Goal: Task Accomplishment & Management: Manage account settings

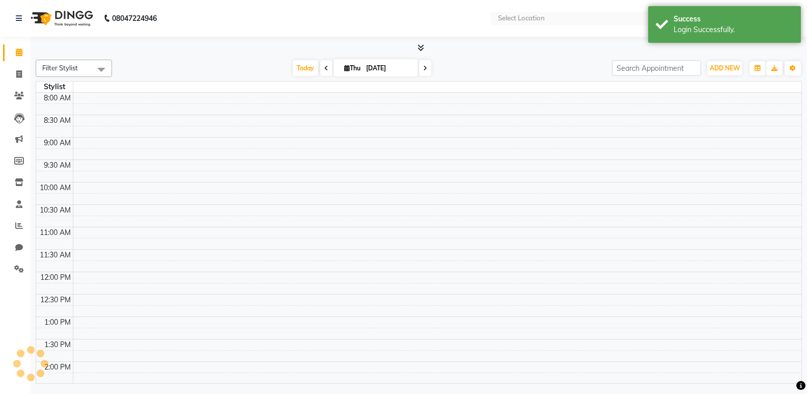
select select "en"
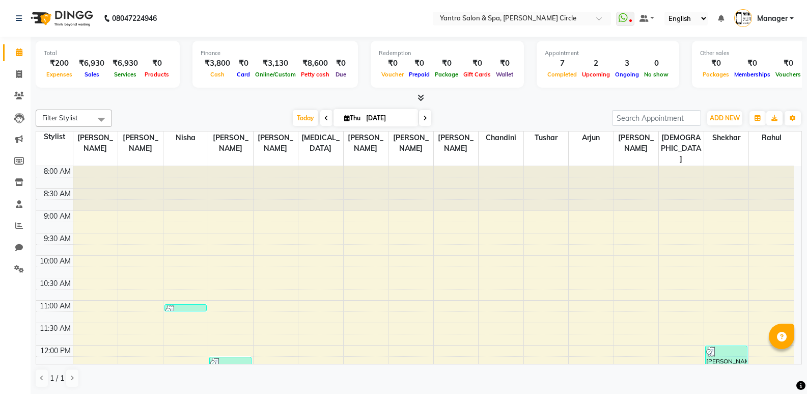
scroll to position [153, 0]
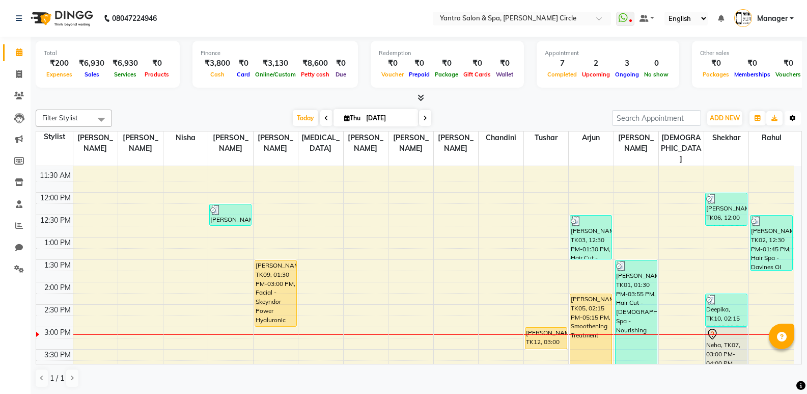
click at [791, 120] on icon "button" at bounding box center [793, 118] width 6 height 6
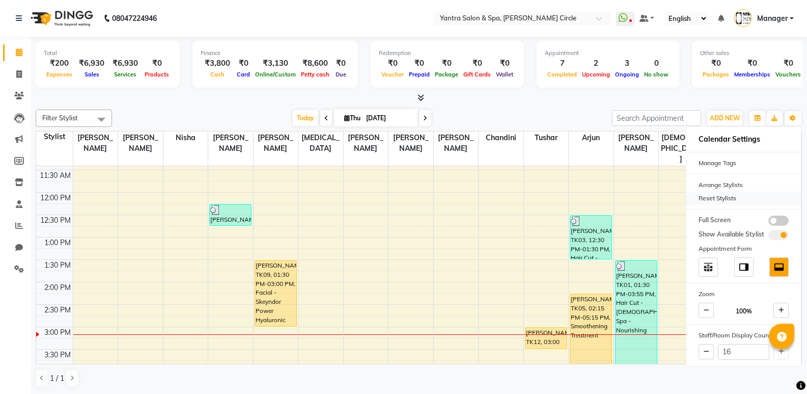
click at [731, 199] on div "Reset Stylists" at bounding box center [743, 197] width 115 height 13
click at [536, 122] on div "Today Thu 04-09-2025" at bounding box center [362, 117] width 490 height 15
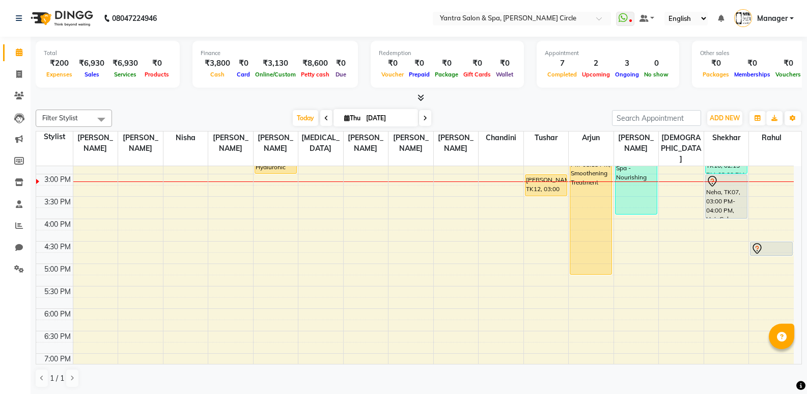
scroll to position [204, 0]
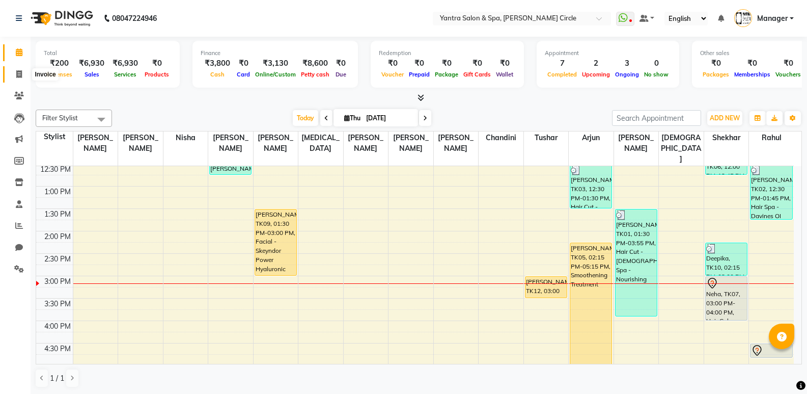
click at [19, 74] on icon at bounding box center [19, 74] width 6 height 8
select select "service"
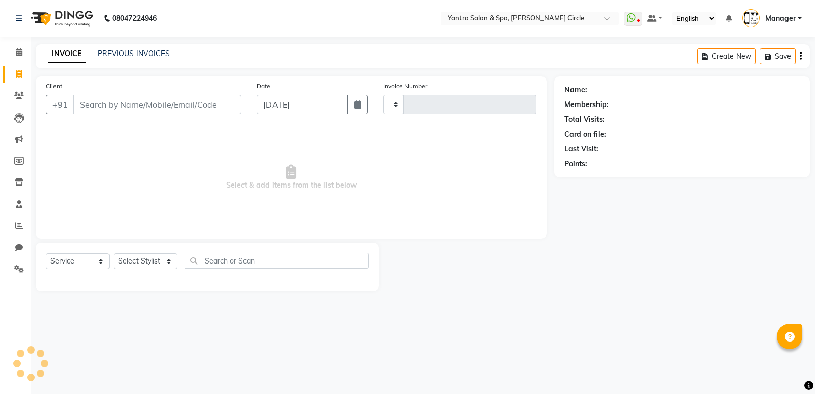
type input "3926"
select select "152"
click at [218, 107] on input "Client" at bounding box center [157, 104] width 168 height 19
type input "1"
click at [19, 74] on icon at bounding box center [19, 74] width 6 height 8
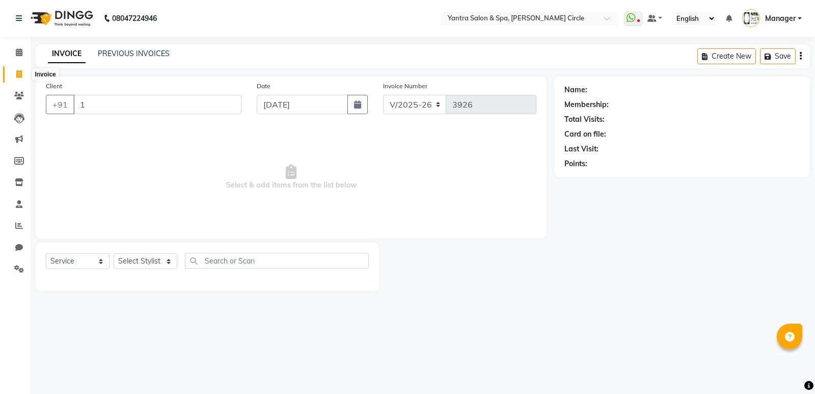
select select "service"
type input "3926"
select select "152"
click at [16, 52] on icon at bounding box center [19, 52] width 7 height 8
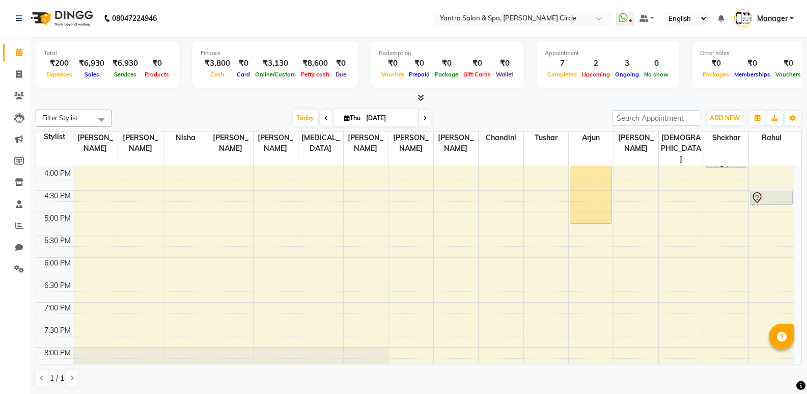
scroll to position [306, 0]
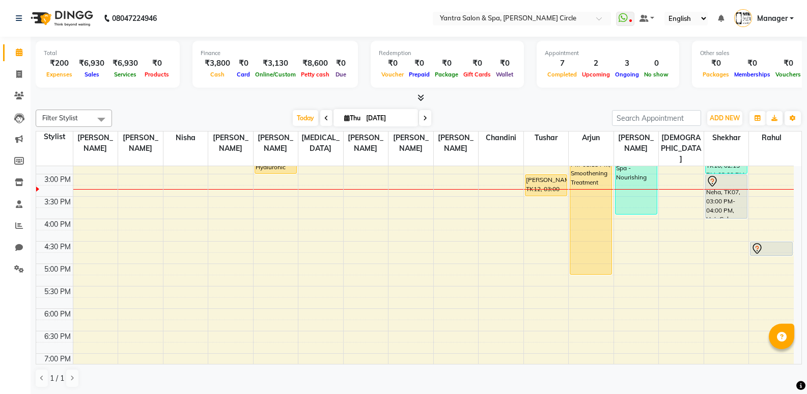
click at [497, 185] on div "8:00 AM 8:30 AM 9:00 AM 9:30 AM 10:00 AM 10:30 AM 11:00 AM 11:30 AM 12:00 PM 12…" at bounding box center [415, 173] width 758 height 627
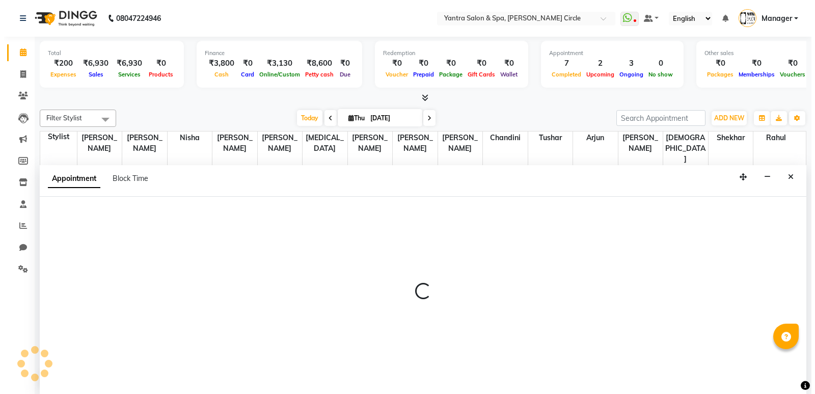
scroll to position [1, 0]
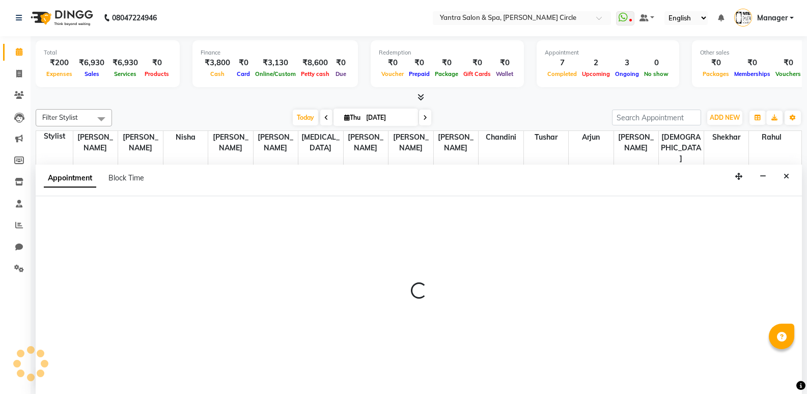
select select "16470"
select select "tentative"
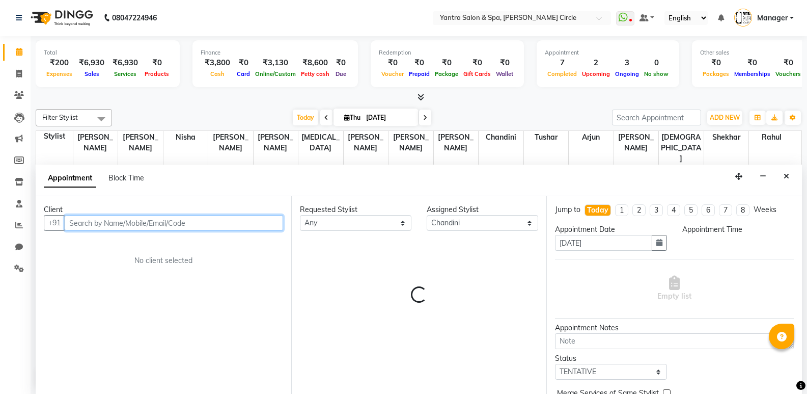
select select "915"
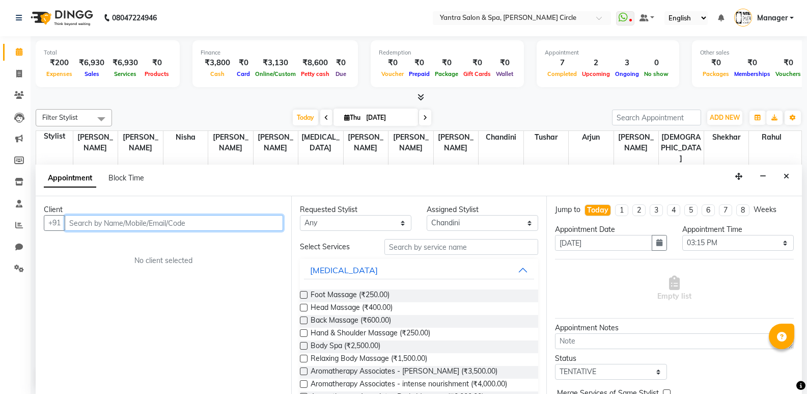
click at [157, 218] on input "text" at bounding box center [174, 223] width 218 height 16
type input "7726978034"
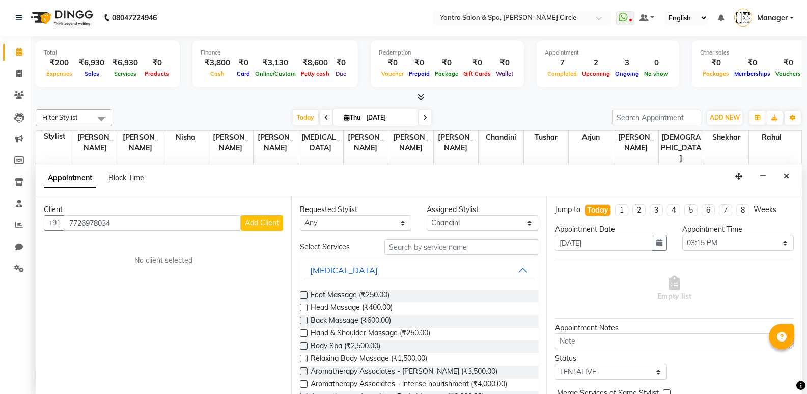
click at [252, 223] on span "Add Client" at bounding box center [262, 222] width 34 height 9
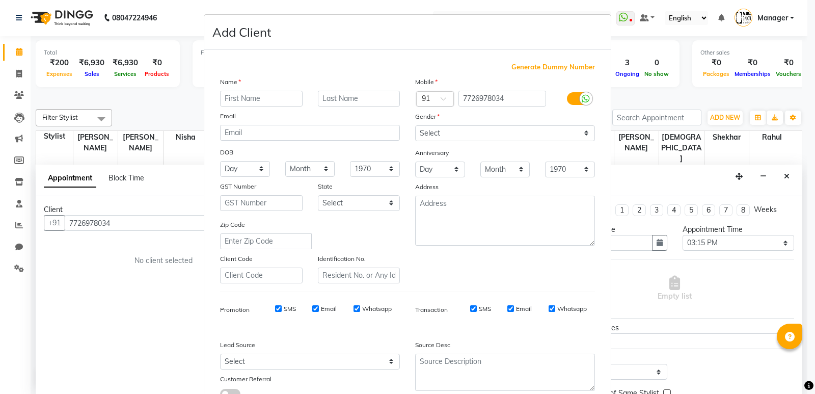
click at [273, 98] on input "text" at bounding box center [261, 99] width 82 height 16
type input "Khushi"
click at [467, 132] on select "Select Male Female Other Prefer Not To Say" at bounding box center [505, 133] width 180 height 16
select select "female"
click at [415, 125] on select "Select Male Female Other Prefer Not To Say" at bounding box center [505, 133] width 180 height 16
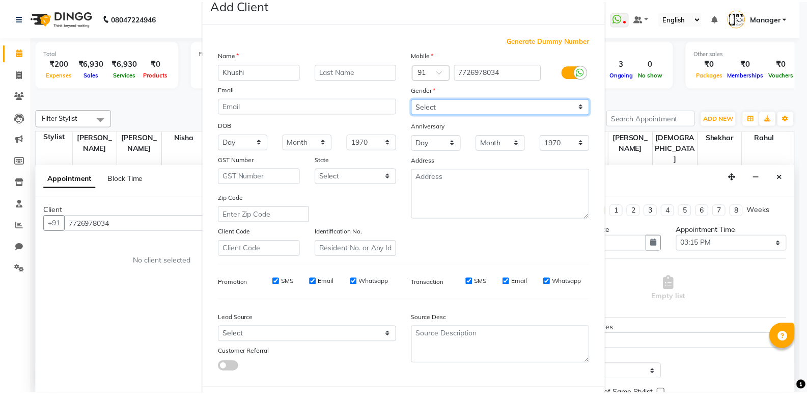
scroll to position [51, 0]
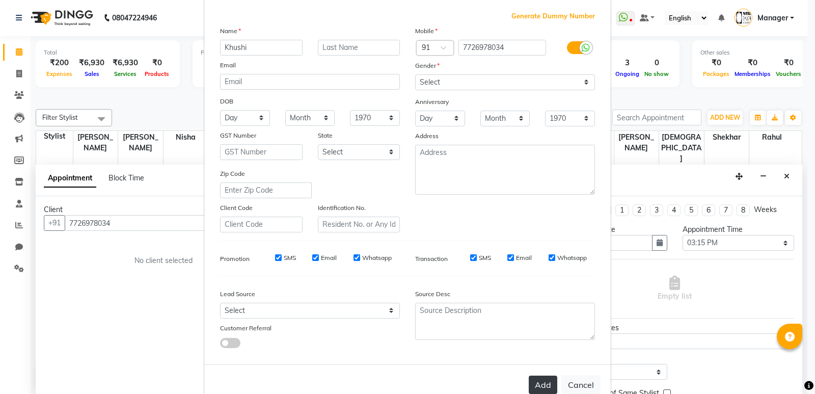
click at [545, 381] on button "Add" at bounding box center [543, 384] width 29 height 18
select select
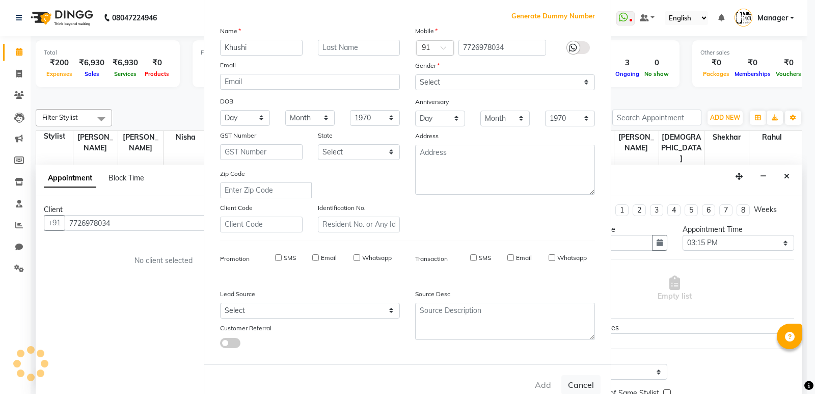
select select
checkbox input "false"
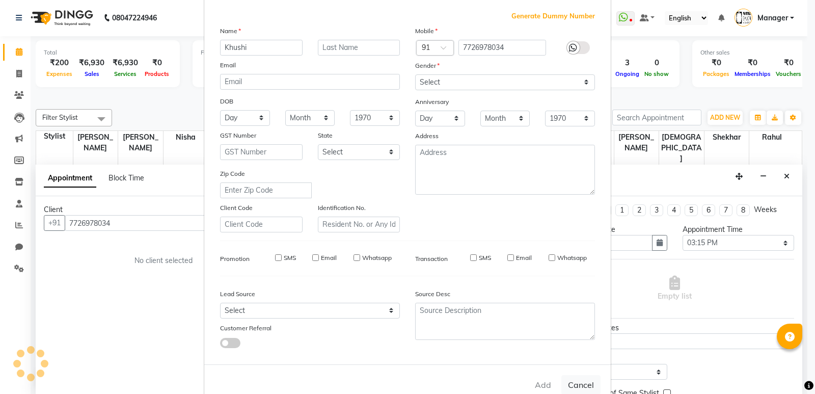
checkbox input "false"
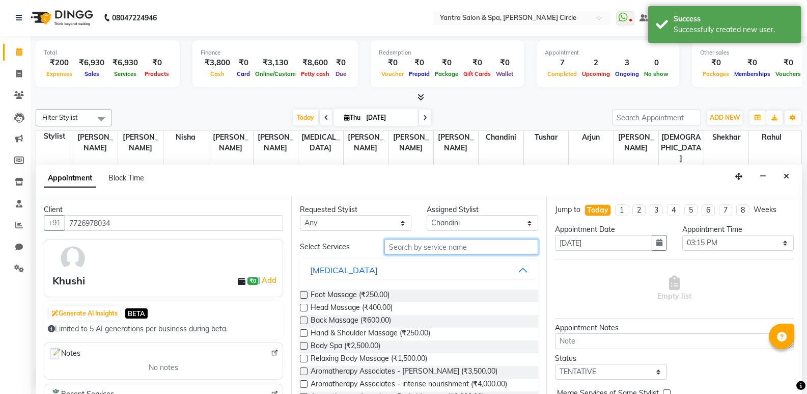
click at [445, 250] on input "text" at bounding box center [461, 247] width 154 height 16
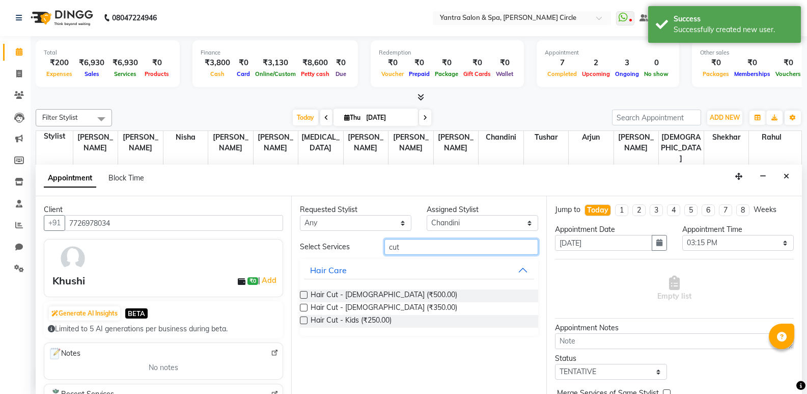
type input "cut"
click at [303, 292] on label at bounding box center [304, 295] width 8 height 8
click at [303, 292] on input "checkbox" at bounding box center [303, 295] width 7 height 7
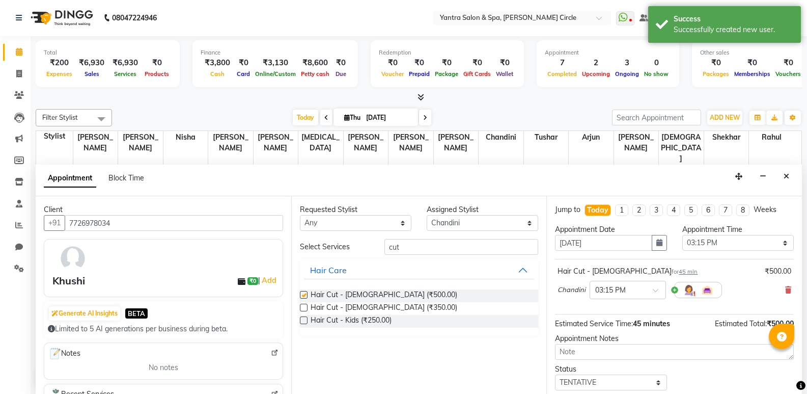
checkbox input "false"
click at [421, 246] on input "cut" at bounding box center [461, 247] width 154 height 16
type input "c"
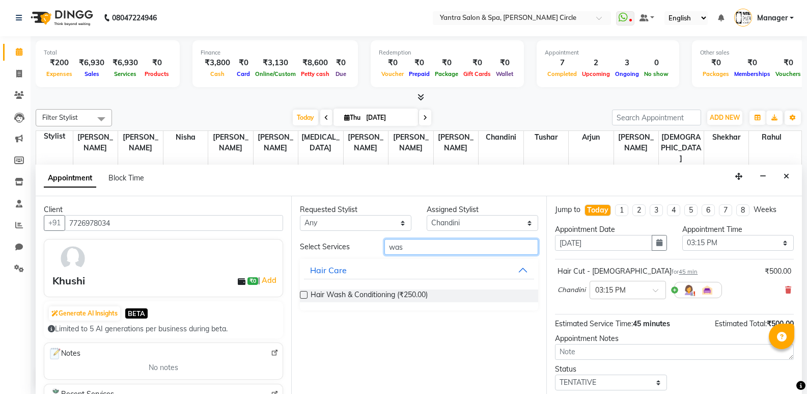
type input "was"
click at [305, 294] on label at bounding box center [304, 295] width 8 height 8
click at [305, 294] on input "checkbox" at bounding box center [303, 295] width 7 height 7
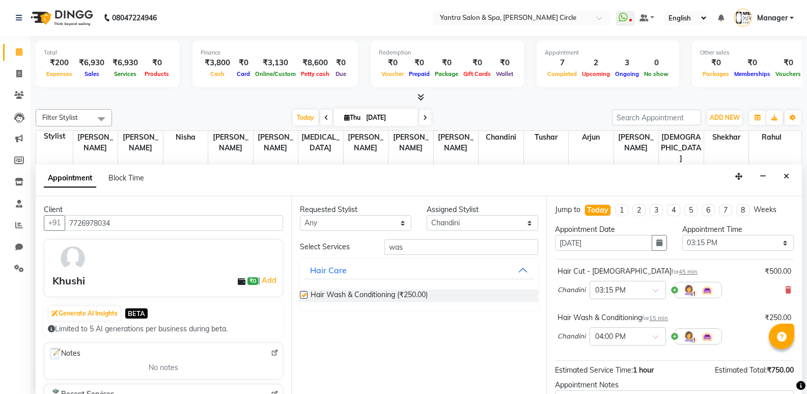
checkbox input "false"
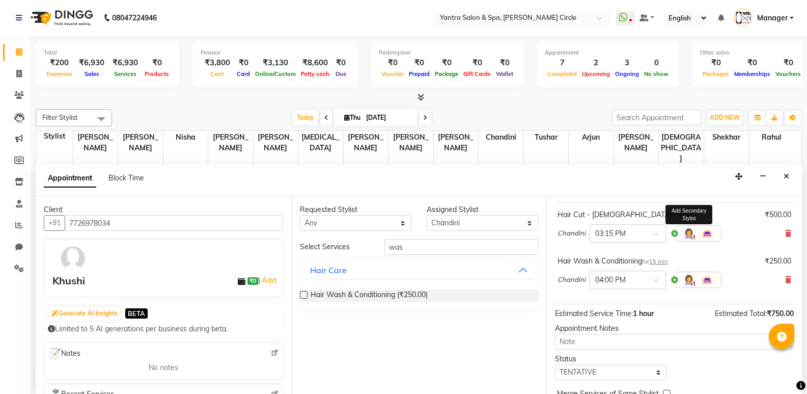
scroll to position [107, 0]
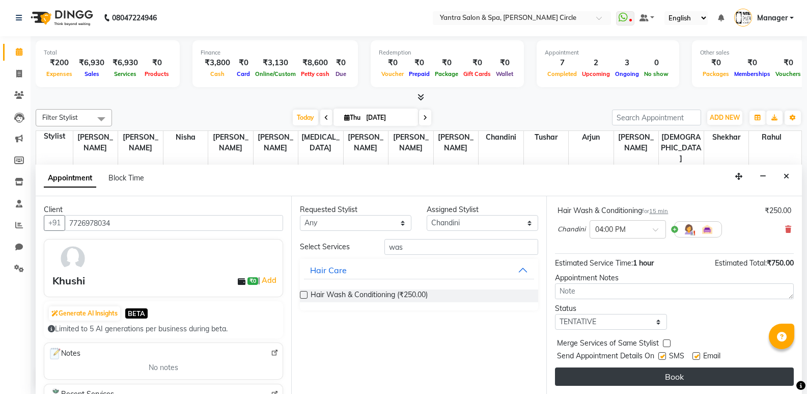
click at [667, 377] on button "Book" at bounding box center [674, 376] width 239 height 18
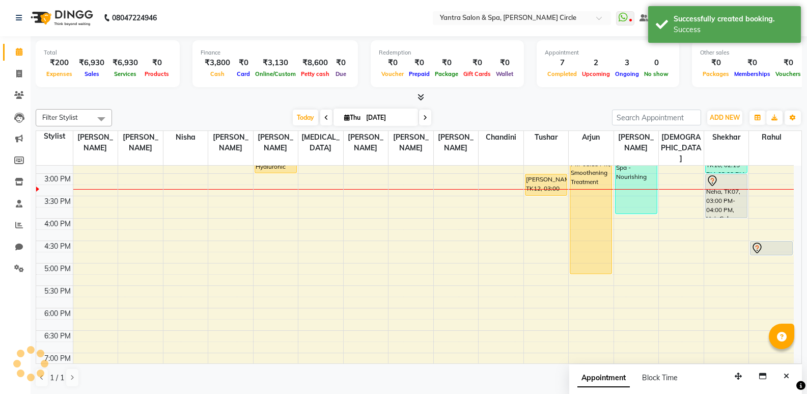
scroll to position [0, 0]
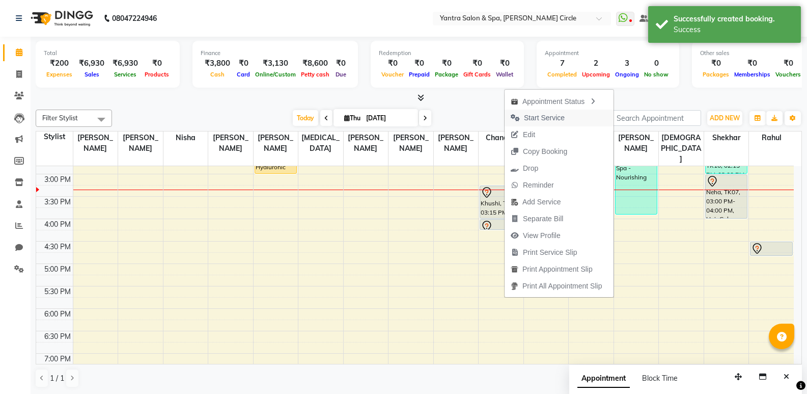
click at [557, 119] on span "Start Service" at bounding box center [544, 118] width 41 height 11
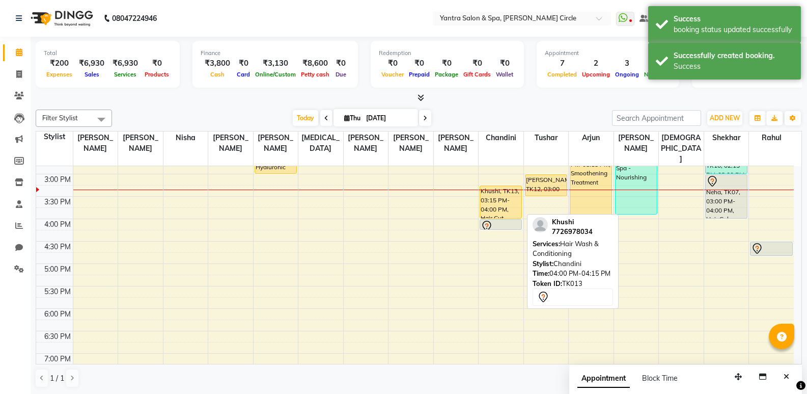
click at [503, 220] on div at bounding box center [501, 226] width 40 height 12
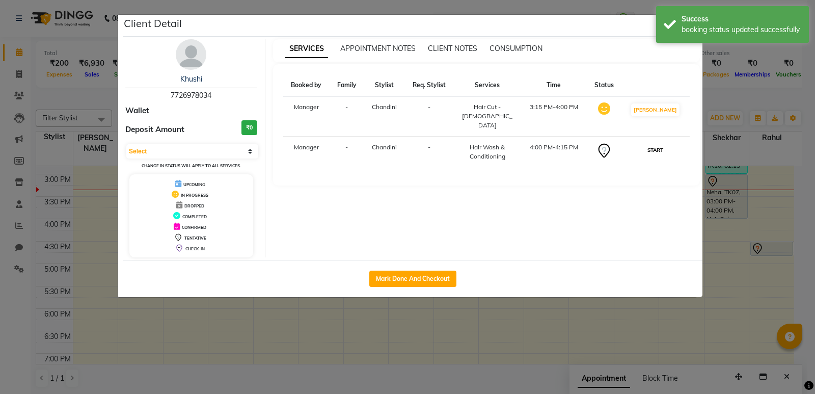
click at [663, 144] on button "START" at bounding box center [655, 150] width 21 height 13
select select "1"
click at [716, 246] on ngb-modal-window "Client Detail Khushi 7726978034 Wallet Deposit Amount ₹0 Select IN SERVICE CONF…" at bounding box center [407, 197] width 815 height 394
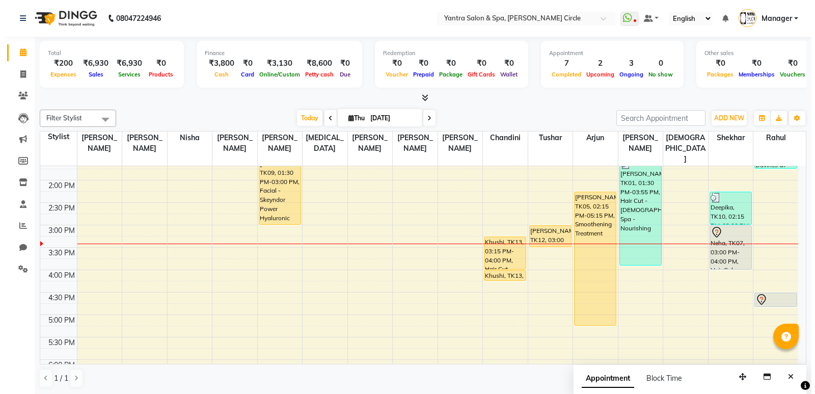
scroll to position [204, 0]
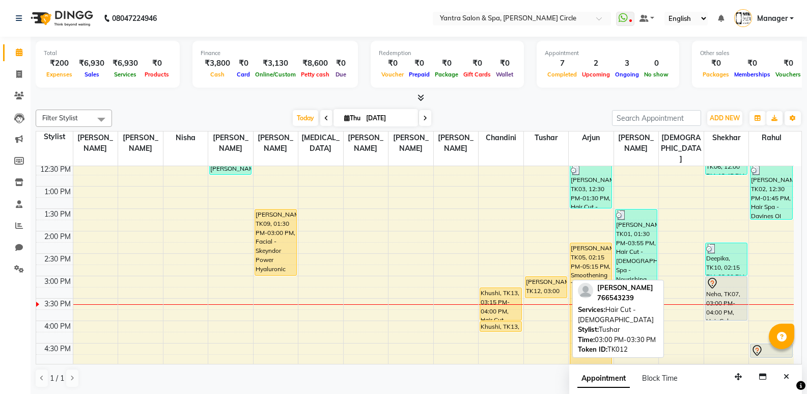
click at [547, 276] on div "Sanyam, TK12, 03:00 PM-03:30 PM, Hair Cut - Male" at bounding box center [545, 286] width 41 height 21
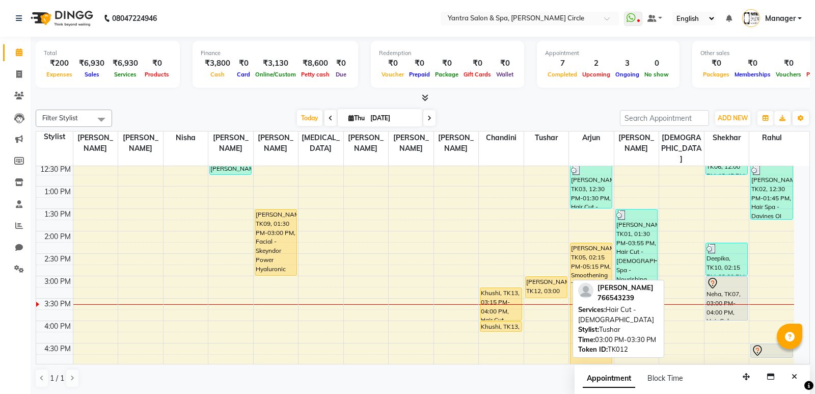
select select "1"
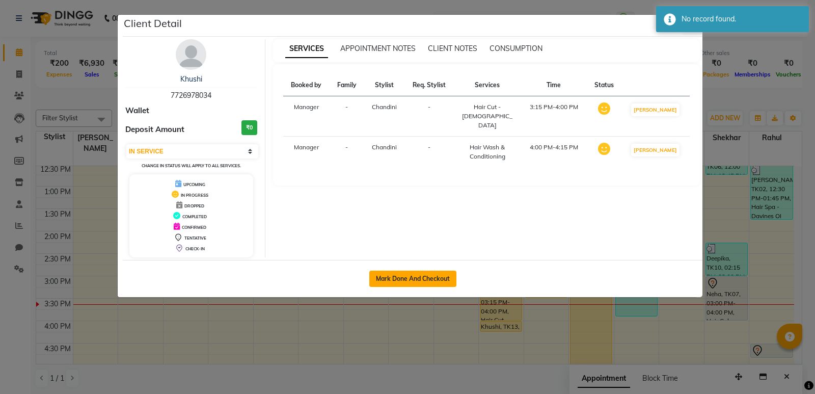
click at [403, 279] on button "Mark Done And Checkout" at bounding box center [412, 278] width 87 height 16
select select "service"
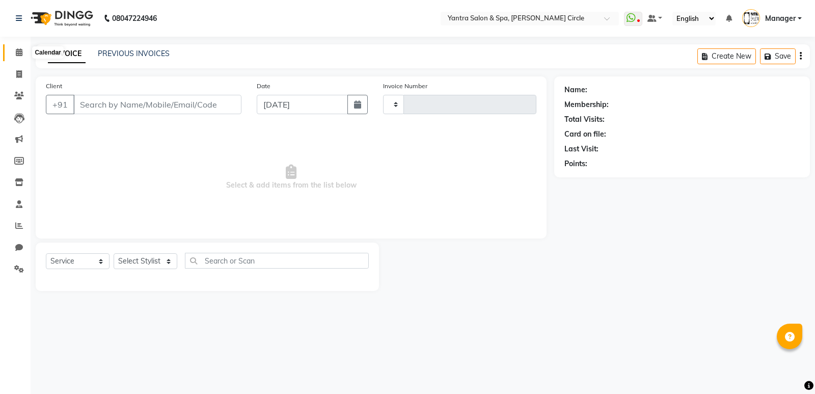
click at [18, 53] on icon at bounding box center [19, 52] width 7 height 8
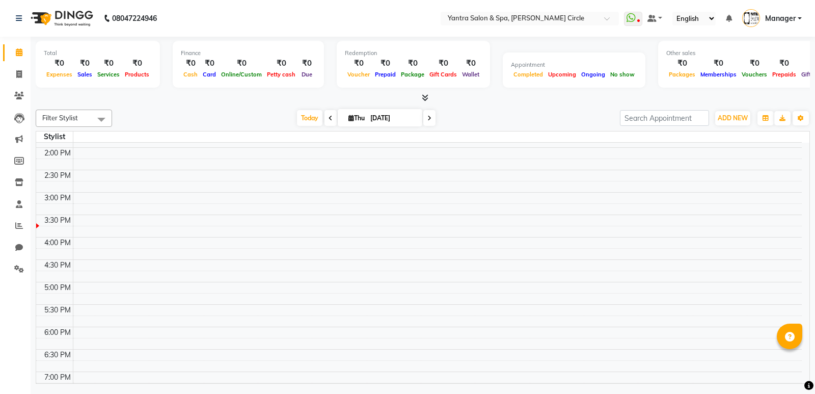
scroll to position [246, 0]
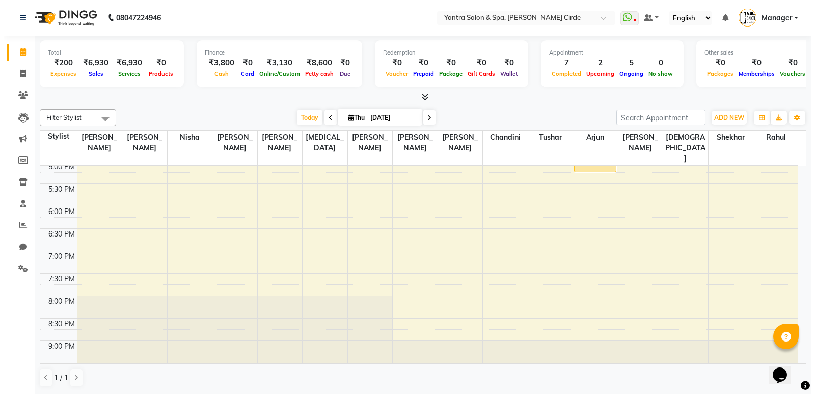
scroll to position [255, 0]
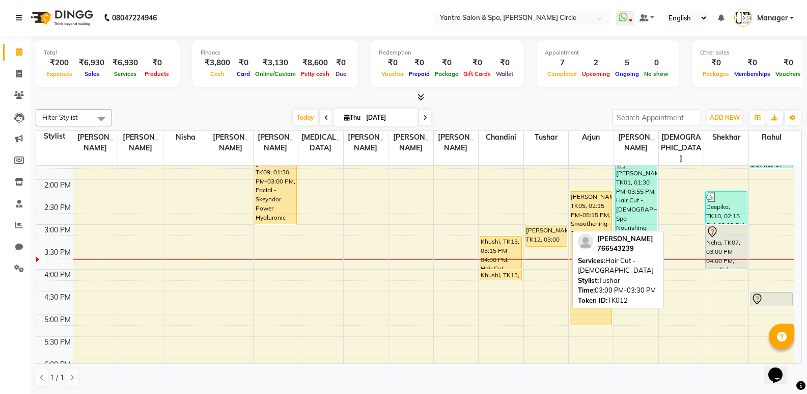
click at [545, 225] on div "Sanyam, TK12, 03:00 PM-03:30 PM, Hair Cut - Male" at bounding box center [545, 235] width 41 height 21
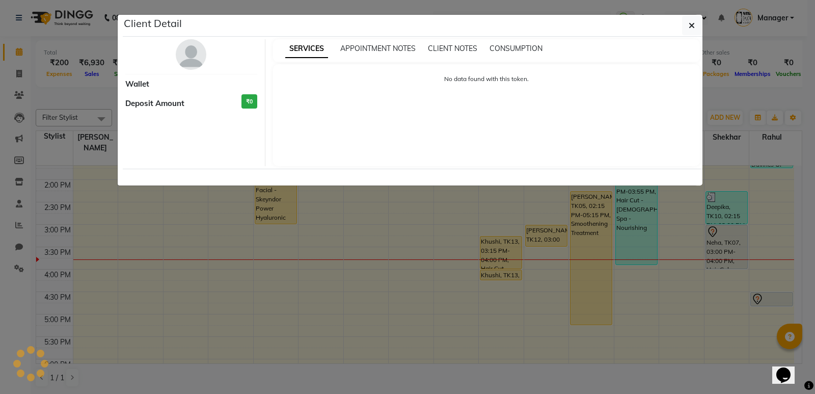
select select "1"
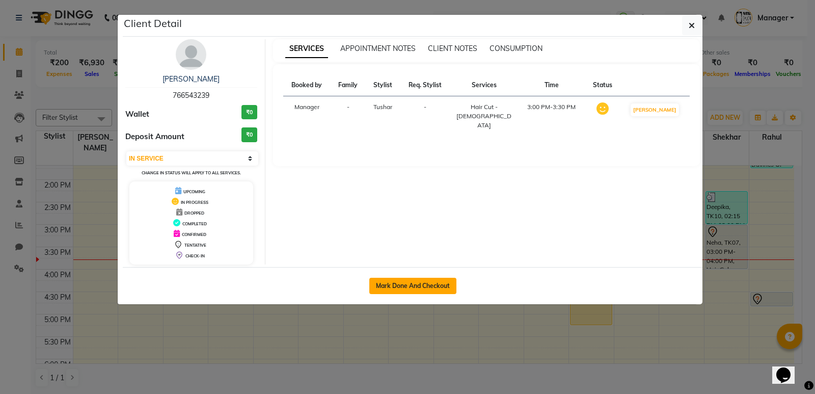
click at [433, 284] on button "Mark Done And Checkout" at bounding box center [412, 286] width 87 height 16
select select "service"
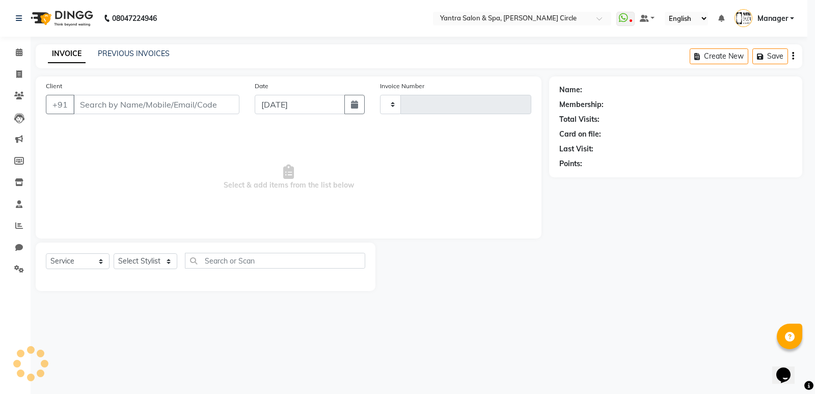
type input "3926"
select select "152"
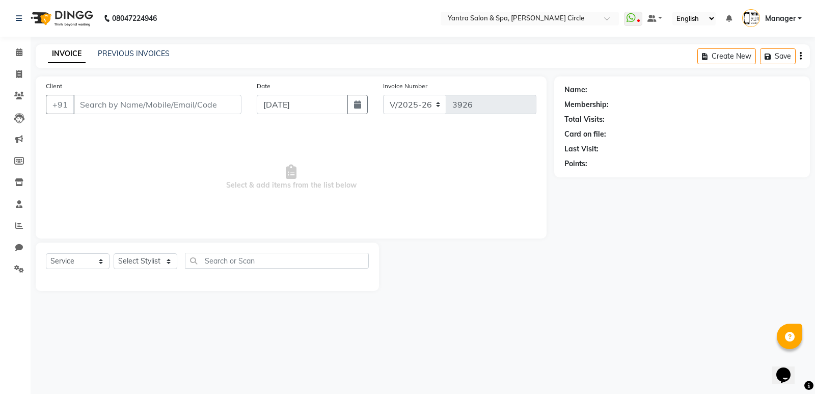
type input "766543239"
select select "18094"
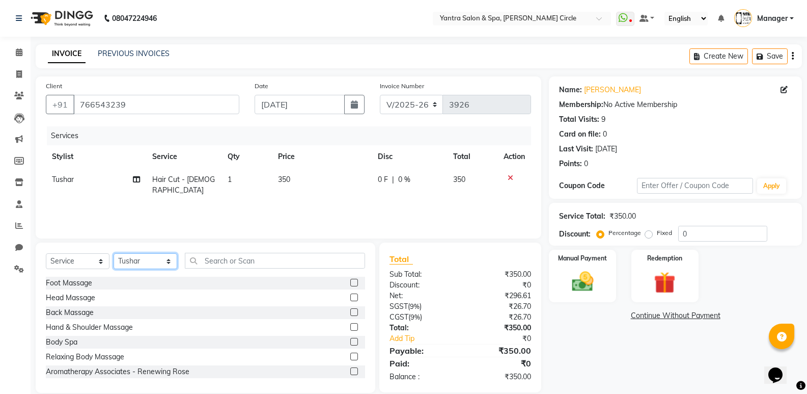
click at [143, 259] on select "Select Stylist [PERSON_NAME] Arjun [PERSON_NAME] [PERSON_NAME] [PERSON_NAME] Ma…" at bounding box center [146, 261] width 64 height 16
click at [267, 265] on input "text" at bounding box center [275, 261] width 180 height 16
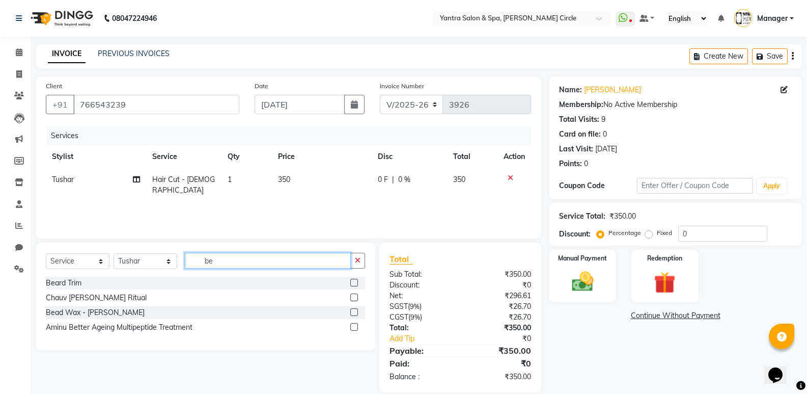
type input "be"
click at [352, 281] on label at bounding box center [354, 283] width 8 height 8
click at [352, 281] on input "checkbox" at bounding box center [353, 283] width 7 height 7
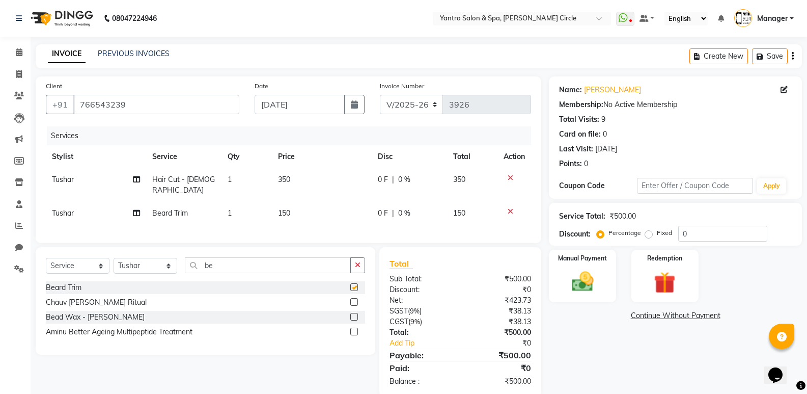
checkbox input "false"
click at [328, 202] on td "150" at bounding box center [322, 213] width 100 height 23
select select "18094"
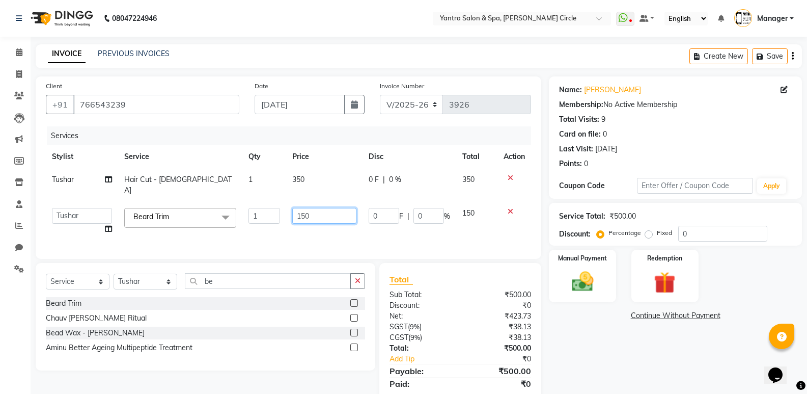
click at [332, 208] on input "150" at bounding box center [324, 216] width 64 height 16
type input "1"
type input "200"
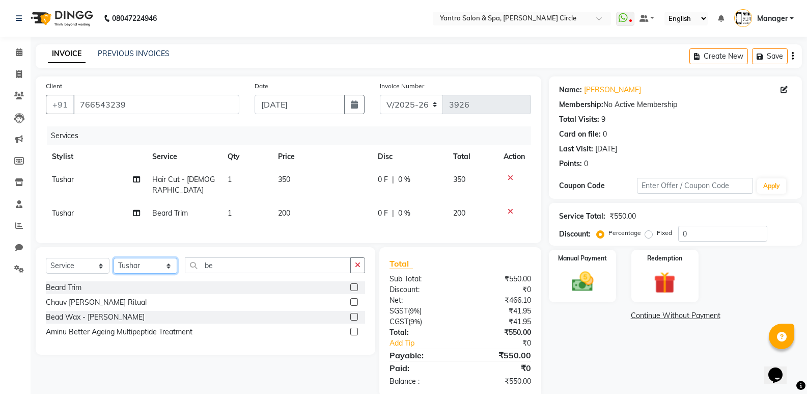
click at [152, 282] on div "Select Service Product Membership Package Voucher Prepaid Gift Card Select Styl…" at bounding box center [206, 300] width 340 height 107
select select "72571"
click at [114, 258] on select "Select Stylist [PERSON_NAME] Arjun [PERSON_NAME] [PERSON_NAME] [PERSON_NAME] Ma…" at bounding box center [146, 266] width 64 height 16
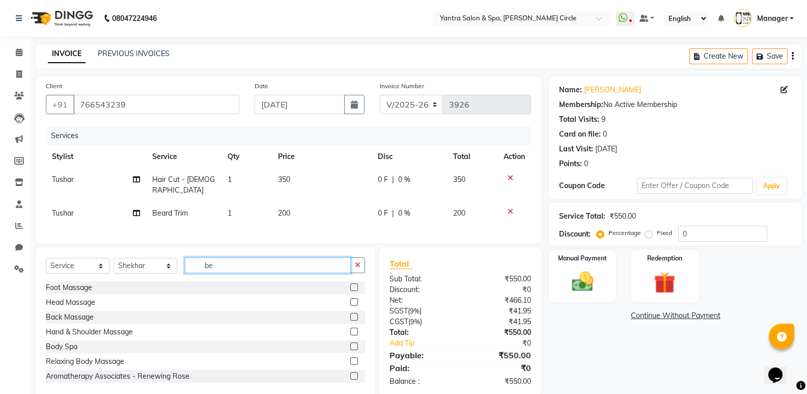
click at [334, 264] on input "be" at bounding box center [268, 265] width 166 height 16
type input "b"
type input "mass"
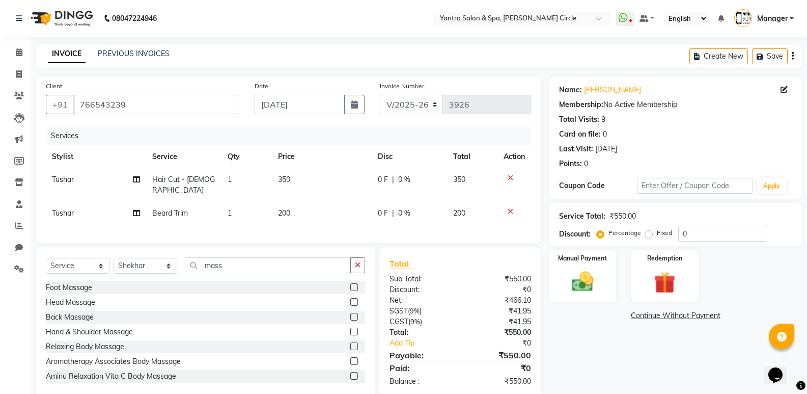
drag, startPoint x: 346, startPoint y: 299, endPoint x: 336, endPoint y: 275, distance: 26.0
click at [350, 298] on label at bounding box center [354, 302] width 8 height 8
click at [350, 299] on input "checkbox" at bounding box center [353, 302] width 7 height 7
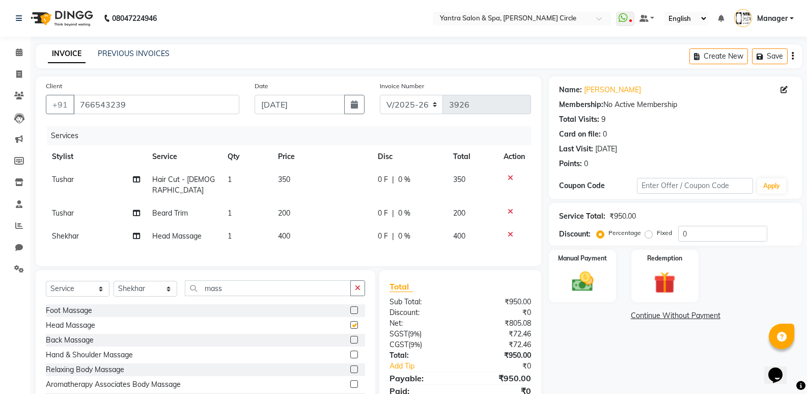
checkbox input "false"
drag, startPoint x: 586, startPoint y: 391, endPoint x: 579, endPoint y: 351, distance: 39.7
click at [585, 384] on div "Name: Sanyam Membership: No Active Membership Total Visits: 9 Card on file: 0 L…" at bounding box center [679, 248] width 261 height 344
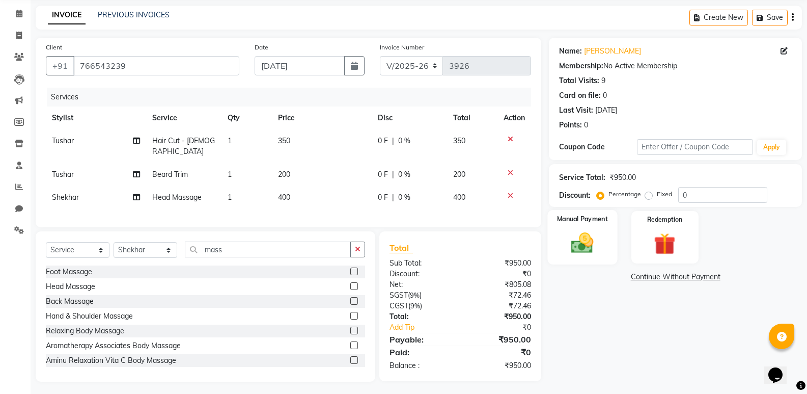
click at [592, 252] on img at bounding box center [582, 243] width 36 height 26
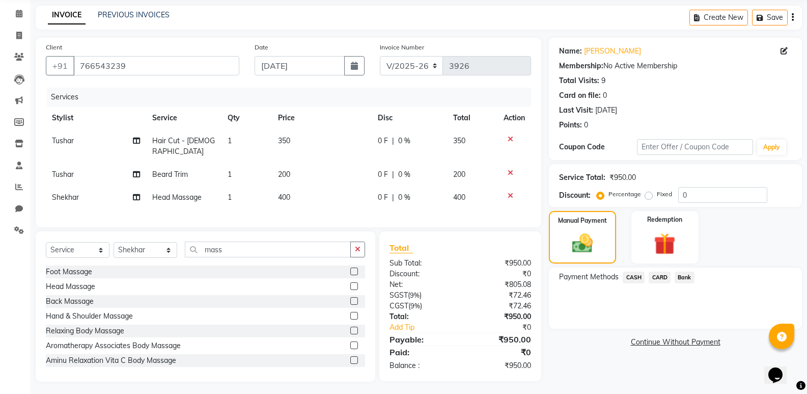
click at [635, 275] on span "CASH" at bounding box center [634, 277] width 22 height 12
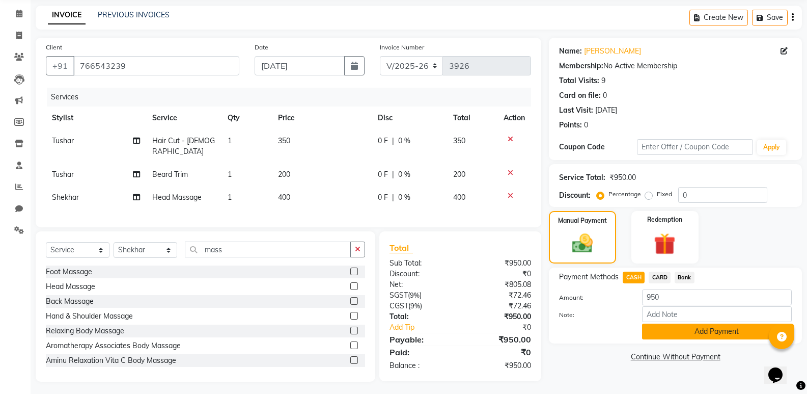
click at [658, 329] on button "Add Payment" at bounding box center [717, 331] width 150 height 16
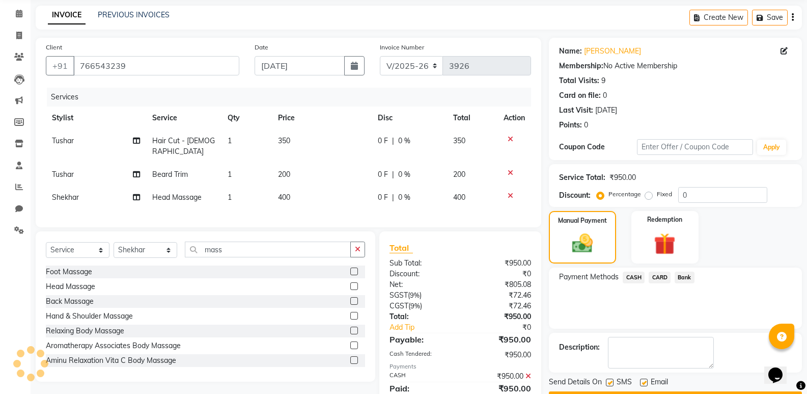
scroll to position [74, 0]
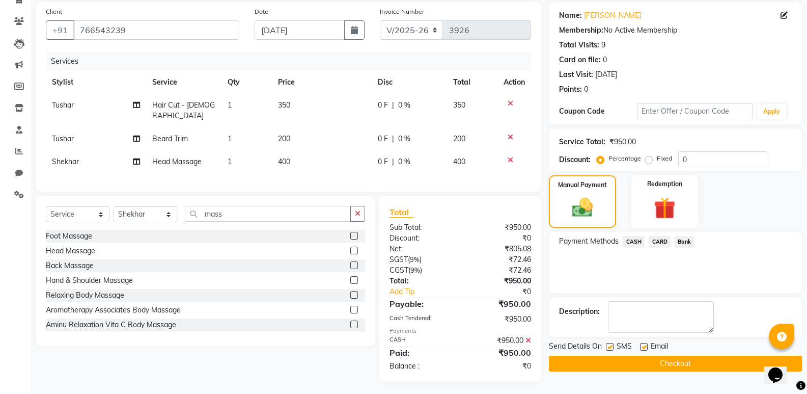
click at [657, 362] on button "Checkout" at bounding box center [675, 363] width 253 height 16
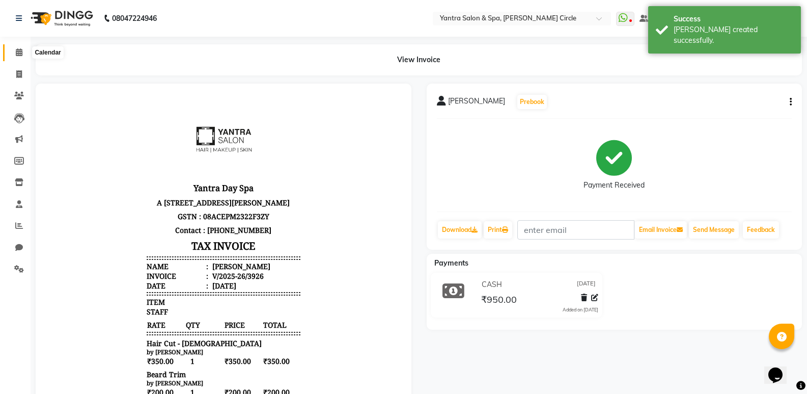
click at [17, 54] on icon at bounding box center [19, 52] width 7 height 8
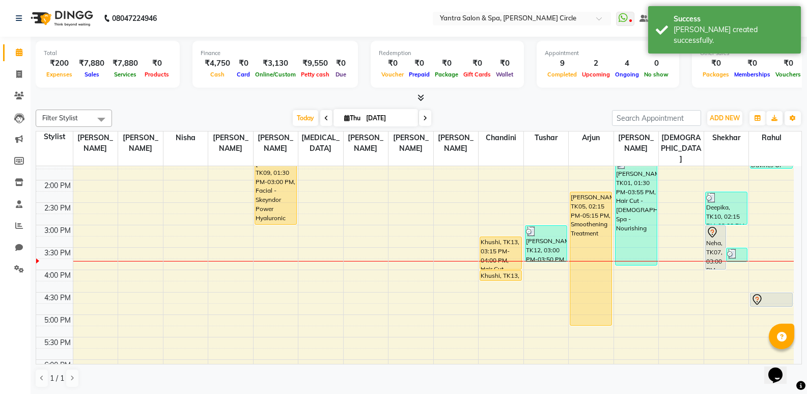
scroll to position [102, 0]
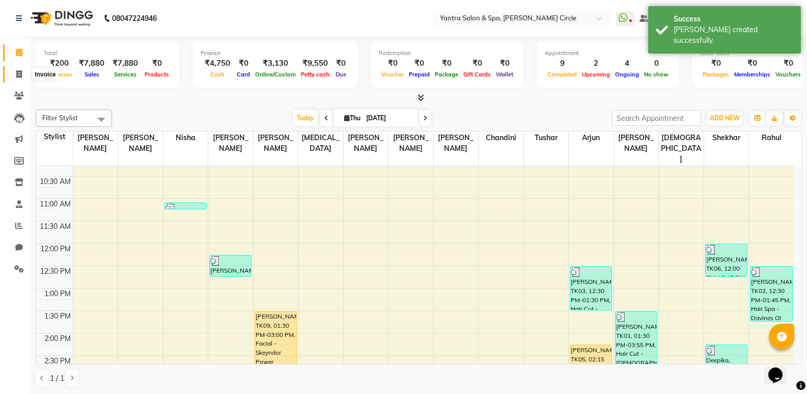
click at [19, 76] on icon at bounding box center [19, 74] width 6 height 8
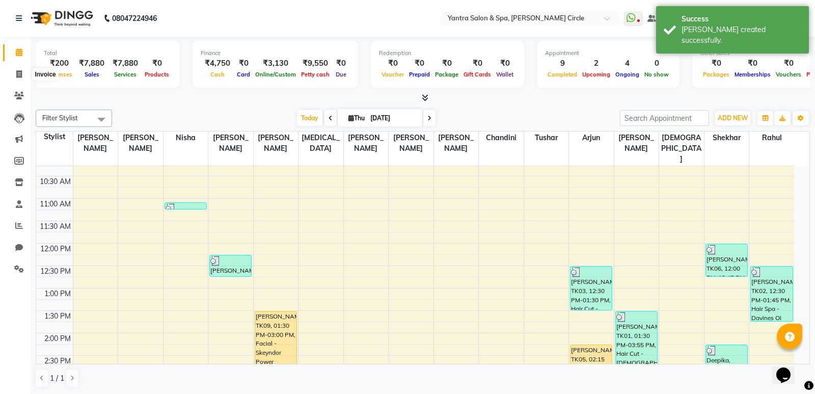
select select "152"
select select "service"
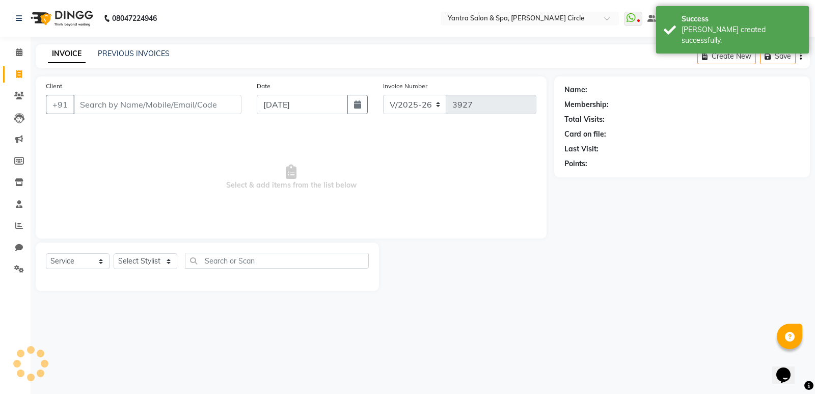
click at [102, 109] on input "Client" at bounding box center [157, 104] width 168 height 19
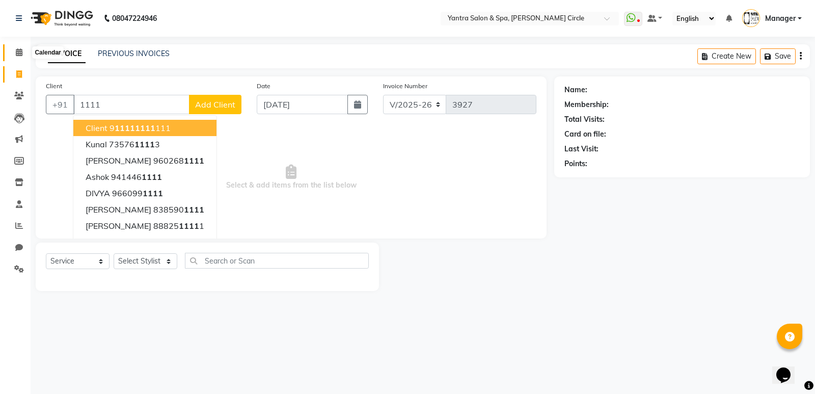
type input "1111"
click at [19, 53] on icon at bounding box center [19, 52] width 7 height 8
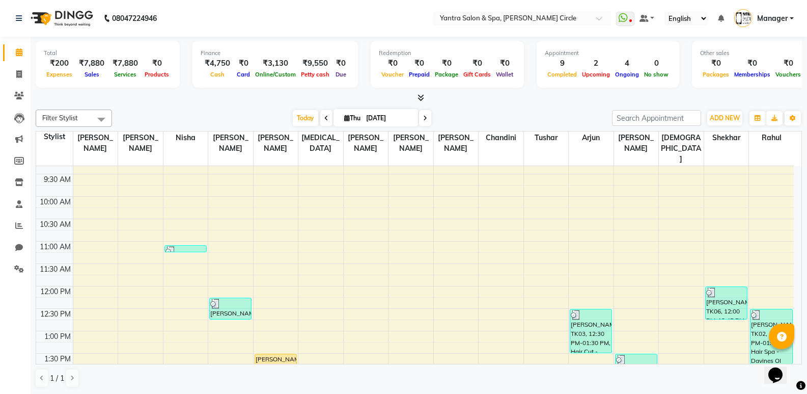
scroll to position [51, 0]
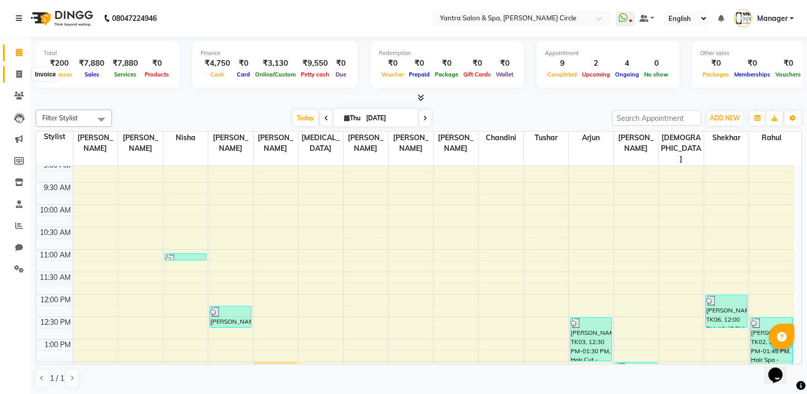
click at [18, 73] on icon at bounding box center [19, 74] width 6 height 8
select select "service"
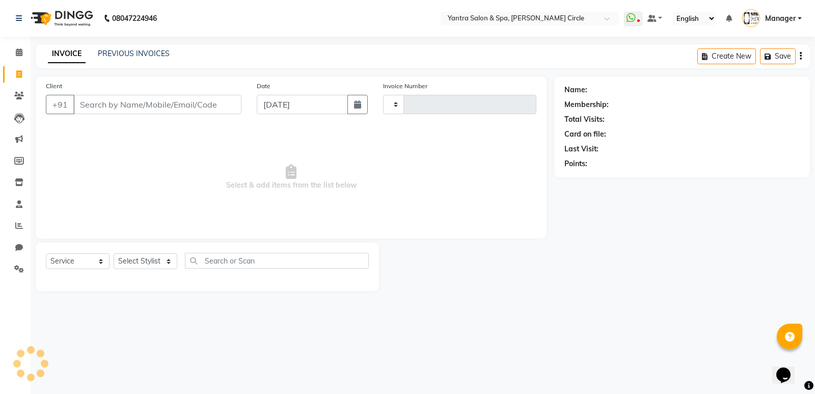
drag, startPoint x: 86, startPoint y: 100, endPoint x: 84, endPoint y: 93, distance: 7.6
click at [84, 94] on div "Client +91" at bounding box center [143, 101] width 211 height 42
type input "11"
type input "3927"
type input "1111"
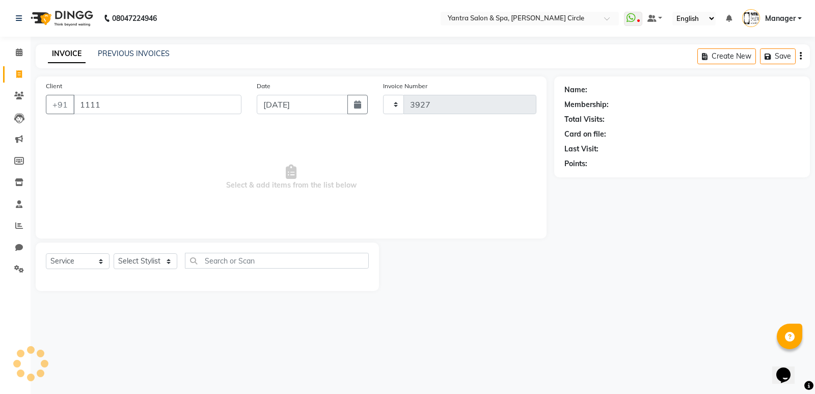
select select "152"
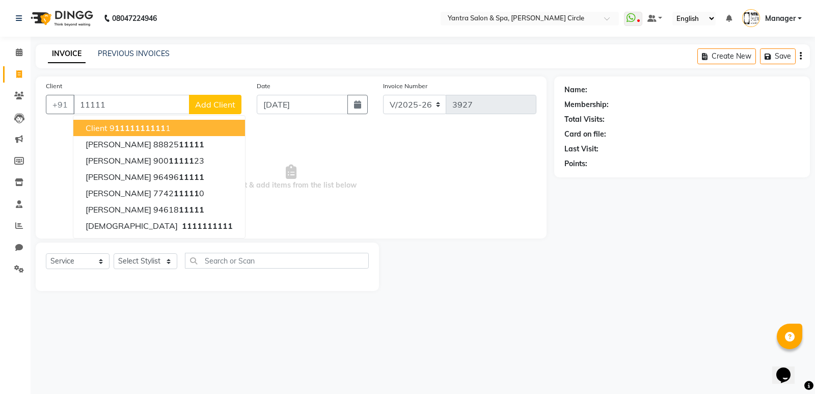
click at [101, 132] on span "Client" at bounding box center [97, 128] width 22 height 10
type input "1111111111"
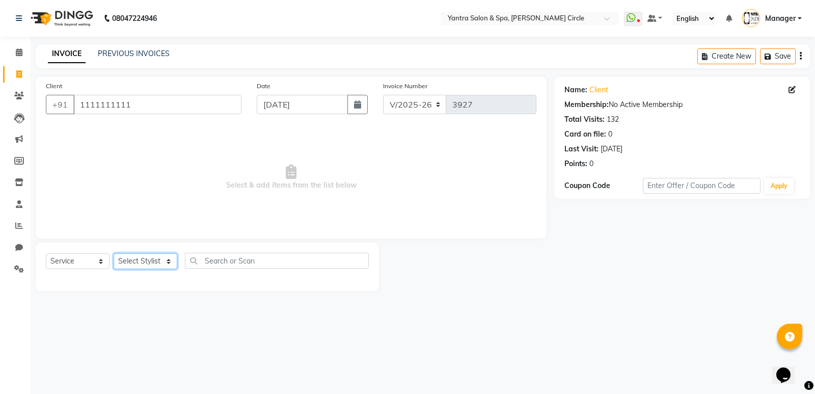
click at [134, 260] on select "Select Stylist [PERSON_NAME] Arjun [PERSON_NAME] [PERSON_NAME] [PERSON_NAME] Ma…" at bounding box center [146, 261] width 64 height 16
select select "4350"
click at [114, 253] on select "Select Stylist Anil Jaipal Arjun Bhawna Chandini Khushboo Soni Lalita Manager N…" at bounding box center [146, 261] width 64 height 16
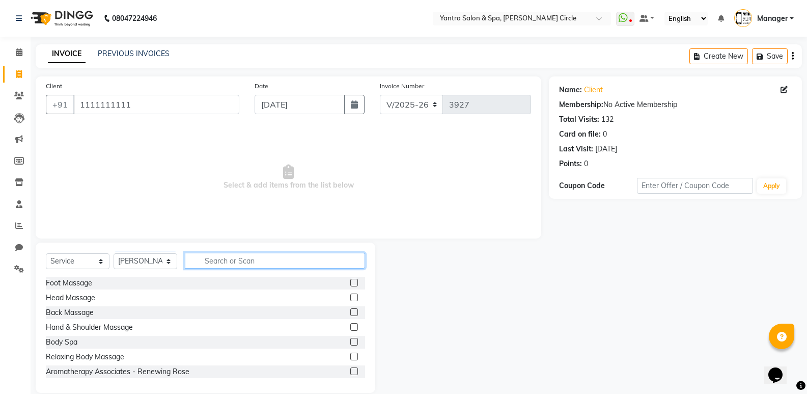
click at [211, 265] on input "text" at bounding box center [275, 261] width 180 height 16
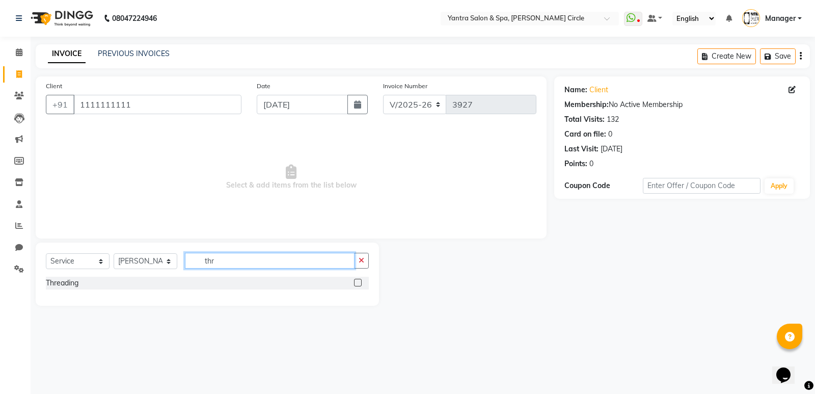
type input "thr"
click at [359, 283] on label at bounding box center [358, 283] width 8 height 8
click at [359, 283] on input "checkbox" at bounding box center [357, 283] width 7 height 7
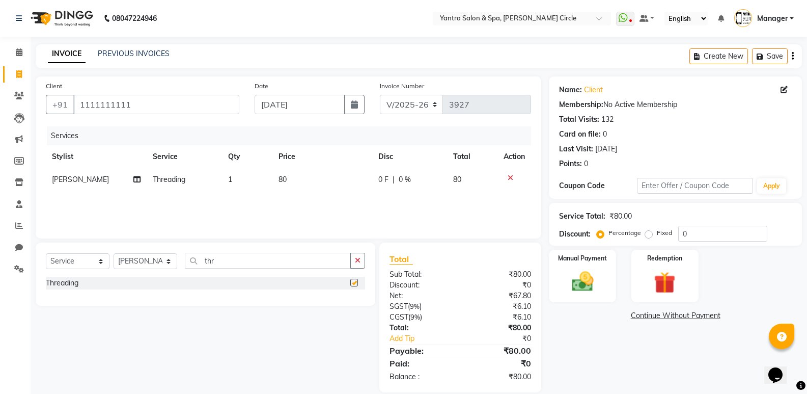
checkbox input "false"
click at [322, 185] on td "80" at bounding box center [322, 179] width 100 height 23
select select "4350"
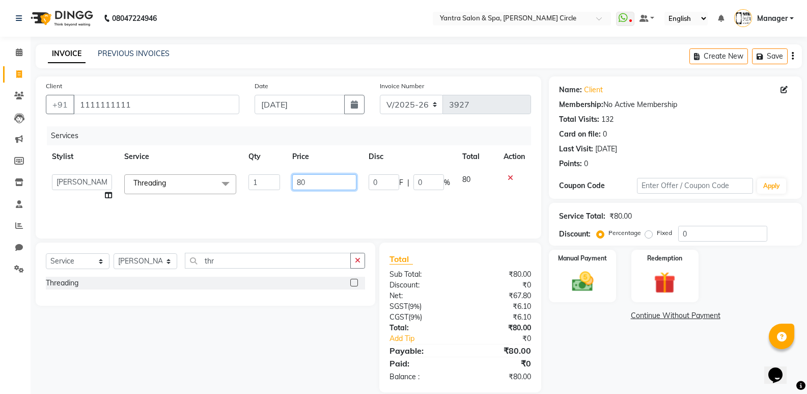
click at [323, 181] on input "80" at bounding box center [324, 182] width 64 height 16
type input "8"
type input "120"
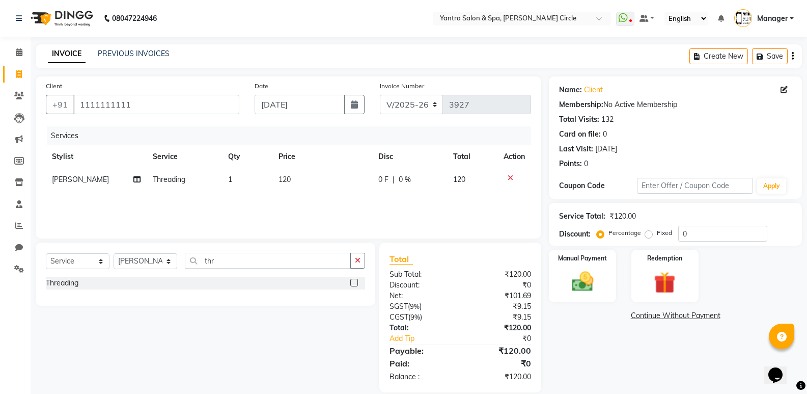
click at [586, 366] on div "Name: Client Membership: No Active Membership Total Visits: 132 Card on file: 0…" at bounding box center [679, 234] width 261 height 316
click at [592, 292] on img at bounding box center [582, 281] width 36 height 26
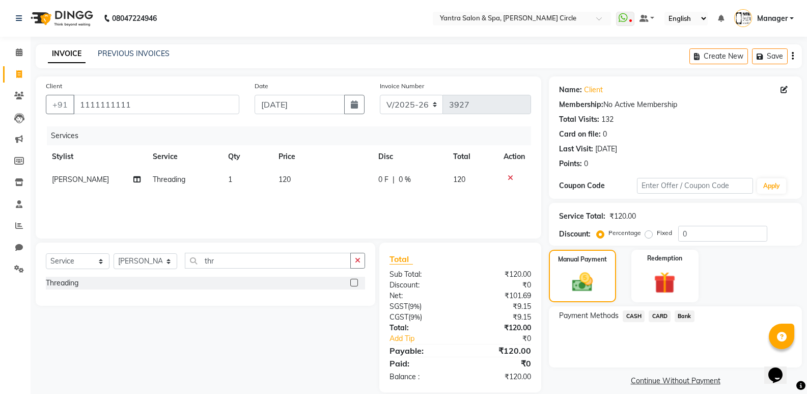
click at [632, 315] on span "CASH" at bounding box center [634, 316] width 22 height 12
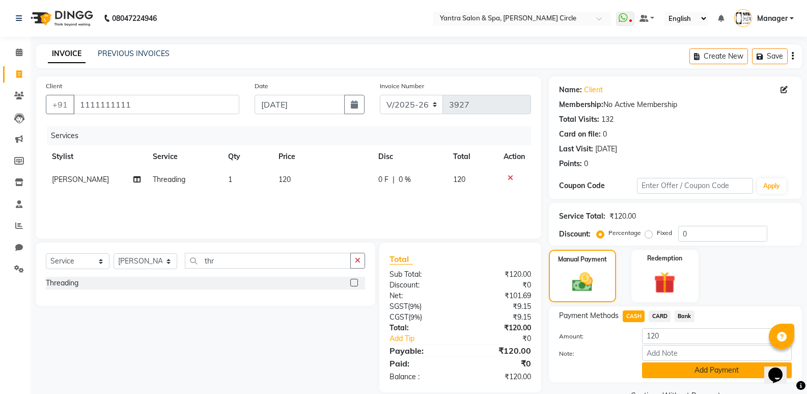
click at [688, 370] on button "Add Payment" at bounding box center [717, 370] width 150 height 16
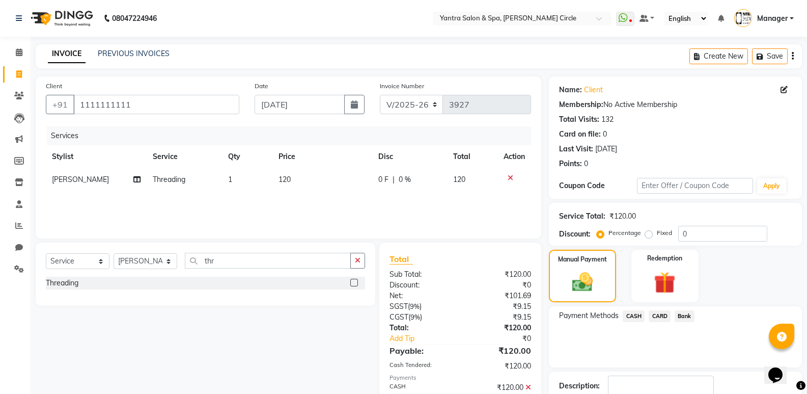
scroll to position [67, 0]
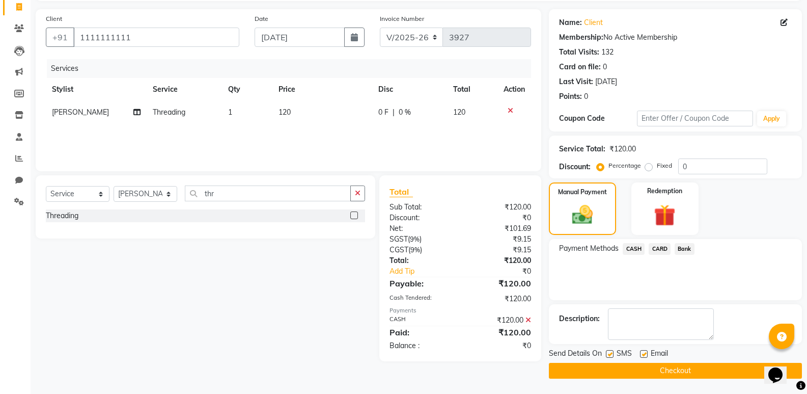
click at [669, 370] on button "Checkout" at bounding box center [675, 371] width 253 height 16
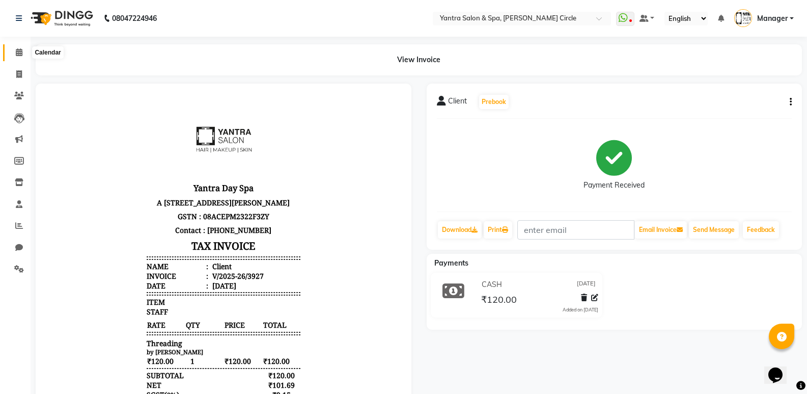
click at [17, 52] on icon at bounding box center [19, 52] width 7 height 8
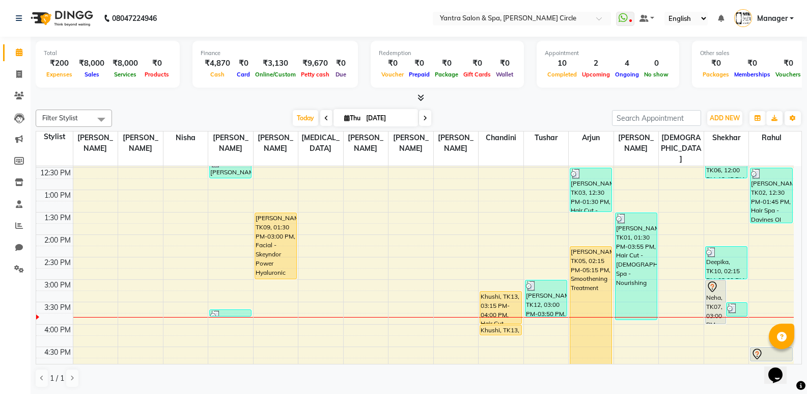
scroll to position [204, 0]
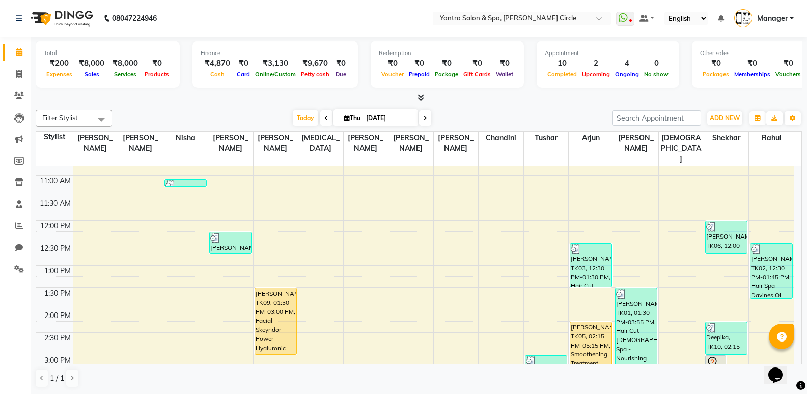
scroll to position [255, 0]
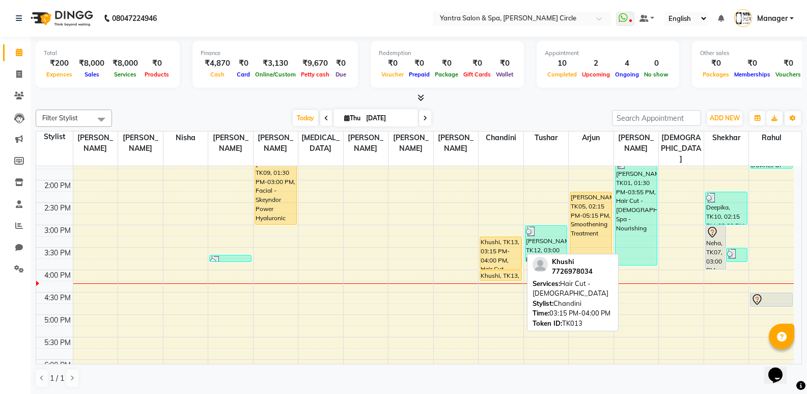
click at [496, 267] on div at bounding box center [500, 269] width 41 height 4
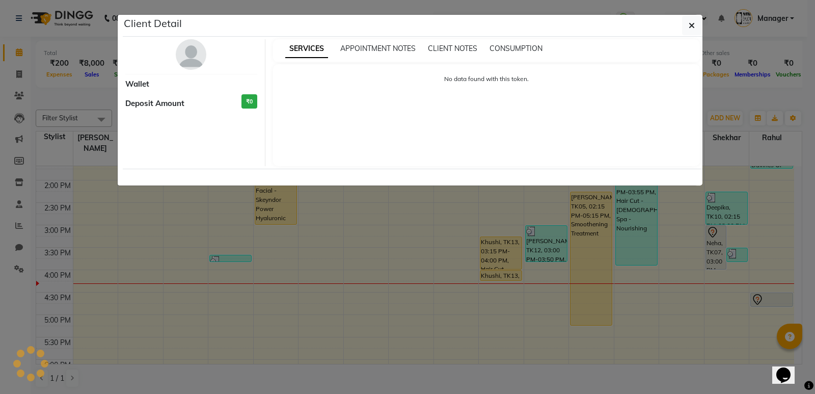
select select "1"
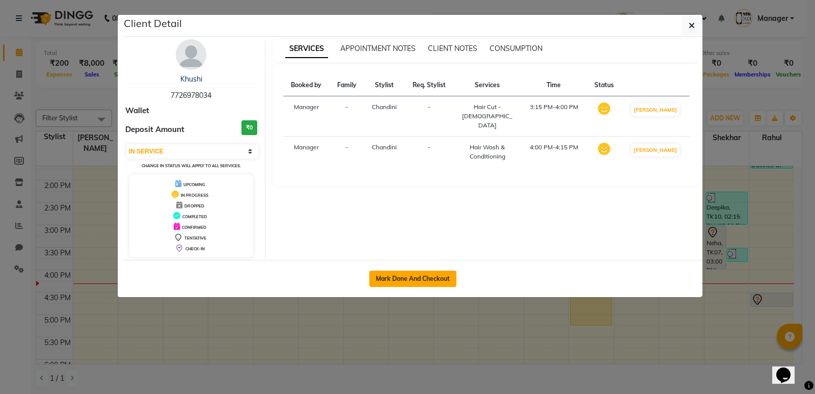
click at [409, 280] on button "Mark Done And Checkout" at bounding box center [412, 278] width 87 height 16
select select "service"
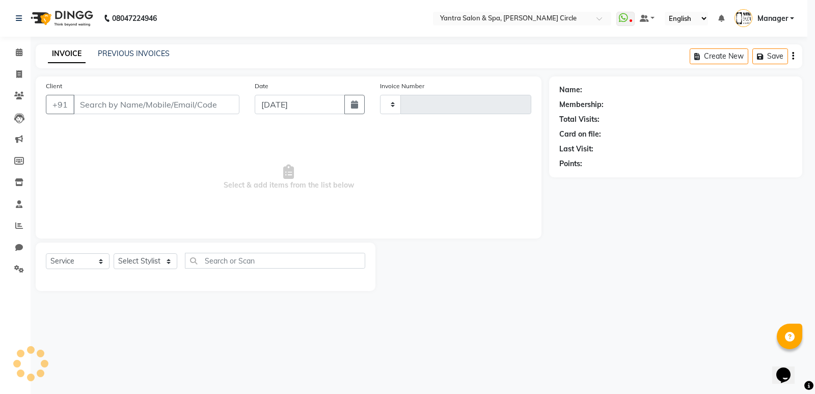
type input "3928"
select select "152"
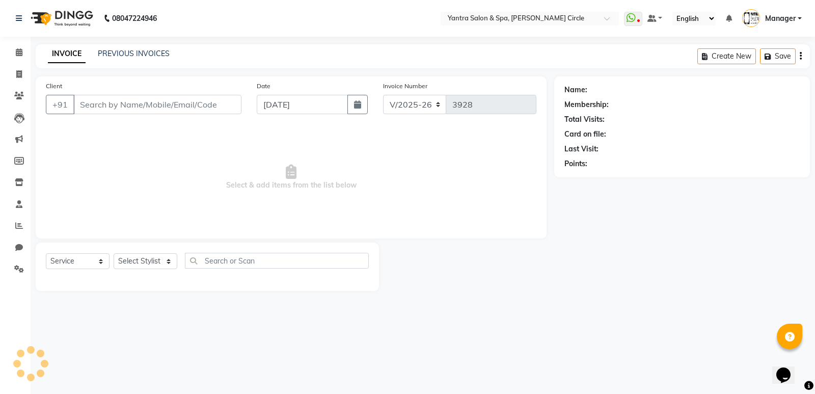
type input "7726978034"
select select "16470"
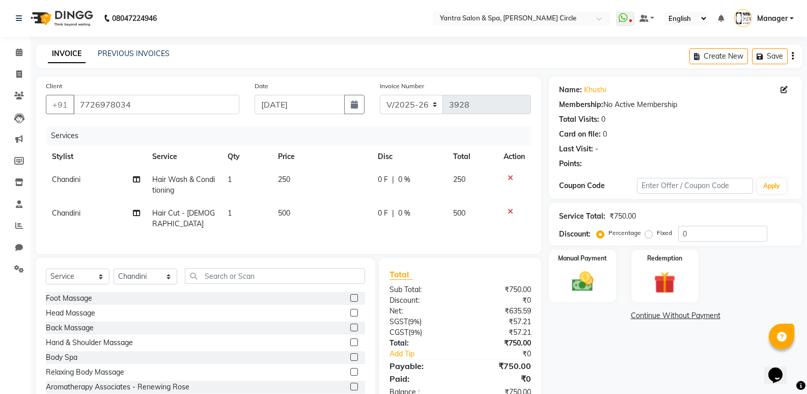
click at [310, 187] on td "250" at bounding box center [322, 185] width 100 height 34
select select "16470"
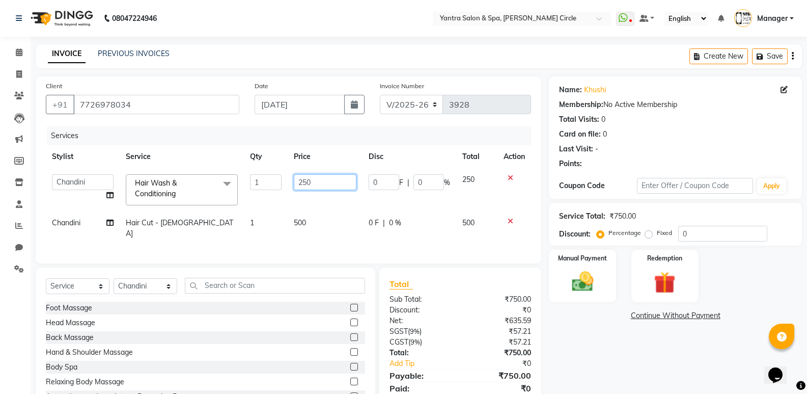
click at [323, 183] on input "250" at bounding box center [325, 182] width 63 height 16
type input "2"
type input "300"
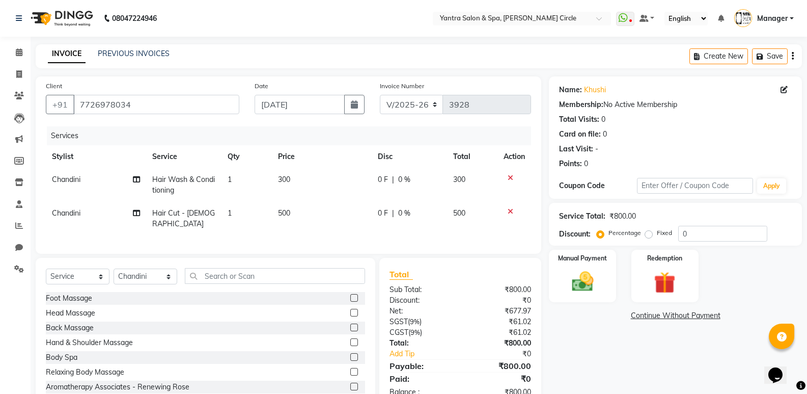
click at [632, 345] on div "Name: Khushi Membership: No Active Membership Total Visits: 0 Card on file: 0 L…" at bounding box center [679, 241] width 261 height 331
click at [604, 270] on div "Manual Payment" at bounding box center [583, 275] width 70 height 54
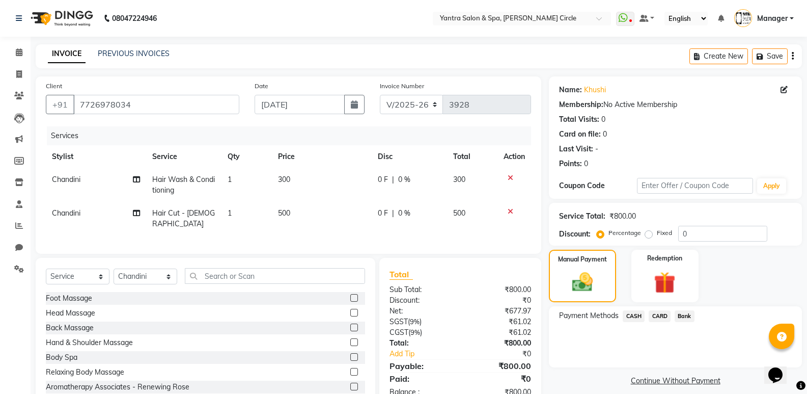
click at [632, 318] on span "CASH" at bounding box center [634, 316] width 22 height 12
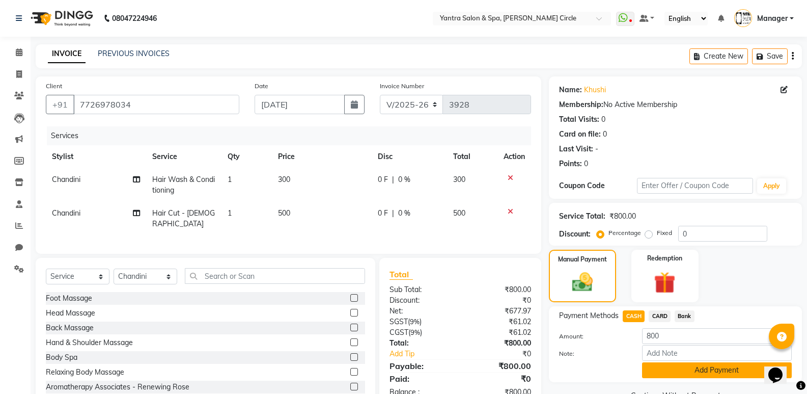
click at [658, 367] on button "Add Payment" at bounding box center [717, 370] width 150 height 16
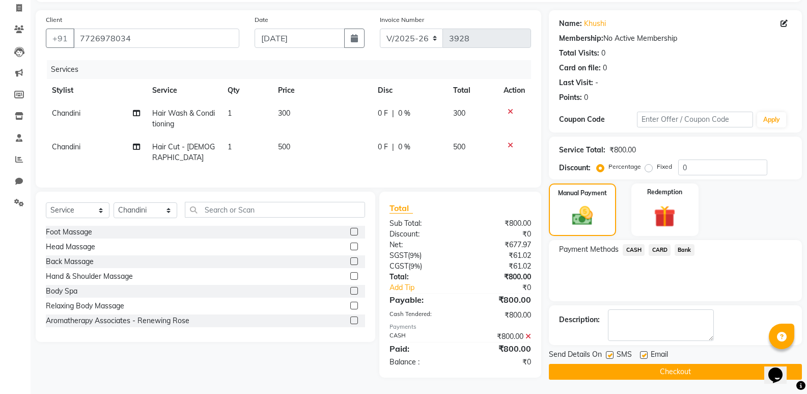
scroll to position [67, 0]
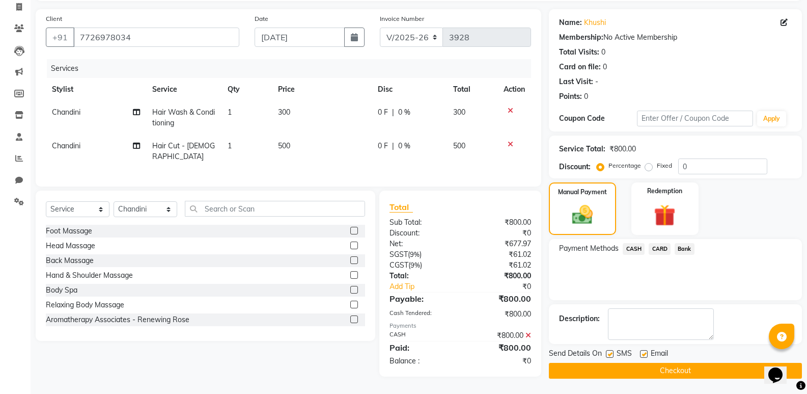
click at [657, 368] on button "Checkout" at bounding box center [675, 371] width 253 height 16
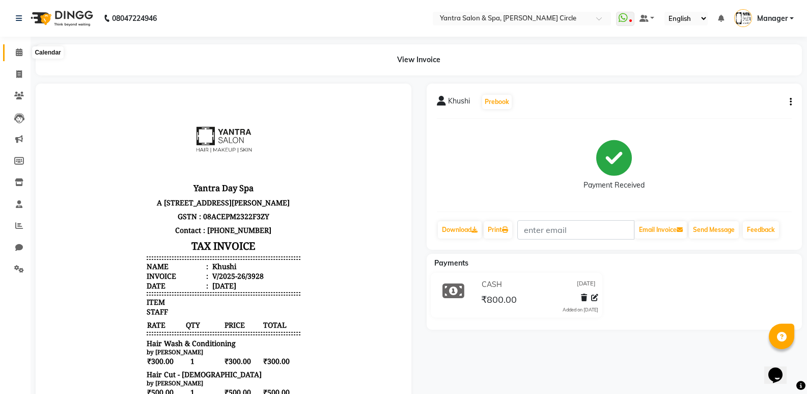
click at [21, 52] on icon at bounding box center [19, 52] width 7 height 8
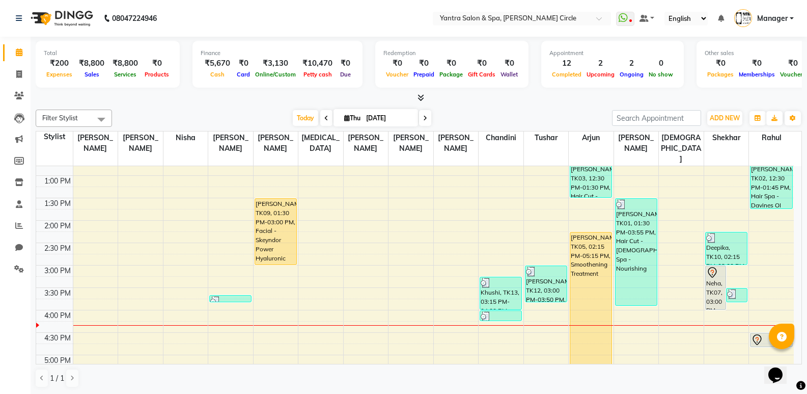
scroll to position [204, 0]
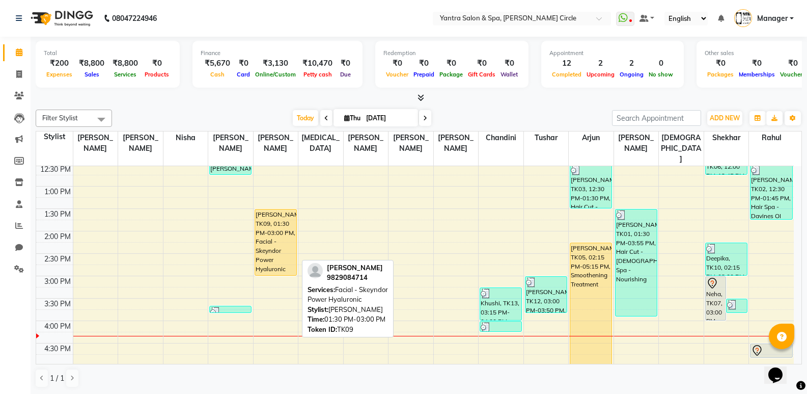
click at [274, 230] on div "[PERSON_NAME], TK09, 01:30 PM-03:00 PM, Facial - Skeyndor Power Hyaluronic" at bounding box center [275, 242] width 41 height 66
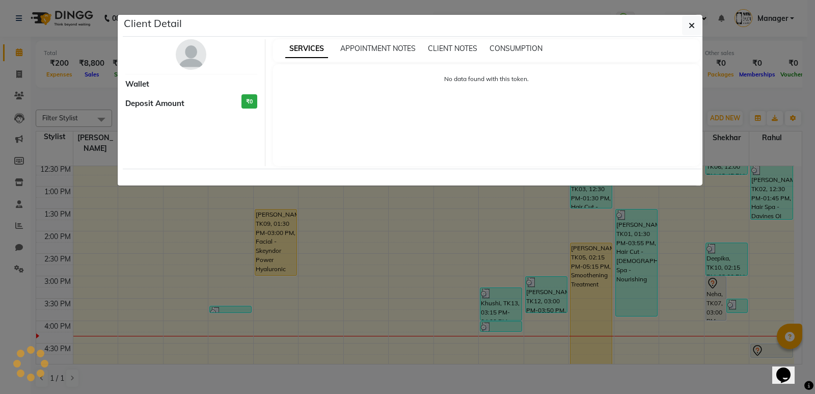
select select "1"
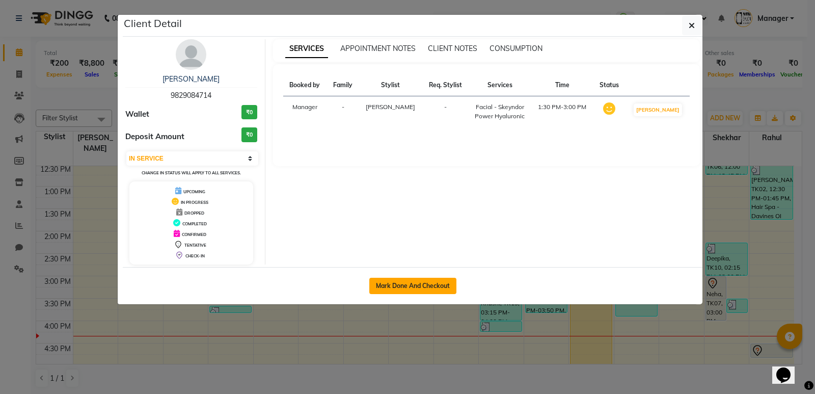
click at [381, 284] on button "Mark Done And Checkout" at bounding box center [412, 286] width 87 height 16
select select "service"
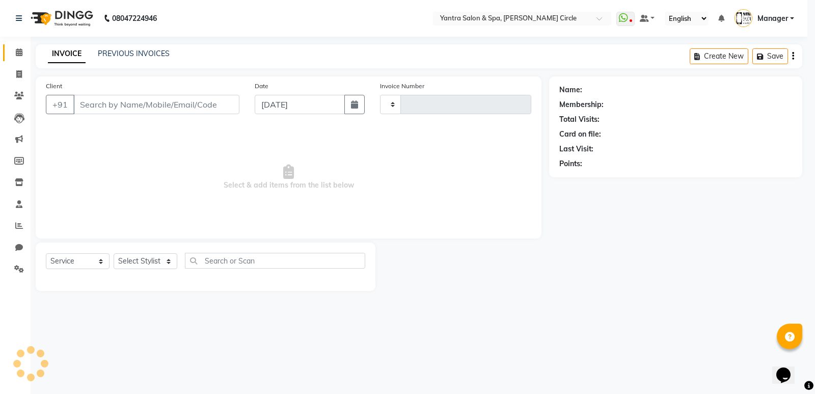
type input "3929"
select select "152"
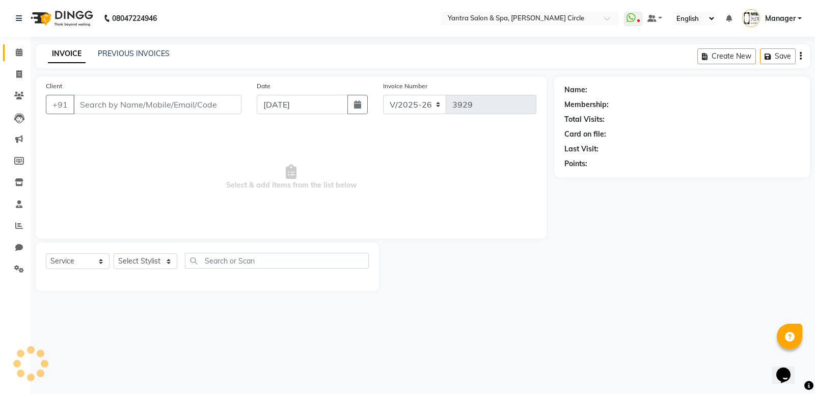
type input "9829084714"
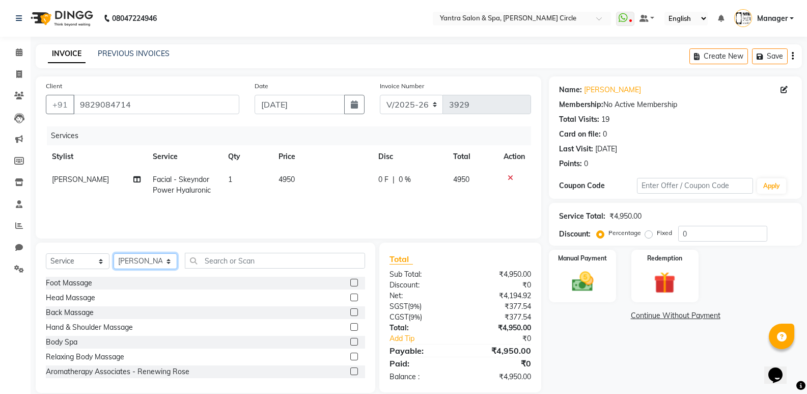
click at [151, 262] on select "Select Stylist Anil Jaipal Arjun Bhawna Chandini Khushboo Soni Lalita Manager N…" at bounding box center [146, 261] width 64 height 16
select select "4348"
click at [114, 253] on select "Select Stylist Anil Jaipal Arjun Bhawna Chandini Khushboo Soni Lalita Manager N…" at bounding box center [146, 261] width 64 height 16
click at [221, 260] on input "text" at bounding box center [275, 261] width 180 height 16
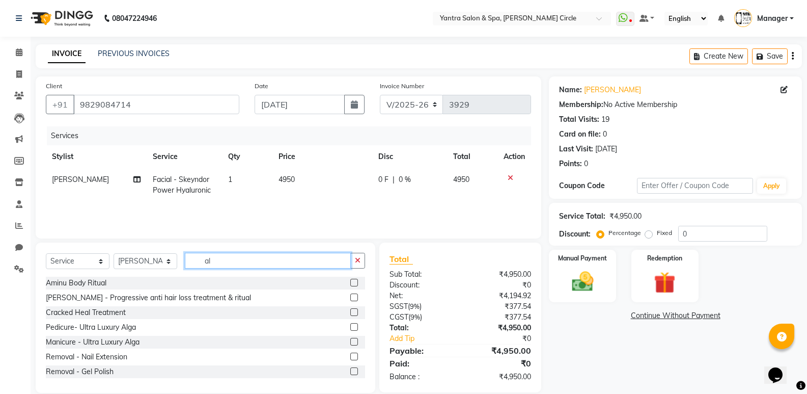
type input "al"
click at [350, 326] on label at bounding box center [354, 327] width 8 height 8
click at [350, 326] on input "checkbox" at bounding box center [353, 327] width 7 height 7
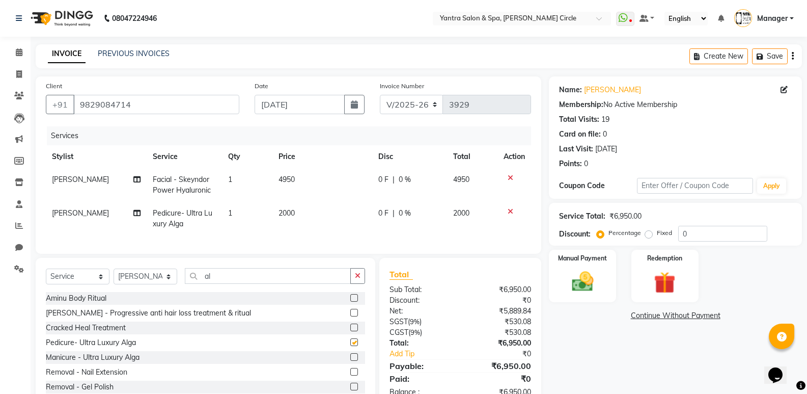
checkbox input "false"
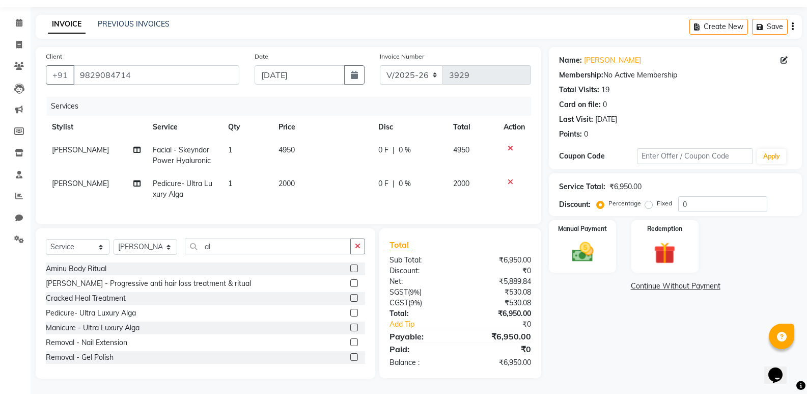
click at [659, 372] on div "Name: Rimjhim Membership: No Active Membership Total Visits: 19 Card on file: 0…" at bounding box center [679, 212] width 261 height 331
click at [592, 255] on img at bounding box center [582, 252] width 36 height 26
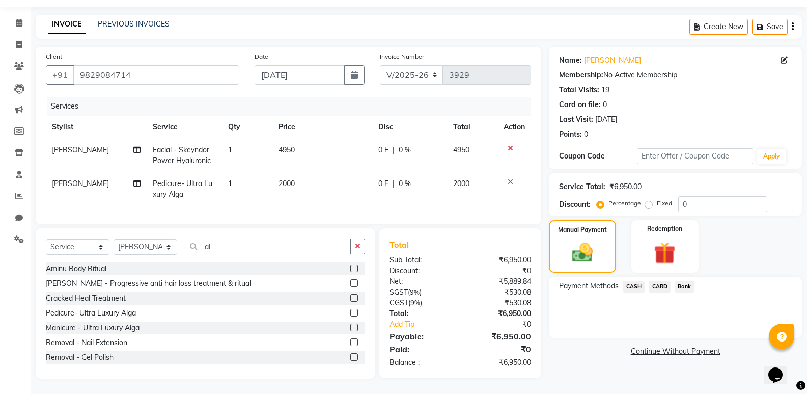
click at [684, 281] on span "Bank" at bounding box center [685, 287] width 20 height 12
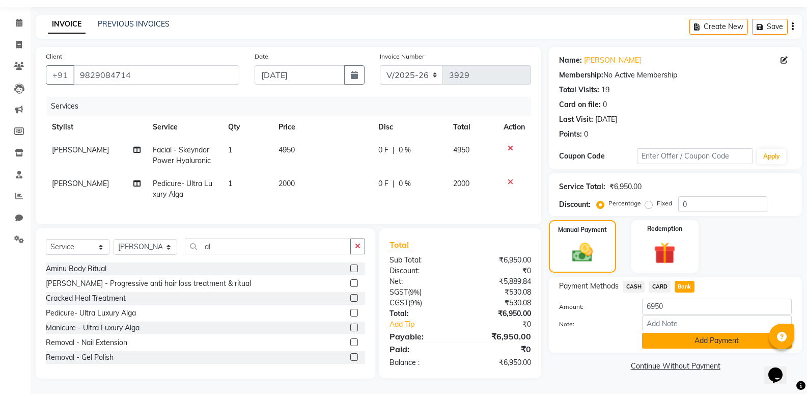
click at [694, 335] on button "Add Payment" at bounding box center [717, 340] width 150 height 16
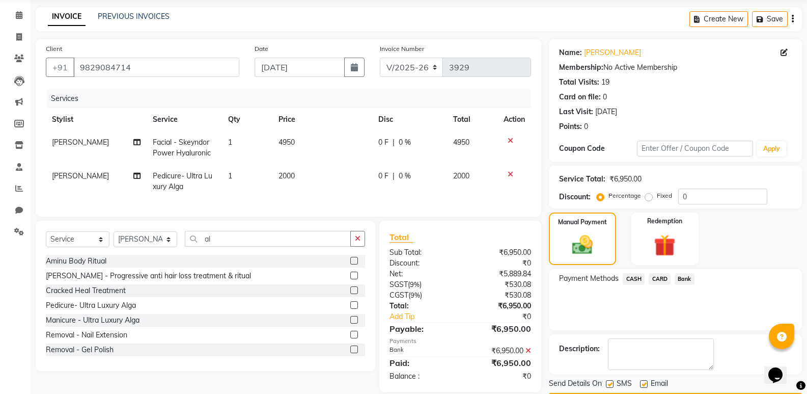
scroll to position [67, 0]
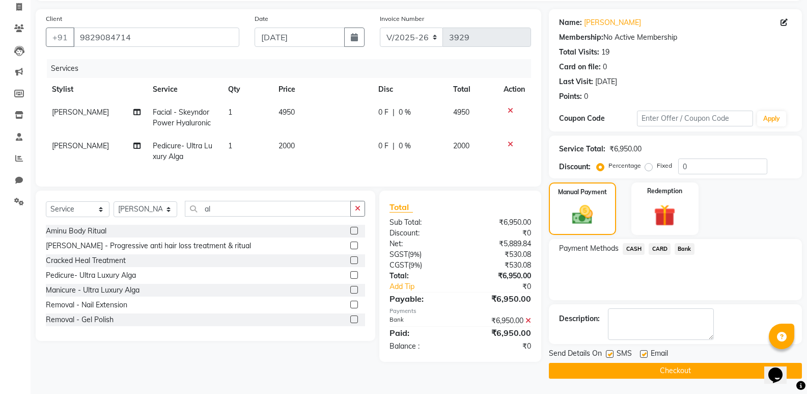
click at [671, 375] on button "Checkout" at bounding box center [675, 371] width 253 height 16
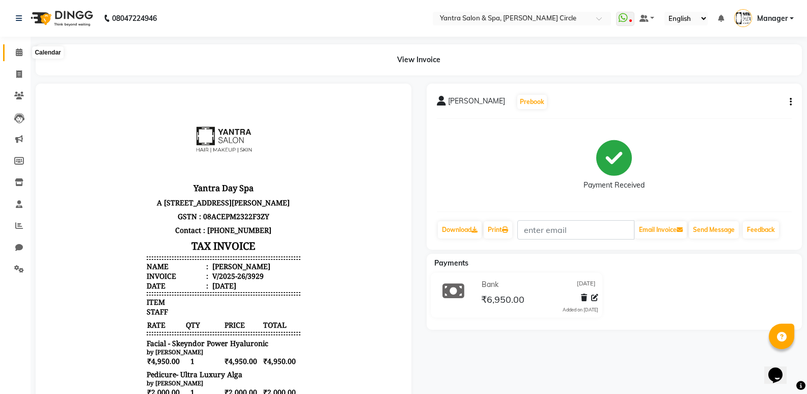
click at [18, 53] on icon at bounding box center [19, 52] width 7 height 8
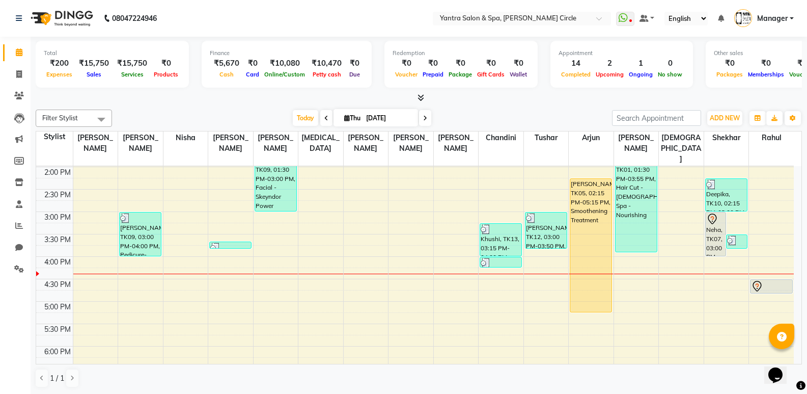
scroll to position [266, 0]
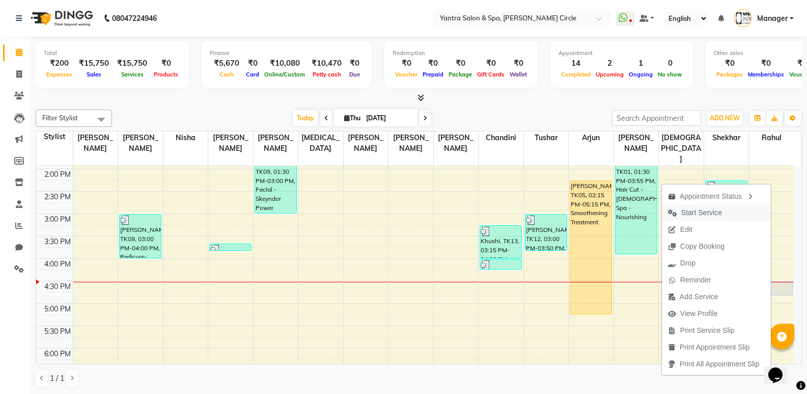
click at [715, 212] on span "Start Service" at bounding box center [701, 212] width 41 height 11
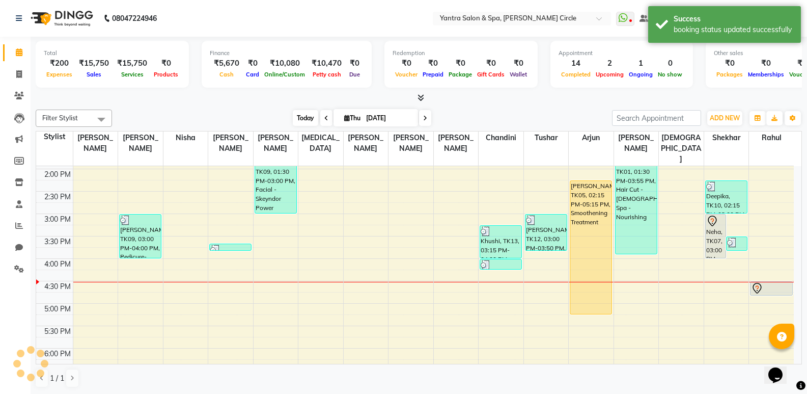
click at [295, 114] on span "Today" at bounding box center [305, 118] width 25 height 16
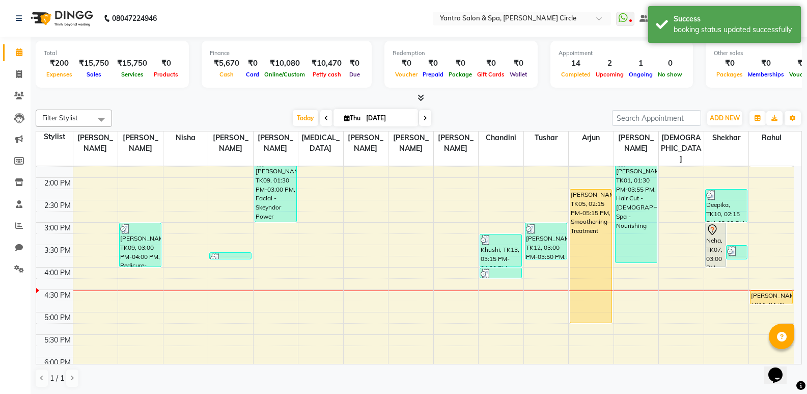
scroll to position [308, 0]
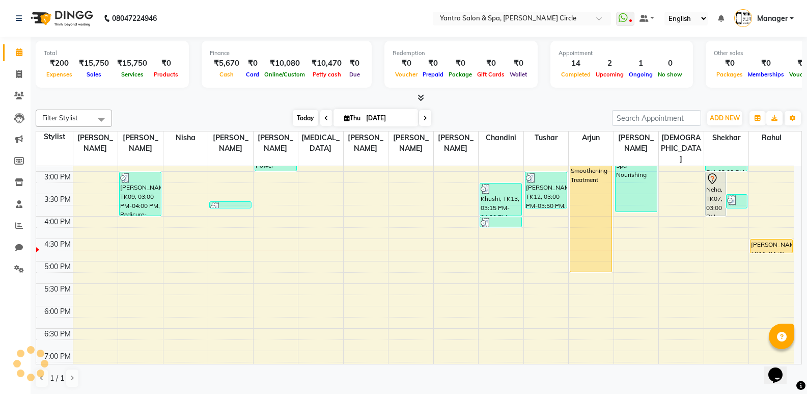
click at [295, 125] on span "Today" at bounding box center [305, 118] width 25 height 16
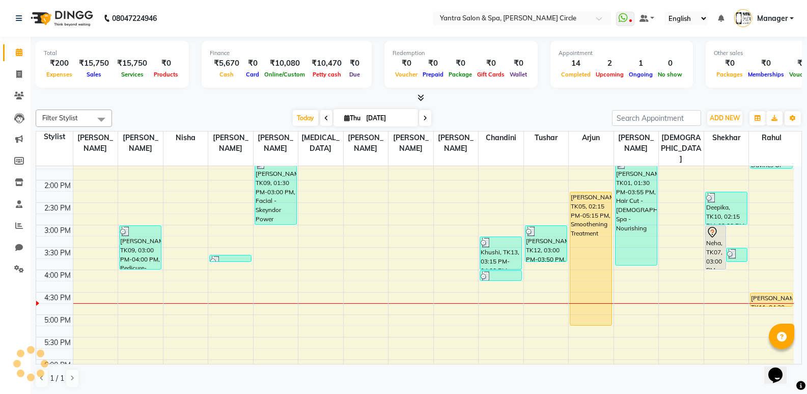
scroll to position [359, 0]
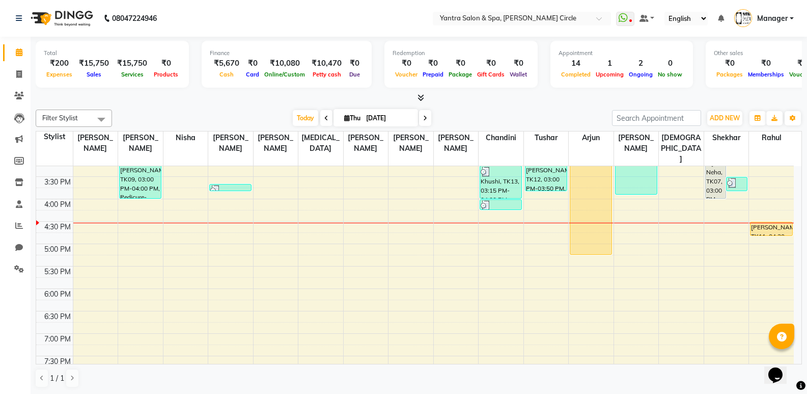
scroll to position [317, 0]
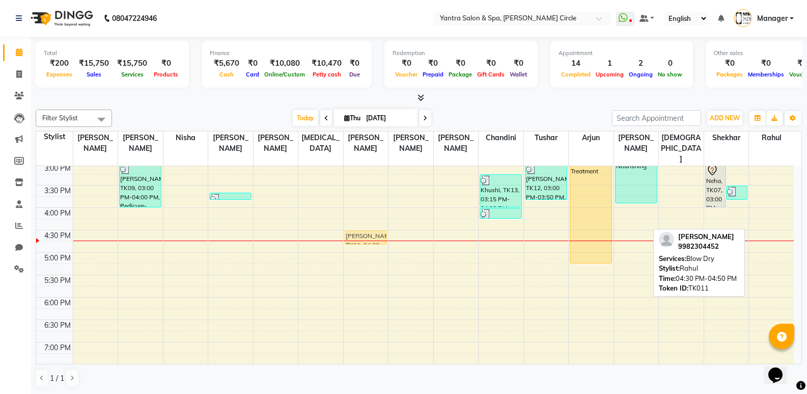
drag, startPoint x: 761, startPoint y: 226, endPoint x: 358, endPoint y: 226, distance: 403.3
click at [358, 226] on tr "Rimjhim, TK09, 03:00 PM-04:00 PM, Pedicure- Ultra Luxury Alga Gunjan, TK04, 11:…" at bounding box center [415, 162] width 758 height 627
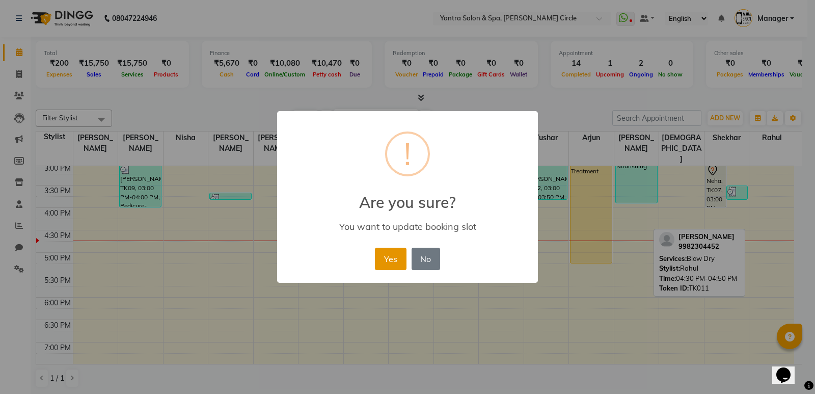
click at [381, 258] on button "Yes" at bounding box center [390, 258] width 31 height 22
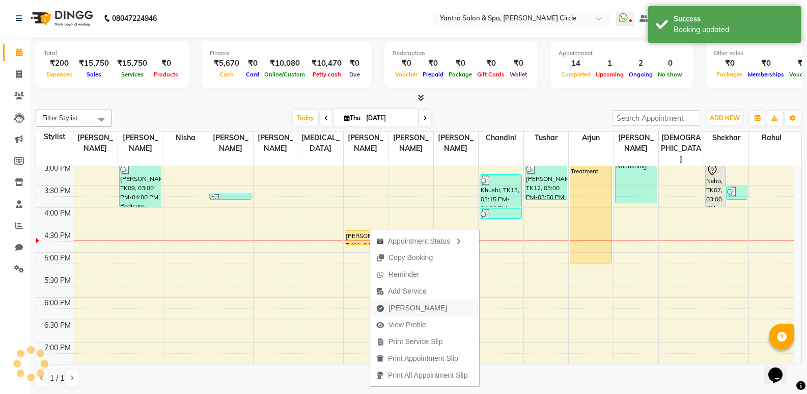
click at [412, 302] on span "Mark Done" at bounding box center [411, 307] width 83 height 17
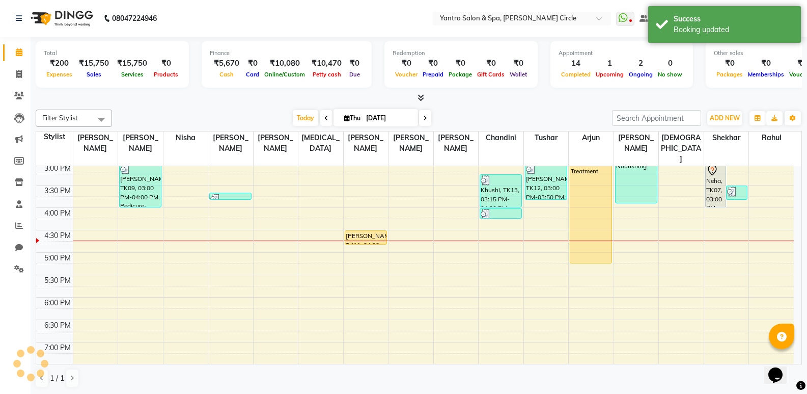
select select "service"
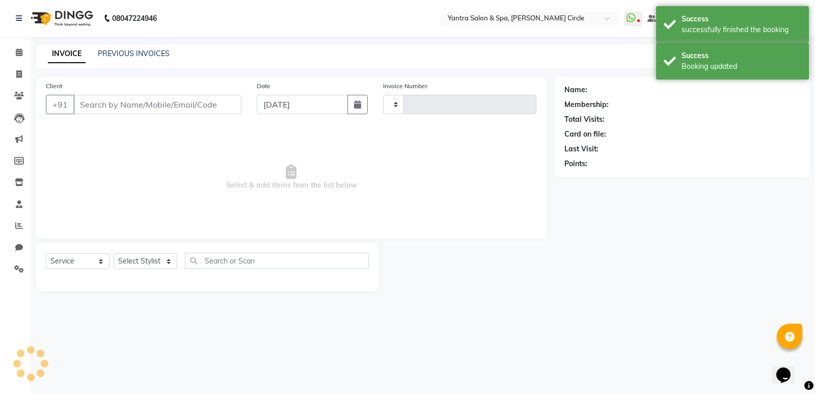
type input "3930"
select select "152"
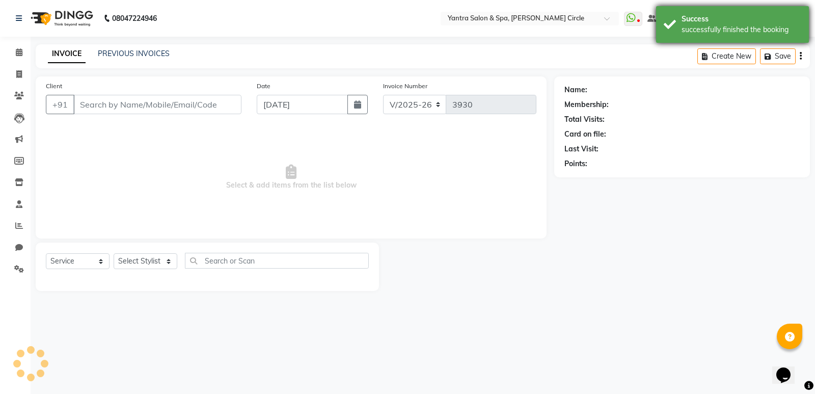
click at [679, 28] on div "Success successfully finished the booking" at bounding box center [732, 24] width 153 height 37
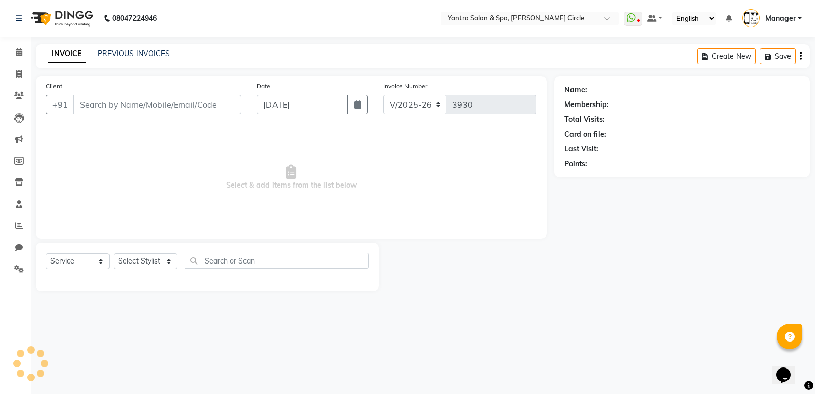
type input "9982304452"
select select "4353"
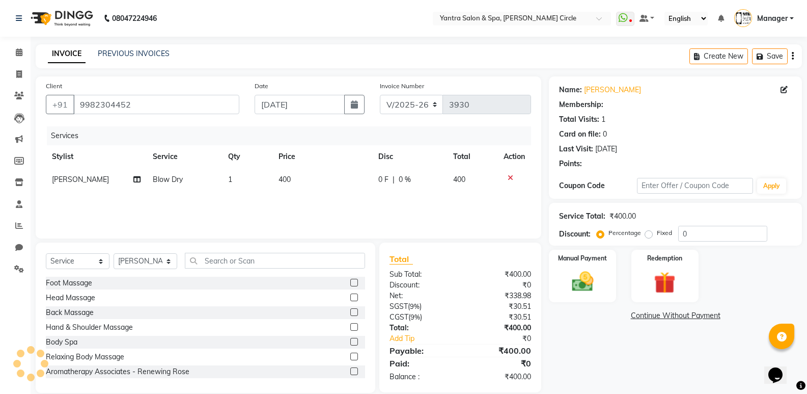
click at [301, 189] on td "400" at bounding box center [322, 179] width 100 height 23
select select "4353"
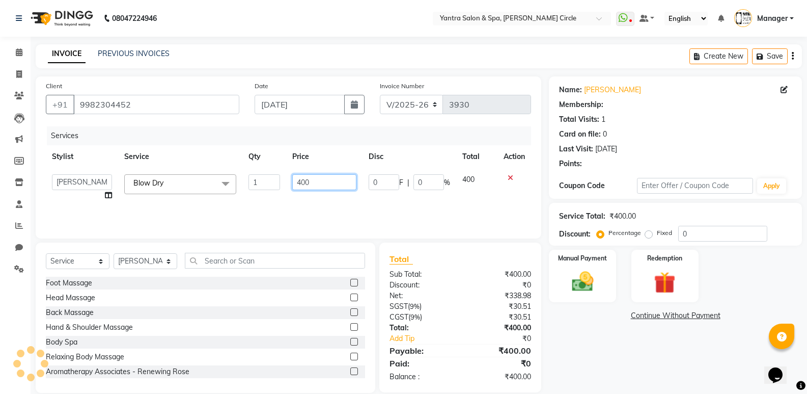
click at [301, 189] on input "400" at bounding box center [324, 182] width 64 height 16
type input "450"
click at [557, 285] on div "Manual Payment" at bounding box center [583, 275] width 70 height 54
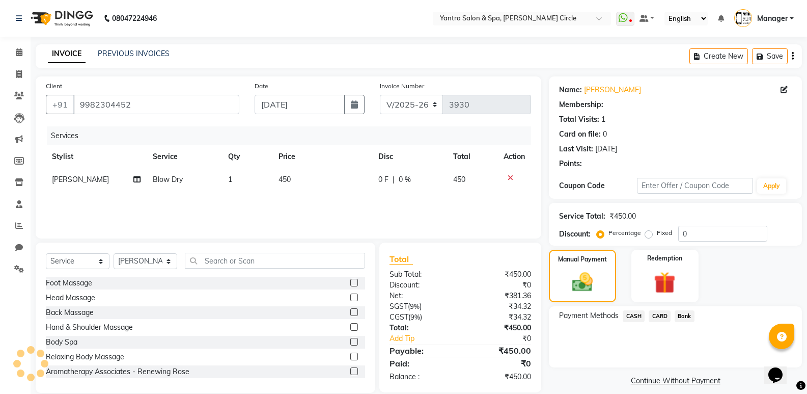
click at [643, 315] on span "CASH" at bounding box center [634, 316] width 22 height 12
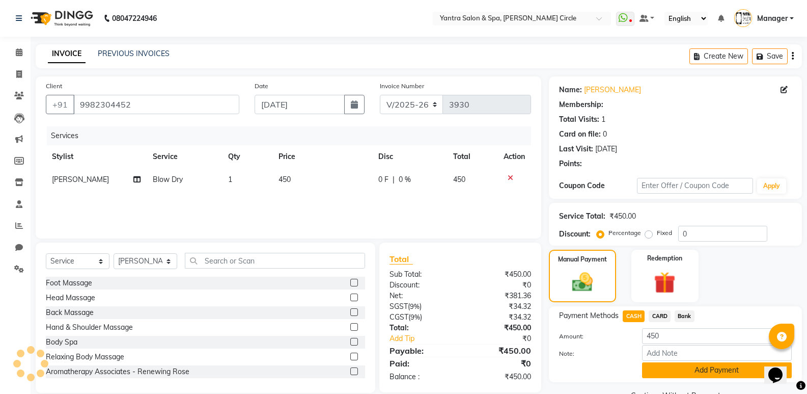
click at [671, 367] on button "Add Payment" at bounding box center [717, 370] width 150 height 16
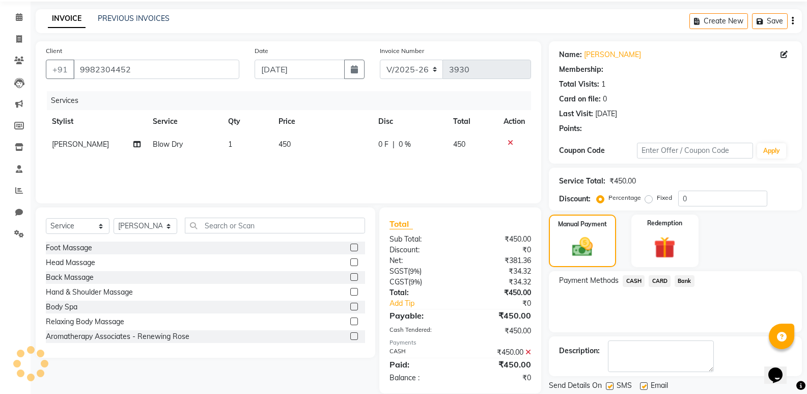
scroll to position [67, 0]
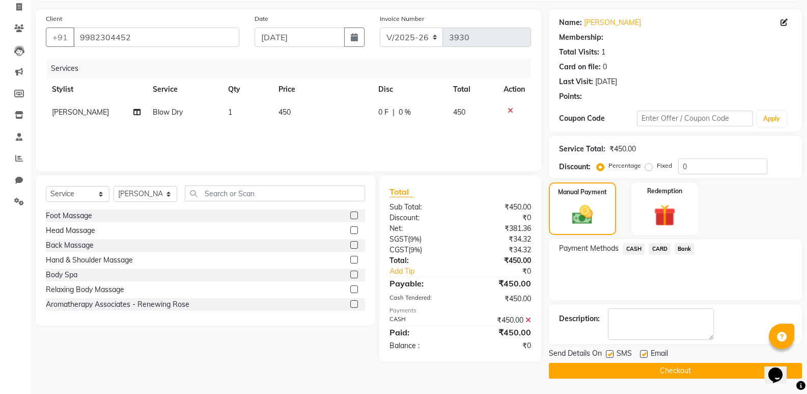
click at [671, 367] on button "Checkout" at bounding box center [675, 371] width 253 height 16
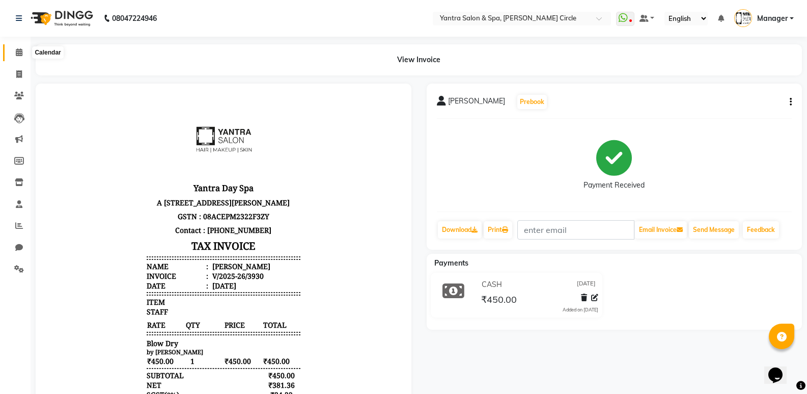
click at [22, 58] on span at bounding box center [19, 53] width 18 height 12
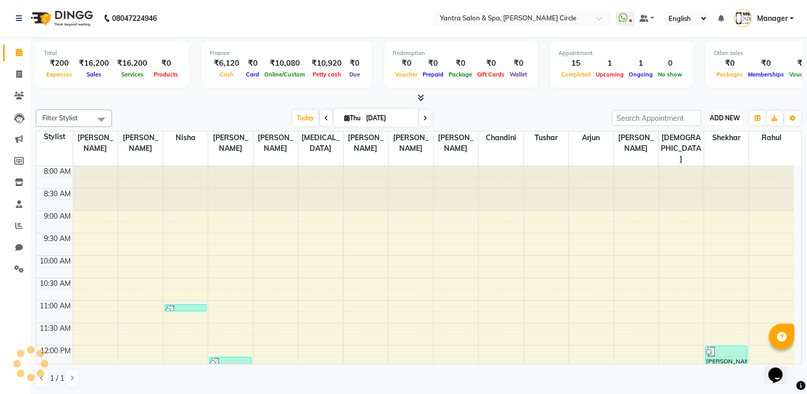
click at [738, 119] on span "ADD NEW" at bounding box center [725, 118] width 30 height 8
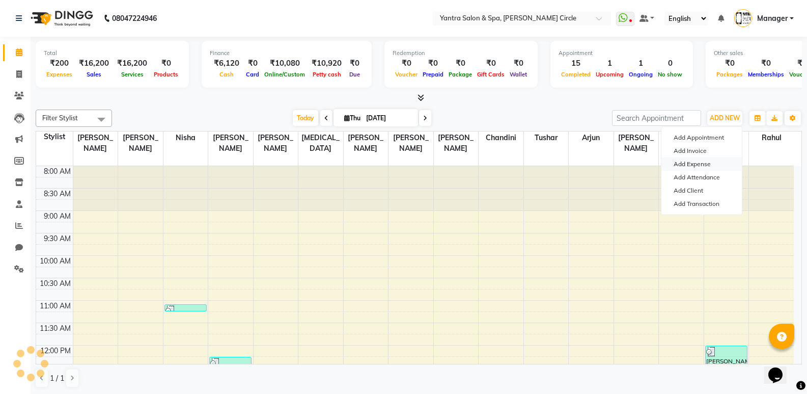
click at [696, 162] on link "Add Expense" at bounding box center [701, 163] width 80 height 13
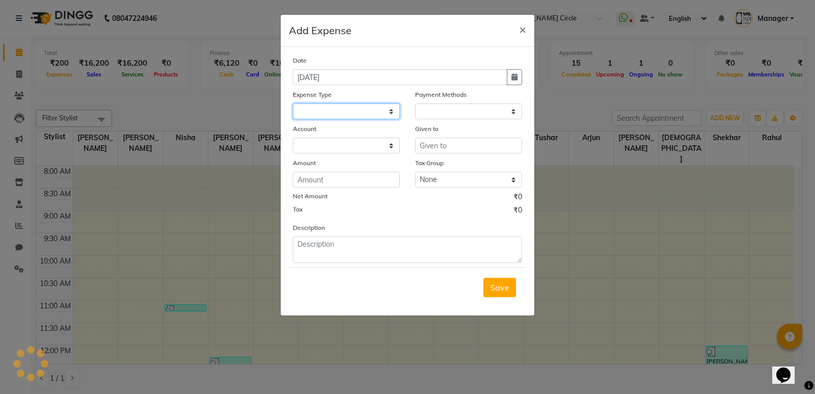
click at [332, 114] on select at bounding box center [346, 111] width 107 height 16
click at [332, 113] on select at bounding box center [346, 111] width 107 height 16
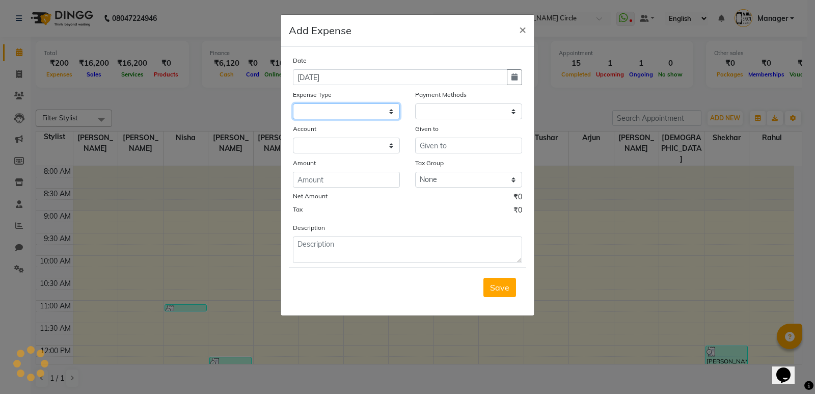
click at [332, 113] on select at bounding box center [346, 111] width 107 height 16
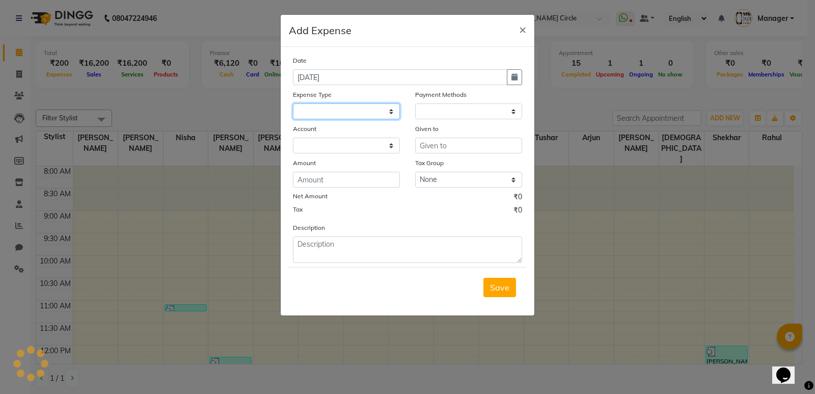
select select
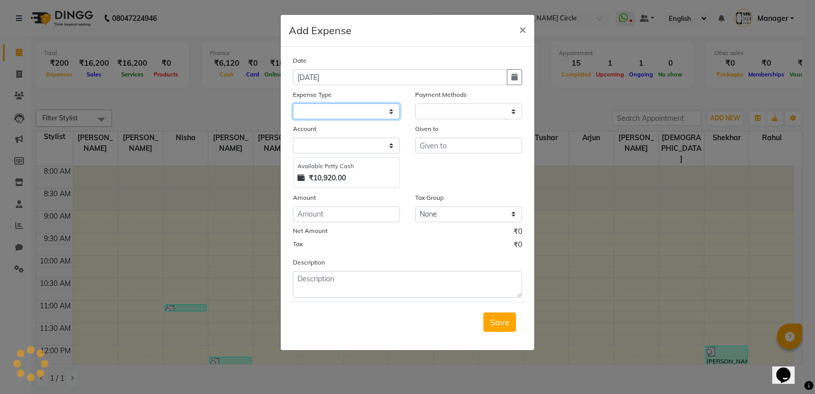
click at [332, 113] on select at bounding box center [346, 111] width 107 height 16
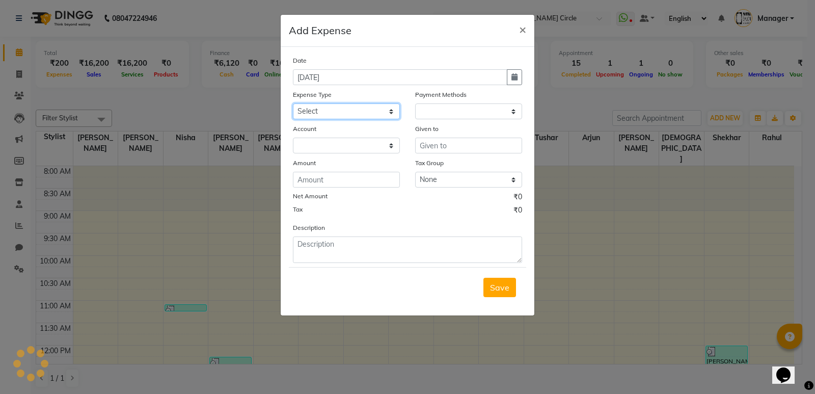
click at [332, 113] on select "Select Advance Salary Bank charges Car maintenance Cash transfer to bank Cash t…" at bounding box center [346, 111] width 107 height 16
select select "10"
click at [293, 103] on select "Select Advance Salary Bank charges Car maintenance Cash transfer to bank Cash t…" at bounding box center [346, 111] width 107 height 16
click at [454, 147] on input "text" at bounding box center [468, 145] width 107 height 16
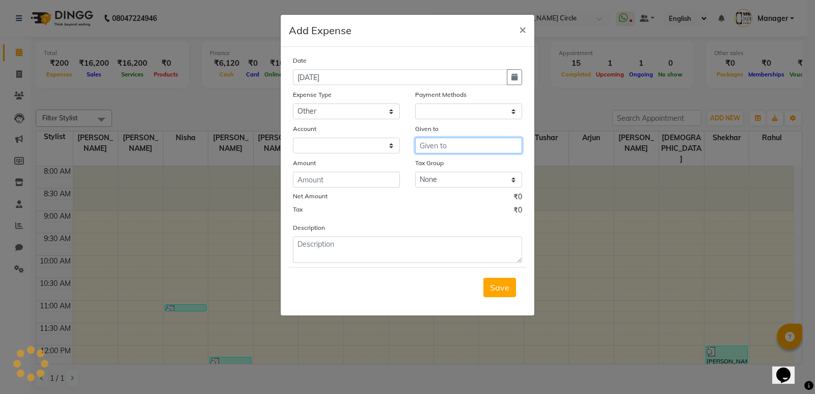
type input "m"
select select "1"
select select "2513"
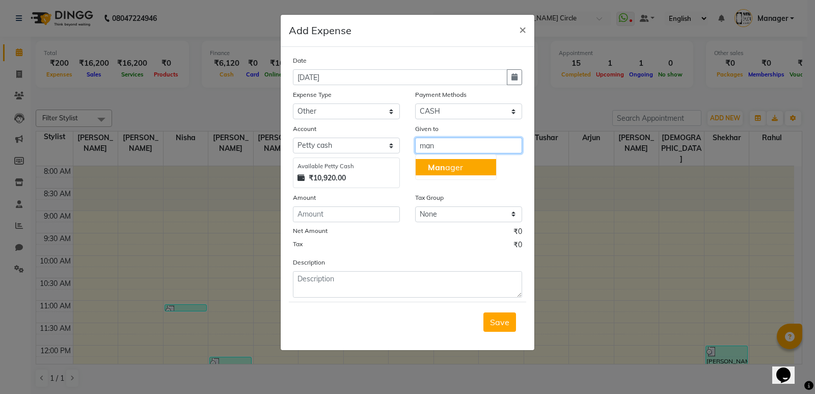
click at [472, 167] on button "Man ager" at bounding box center [455, 167] width 80 height 16
type input "Manager"
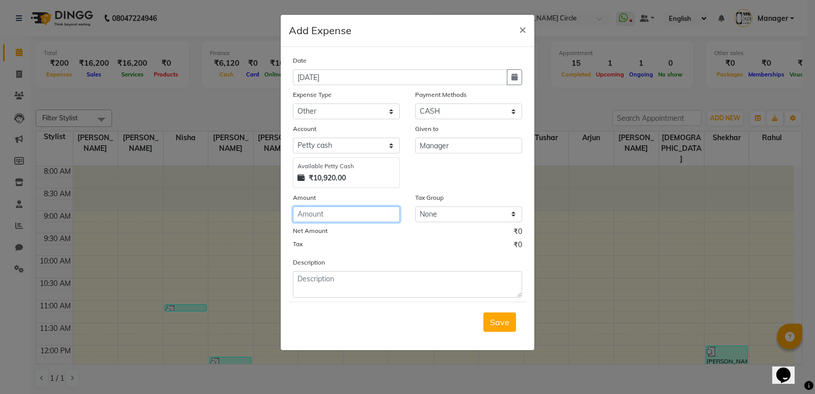
click at [348, 216] on input "number" at bounding box center [346, 214] width 107 height 16
type input "580"
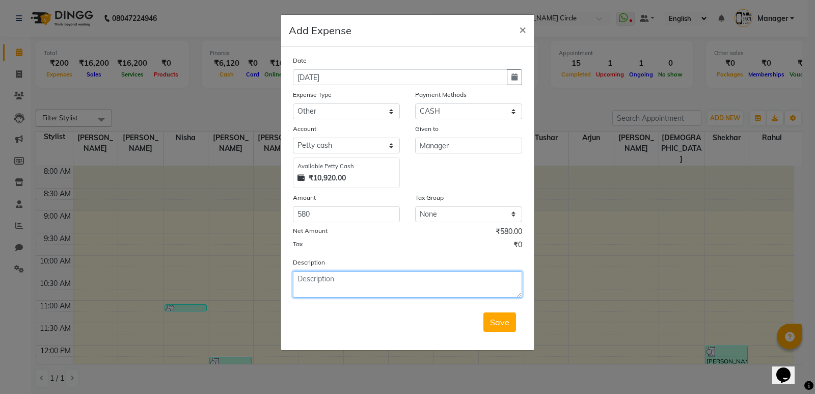
click at [348, 276] on textarea at bounding box center [407, 284] width 229 height 26
type textarea "amazon"
click at [491, 324] on span "Save" at bounding box center [499, 322] width 19 height 10
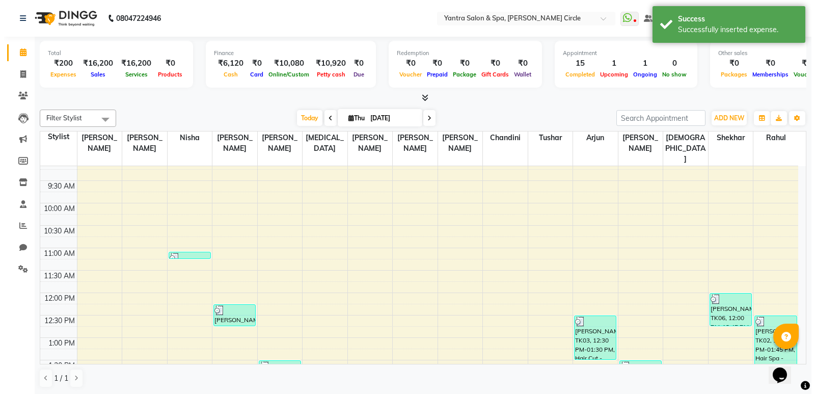
scroll to position [102, 0]
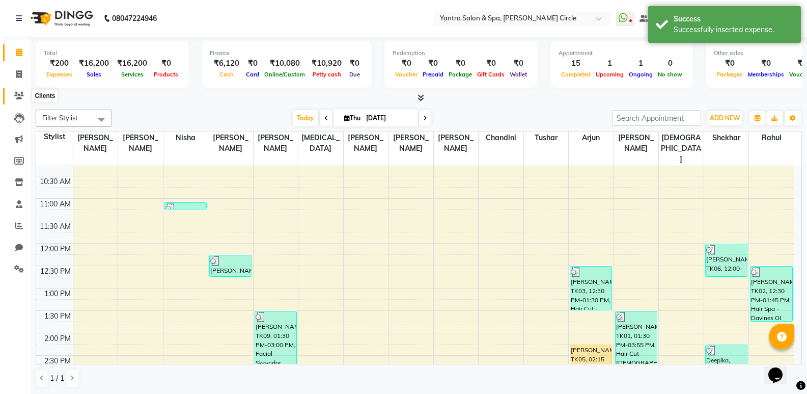
click at [26, 100] on span at bounding box center [19, 96] width 18 height 12
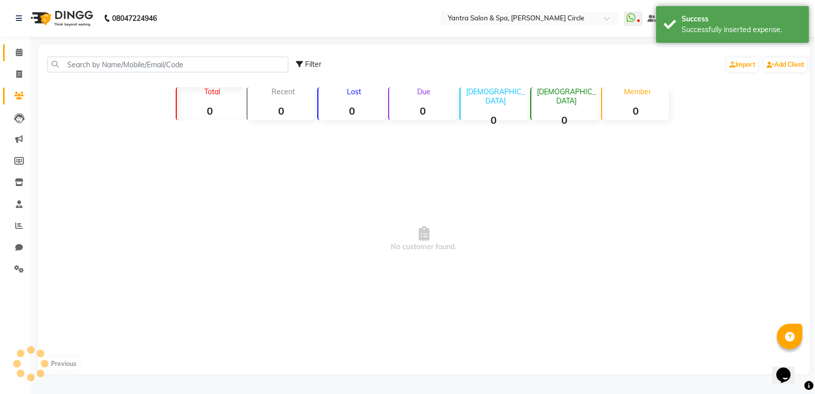
click at [12, 45] on link "Calendar" at bounding box center [15, 52] width 24 height 17
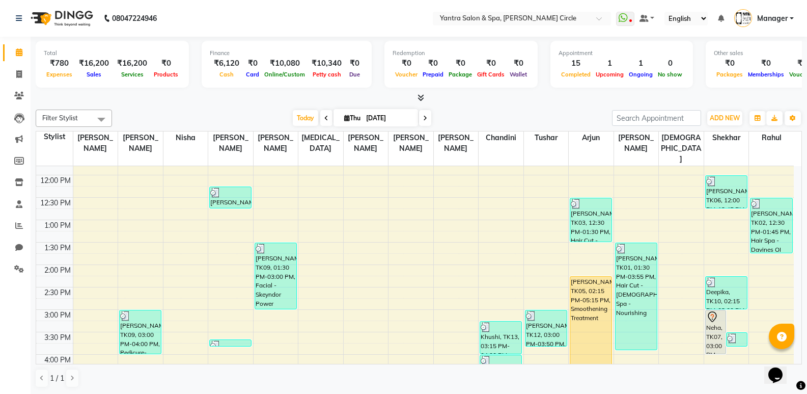
scroll to position [164, 0]
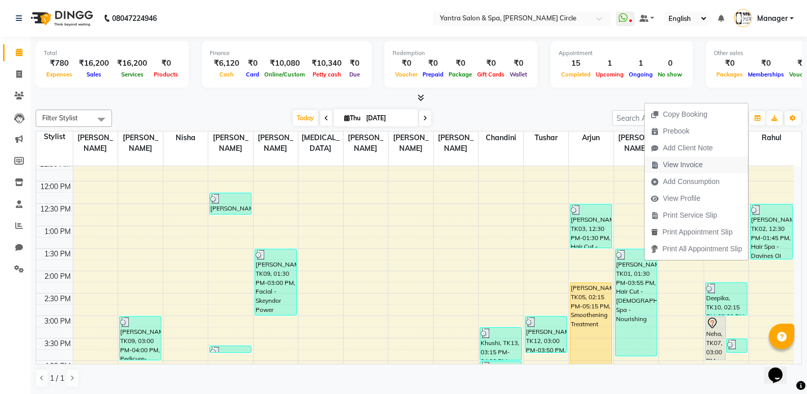
click at [677, 157] on span "View Invoice" at bounding box center [677, 164] width 64 height 17
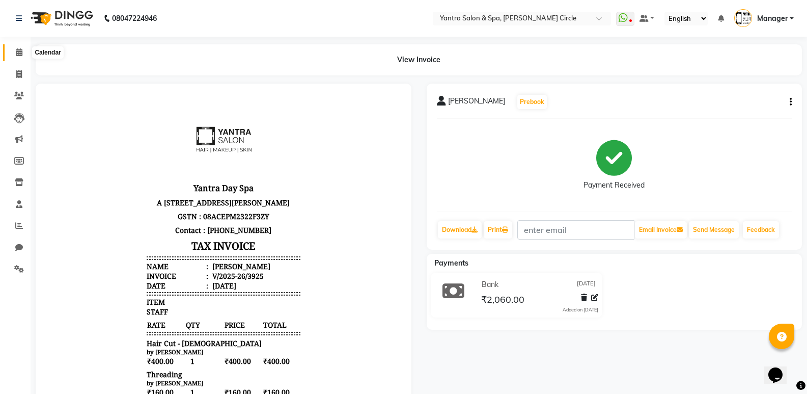
click at [13, 52] on span at bounding box center [19, 53] width 18 height 12
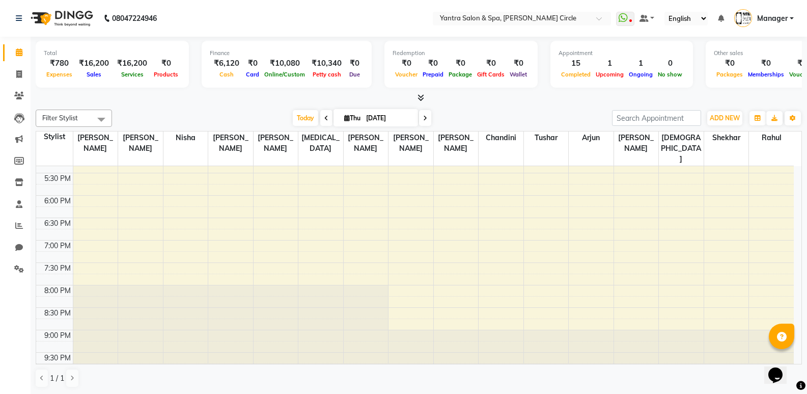
scroll to position [266, 0]
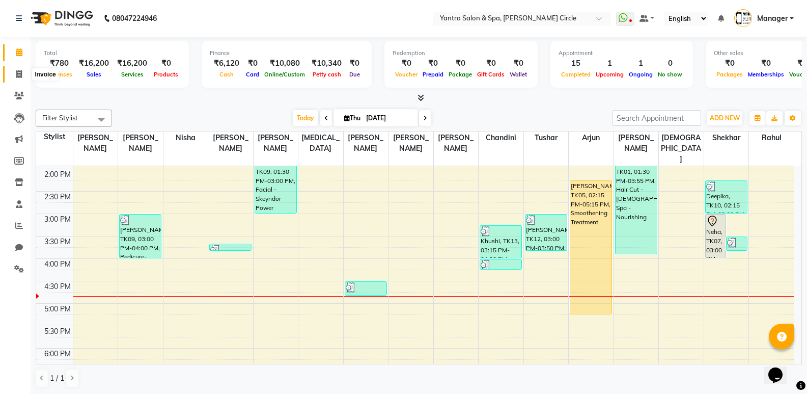
click at [26, 78] on span at bounding box center [19, 75] width 18 height 12
select select "service"
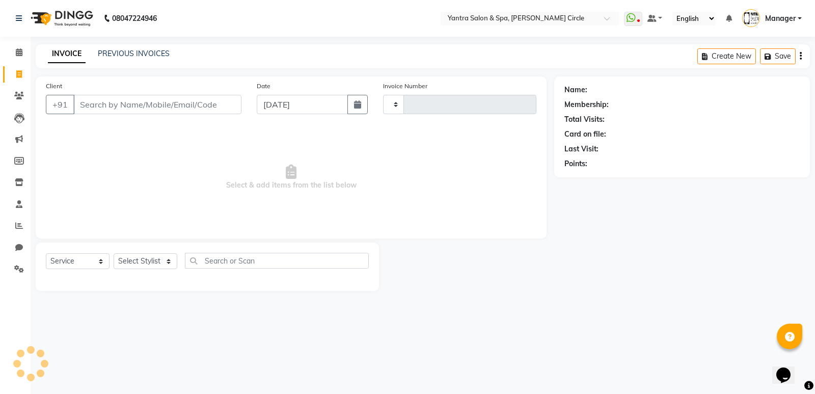
type input "3931"
select select "152"
click at [161, 57] on link "PREVIOUS INVOICES" at bounding box center [134, 53] width 72 height 9
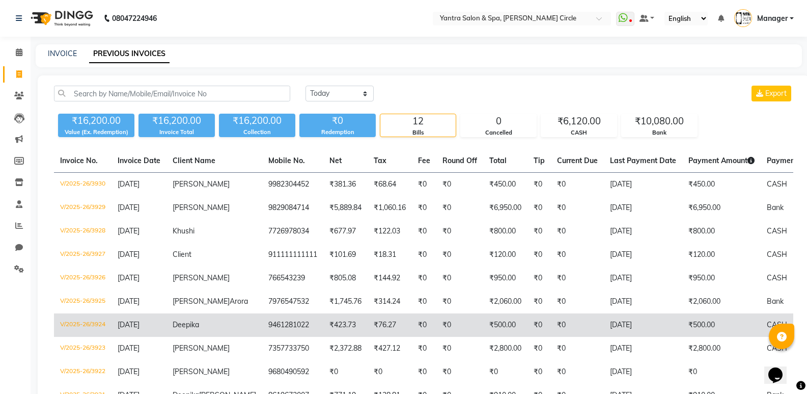
scroll to position [51, 0]
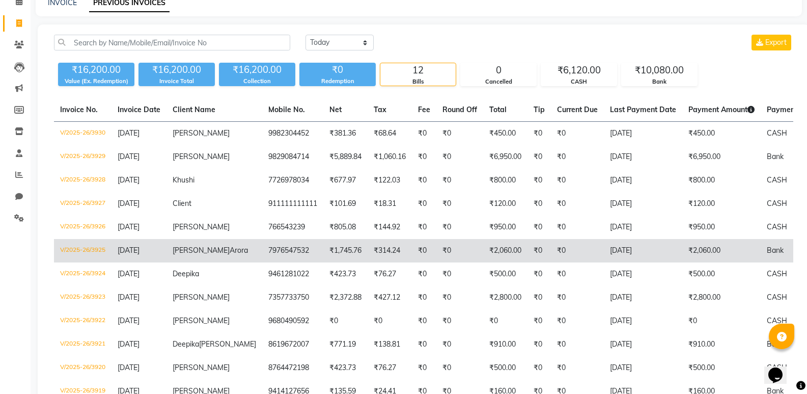
click at [230, 247] on span "Arora" at bounding box center [239, 249] width 18 height 9
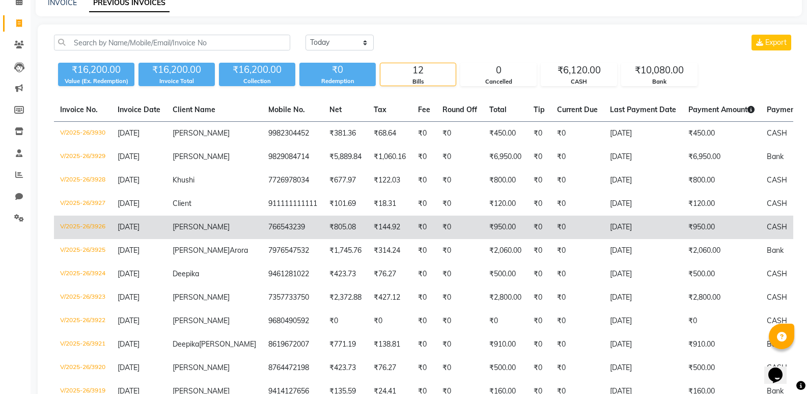
click at [197, 221] on td "Sanyam" at bounding box center [215, 226] width 96 height 23
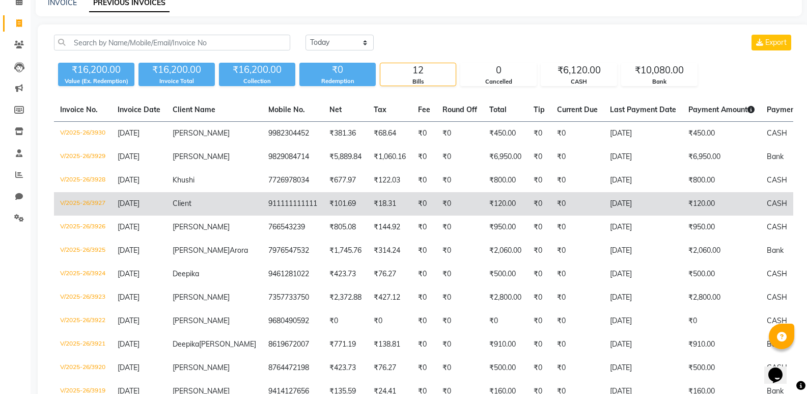
click at [187, 205] on span "Client" at bounding box center [182, 203] width 19 height 9
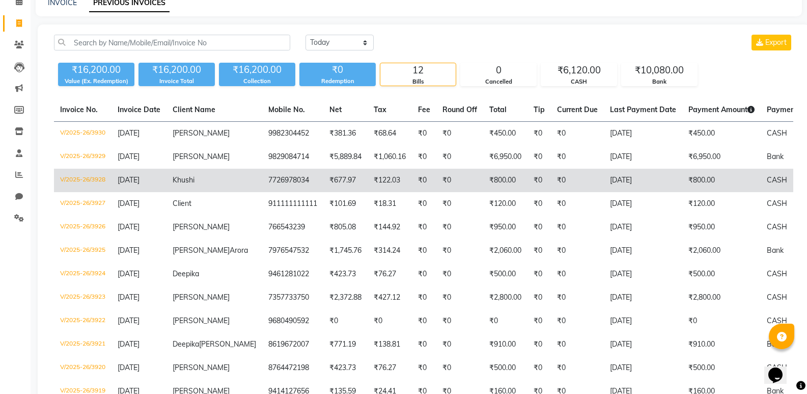
click at [182, 181] on span "Khushi" at bounding box center [184, 179] width 22 height 9
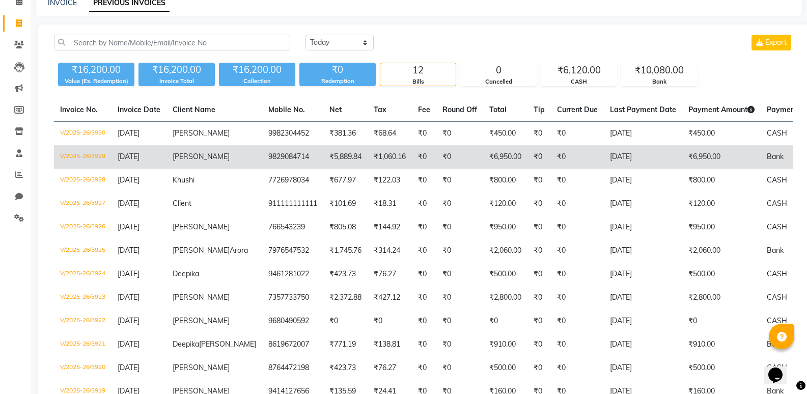
click at [188, 157] on span "[PERSON_NAME]" at bounding box center [201, 156] width 57 height 9
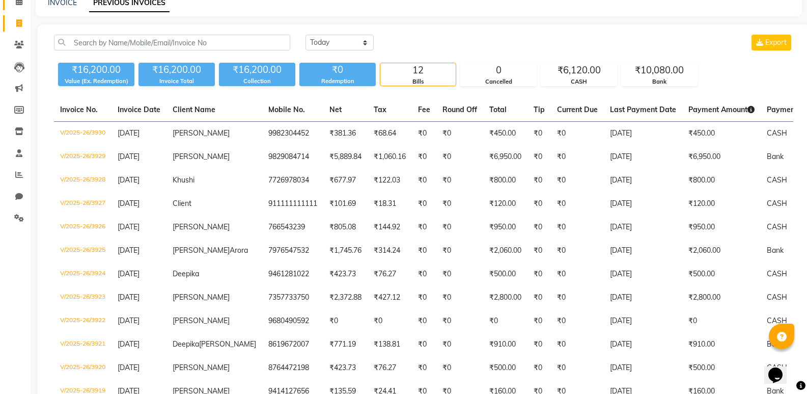
scroll to position [0, 0]
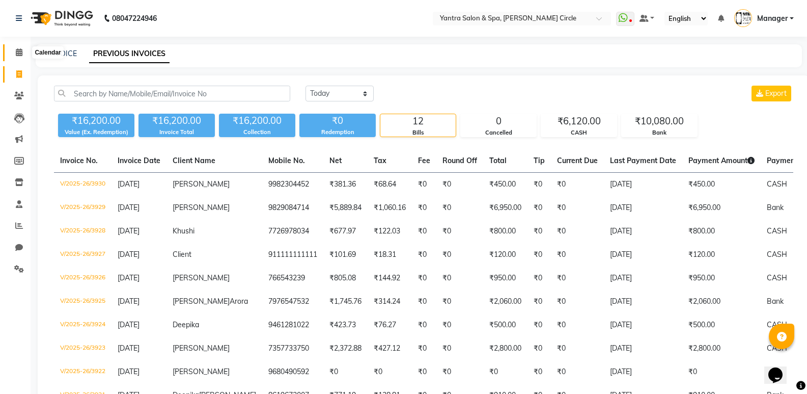
click at [11, 49] on span at bounding box center [19, 53] width 18 height 12
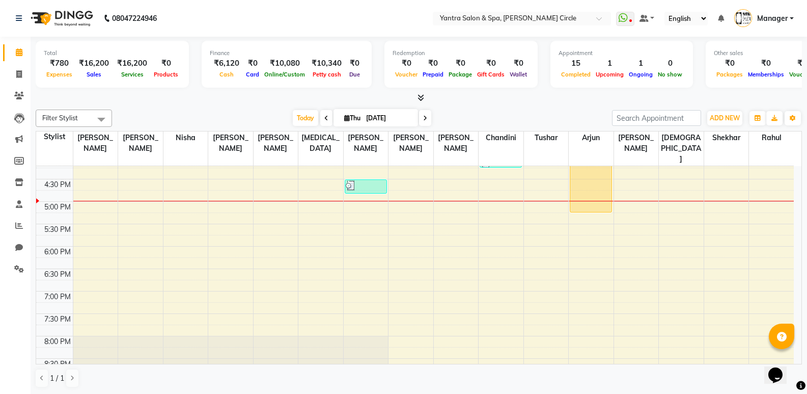
scroll to position [317, 0]
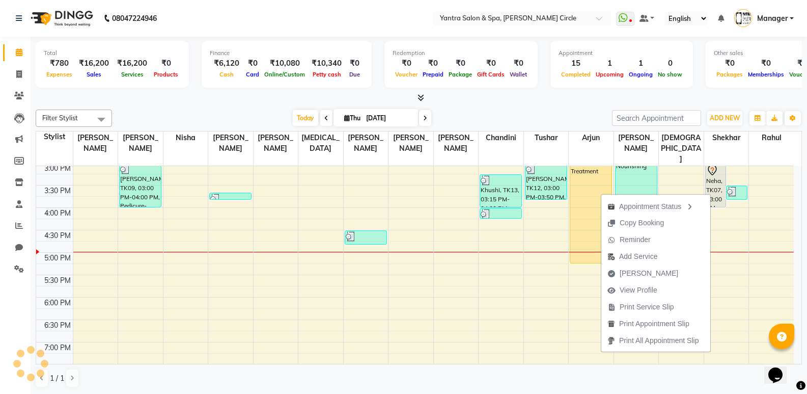
click at [622, 269] on span "Mark Done" at bounding box center [649, 273] width 59 height 11
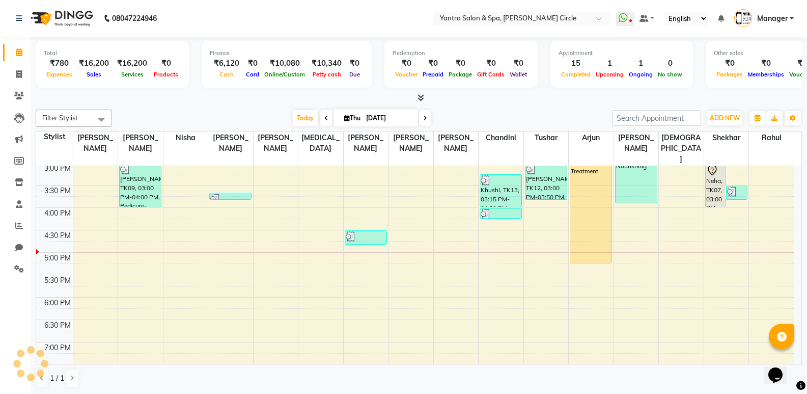
select select "service"
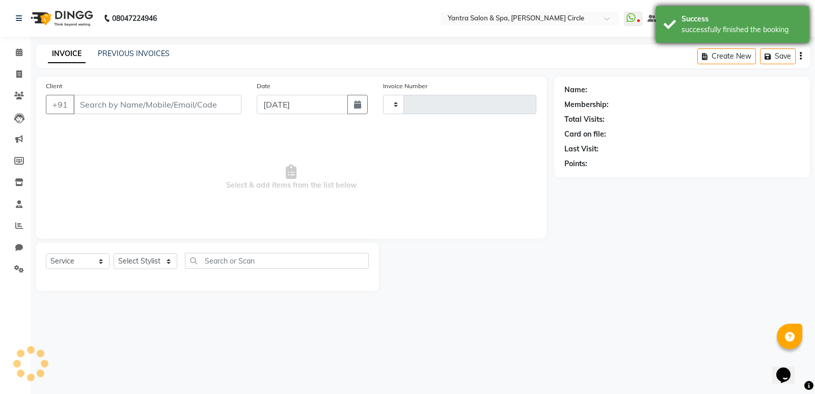
click at [700, 23] on div "Success" at bounding box center [741, 19] width 120 height 11
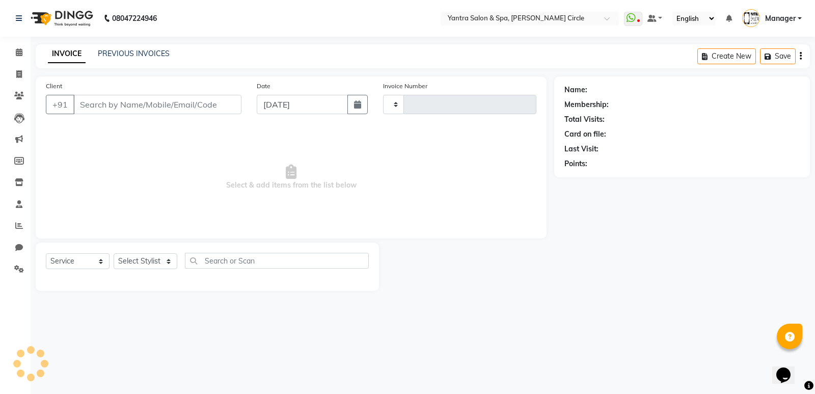
type input "3931"
select select "152"
type input "9166203215"
select select "19360"
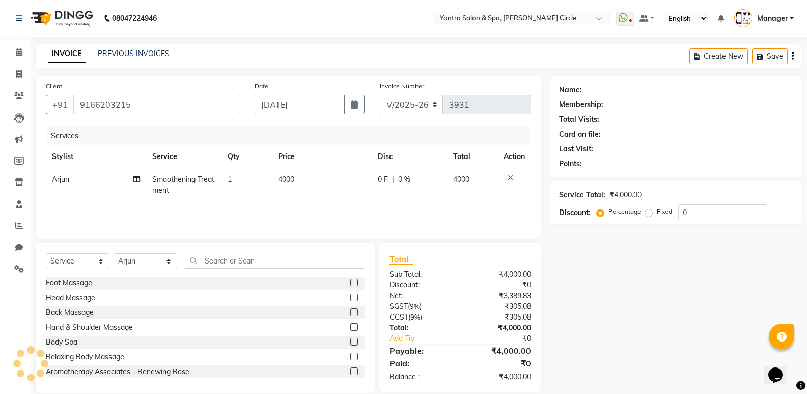
click at [307, 177] on td "4000" at bounding box center [322, 185] width 100 height 34
select select "19360"
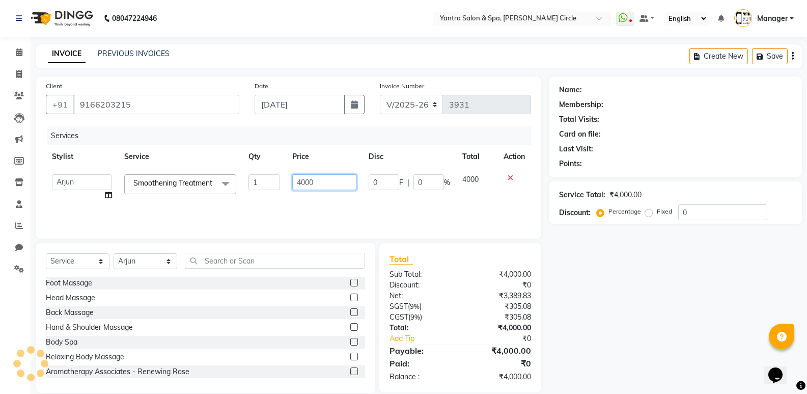
click at [307, 177] on input "4000" at bounding box center [324, 182] width 64 height 16
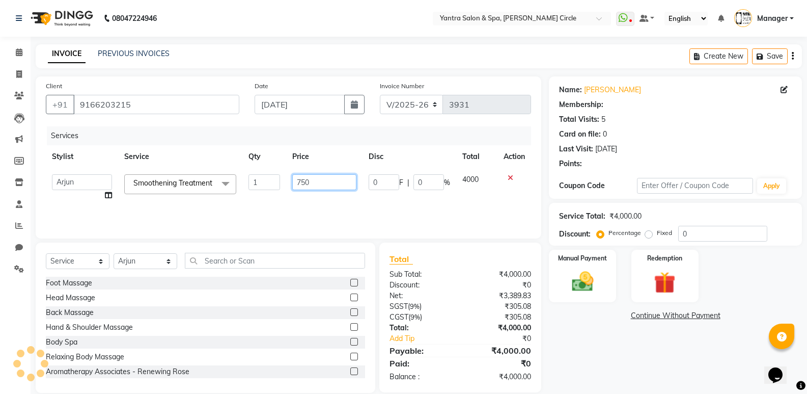
type input "7500"
click at [197, 245] on div "Select Service Product Membership Package Voucher Prepaid Gift Card Select Styl…" at bounding box center [206, 317] width 340 height 150
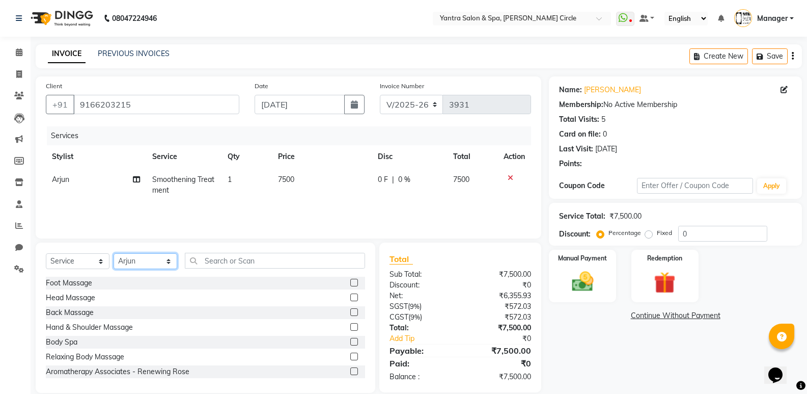
click at [127, 269] on select "Select Stylist Anil Jaipal Arjun Bhawna Chandini Khushboo Soni Lalita Manager N…" at bounding box center [146, 261] width 64 height 16
click at [114, 253] on select "Select Stylist Anil Jaipal Arjun Bhawna Chandini Khushboo Soni Lalita Manager N…" at bounding box center [146, 261] width 64 height 16
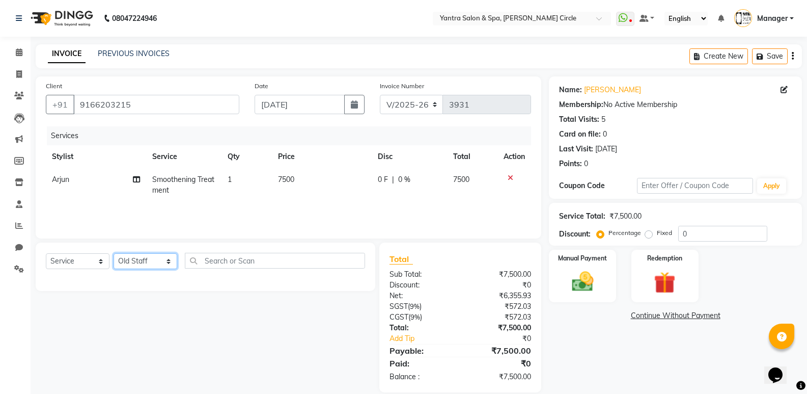
drag, startPoint x: 137, startPoint y: 259, endPoint x: 137, endPoint y: 254, distance: 5.6
click at [137, 259] on select "Select Stylist Anil Jaipal Arjun Bhawna Chandini Khushboo Soni Lalita Manager N…" at bounding box center [146, 261] width 64 height 16
select select "84063"
click at [114, 253] on select "Select Stylist Anil Jaipal Arjun Bhawna Chandini Khushboo Soni Lalita Manager N…" at bounding box center [146, 261] width 64 height 16
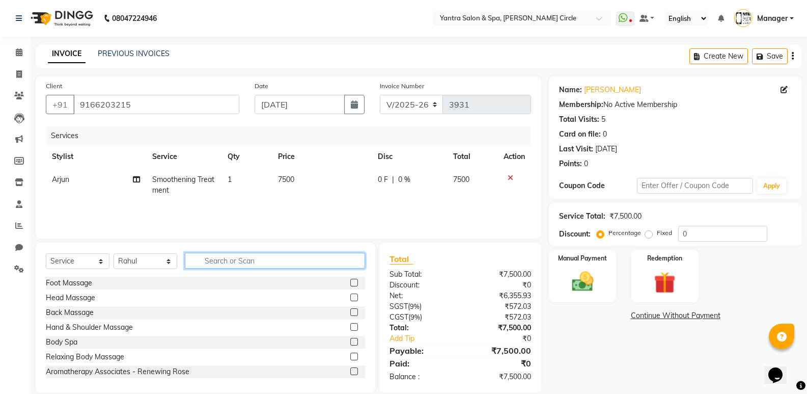
click at [241, 257] on input "text" at bounding box center [275, 261] width 180 height 16
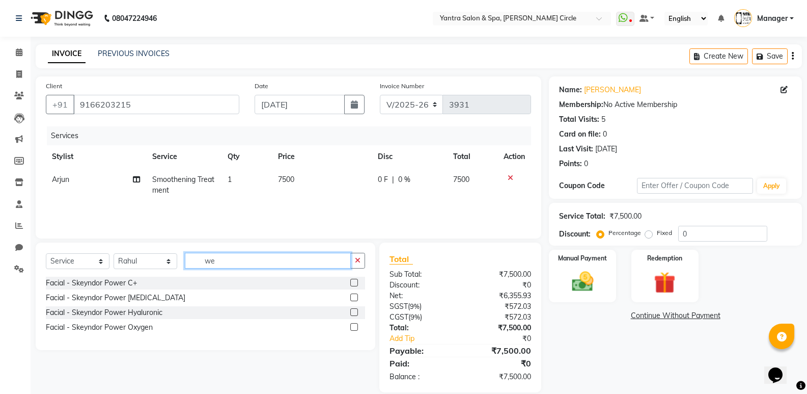
type input "w"
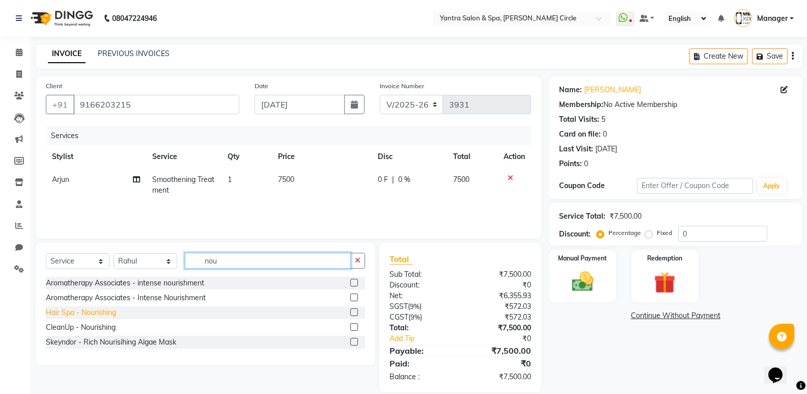
type input "nou"
click at [102, 313] on div "Hair Spa - Nourishing" at bounding box center [81, 312] width 70 height 11
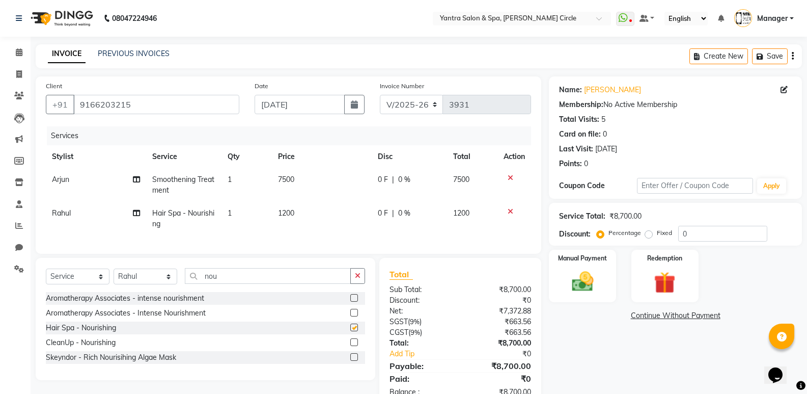
checkbox input "false"
click at [324, 207] on td "1200" at bounding box center [322, 219] width 100 height 34
select select "84063"
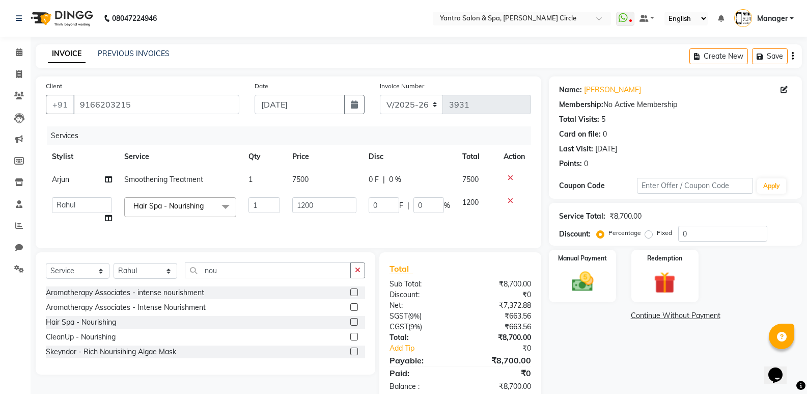
click at [324, 207] on input "1200" at bounding box center [324, 205] width 64 height 16
type input "2200"
click at [129, 278] on select "Select Stylist Anil Jaipal Arjun Bhawna Chandini Khushboo Soni Lalita Manager N…" at bounding box center [146, 271] width 64 height 16
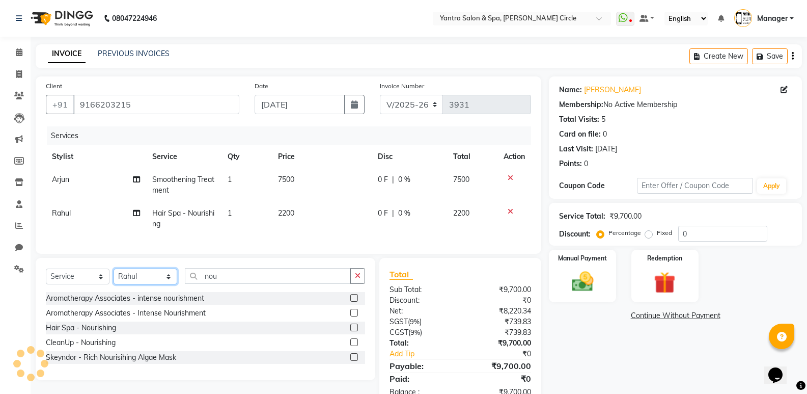
select select "29713"
click at [114, 276] on select "Select Stylist Anil Jaipal Arjun Bhawna Chandini Khushboo Soni Lalita Manager N…" at bounding box center [146, 276] width 64 height 16
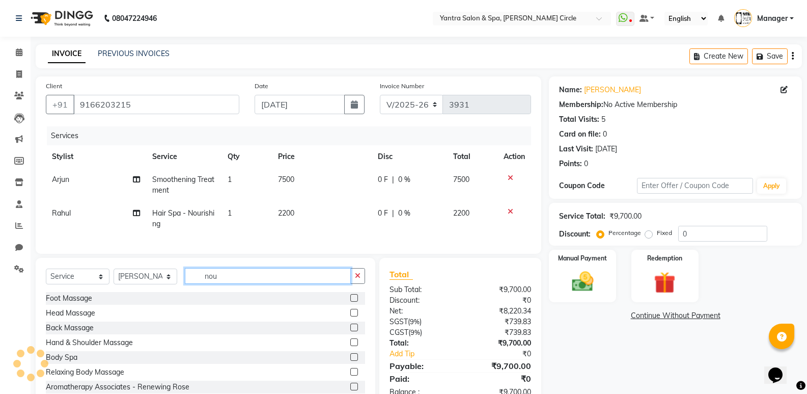
click at [256, 284] on input "nou" at bounding box center [268, 276] width 166 height 16
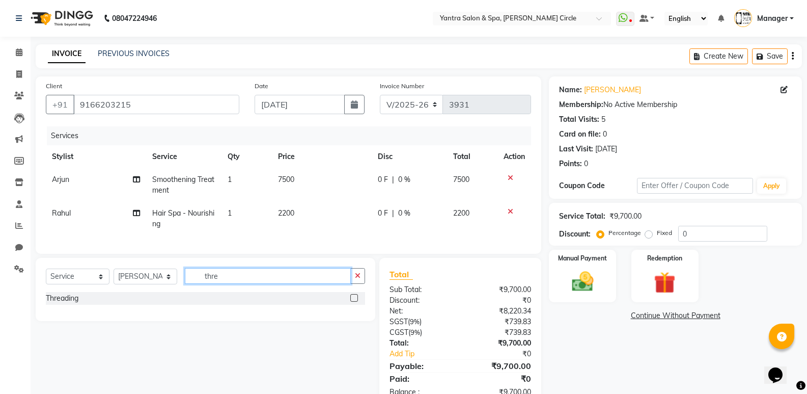
type input "thre"
click at [66, 307] on div "Threading" at bounding box center [205, 299] width 319 height 15
click at [69, 303] on div "Threading" at bounding box center [62, 298] width 33 height 11
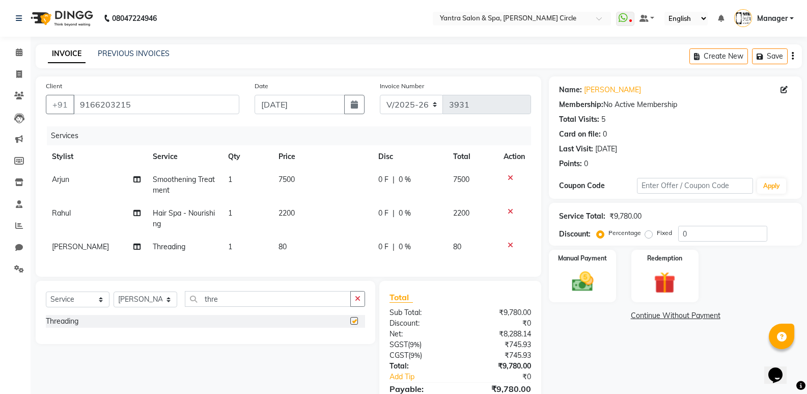
checkbox input "false"
click at [316, 244] on td "80" at bounding box center [322, 246] width 100 height 23
select select "29713"
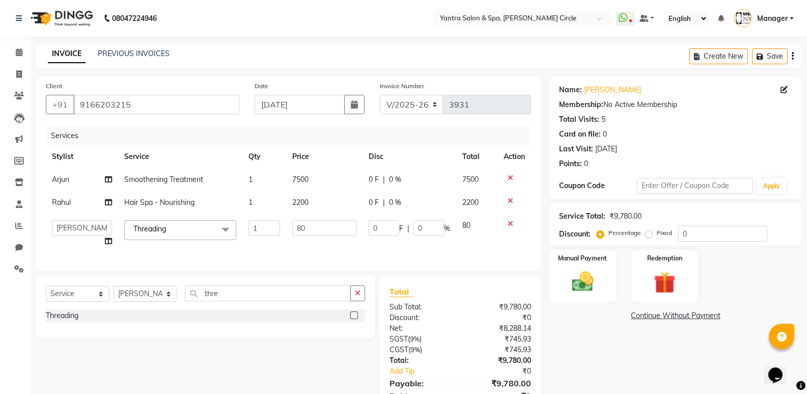
click at [316, 244] on td "80" at bounding box center [324, 233] width 76 height 39
click at [322, 230] on input "80" at bounding box center [324, 228] width 64 height 16
click at [322, 230] on input "1" at bounding box center [324, 228] width 64 height 16
type input "160"
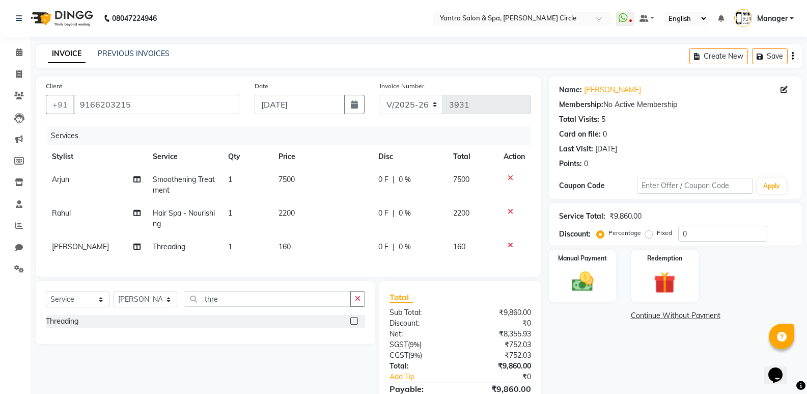
click at [427, 273] on div "Client +91 9166203215 Date 04-09-2025 Invoice Number V/2025 V/2025-26 3931 Serv…" at bounding box center [289, 176] width 506 height 200
click at [576, 284] on img at bounding box center [582, 281] width 36 height 26
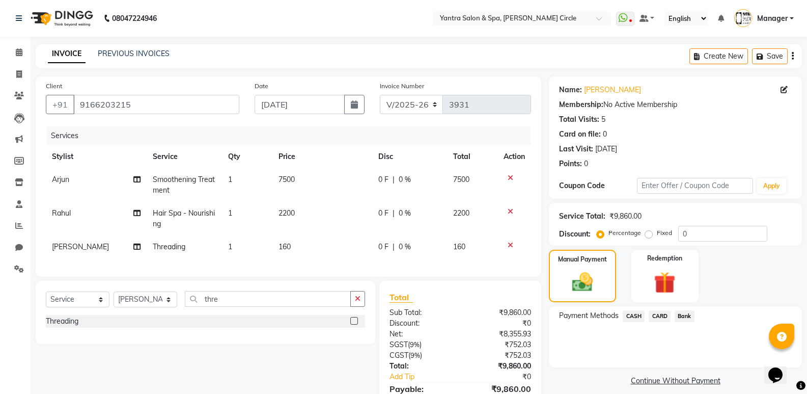
scroll to position [60, 0]
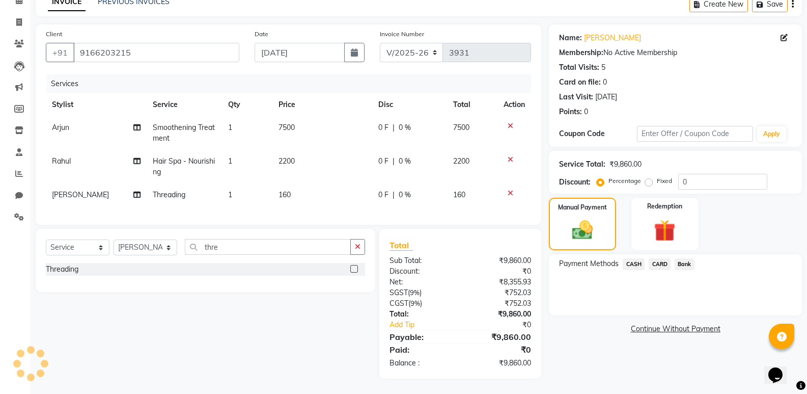
click at [684, 264] on div "Bank" at bounding box center [683, 265] width 24 height 14
click at [685, 262] on span "Bank" at bounding box center [685, 264] width 20 height 12
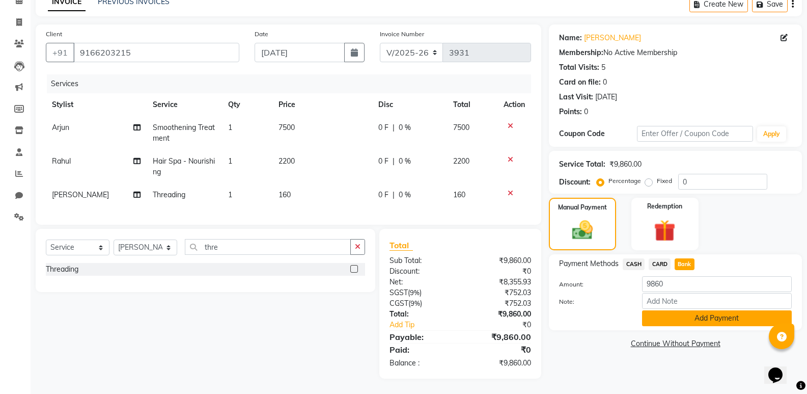
click at [688, 312] on button "Add Payment" at bounding box center [717, 318] width 150 height 16
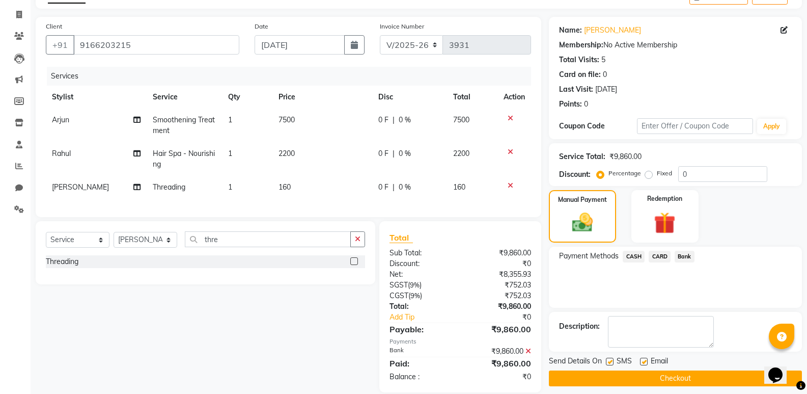
scroll to position [81, 0]
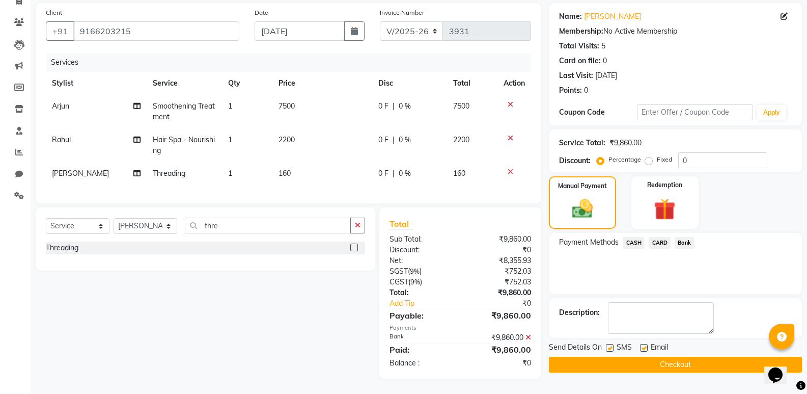
click at [576, 357] on button "Checkout" at bounding box center [675, 364] width 253 height 16
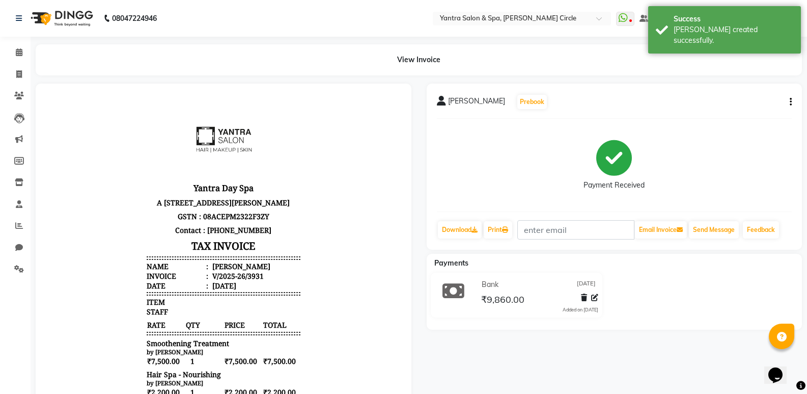
click at [790, 102] on icon "button" at bounding box center [791, 102] width 2 height 1
click at [733, 101] on div "Split Service Amount" at bounding box center [740, 95] width 70 height 13
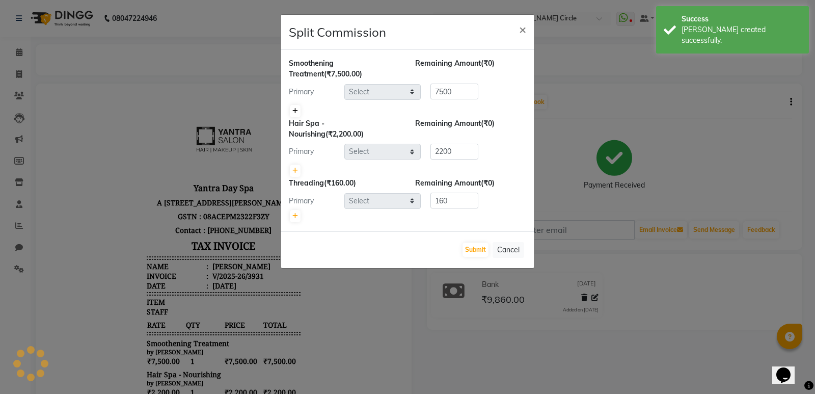
select select "19360"
select select "84063"
select select "29713"
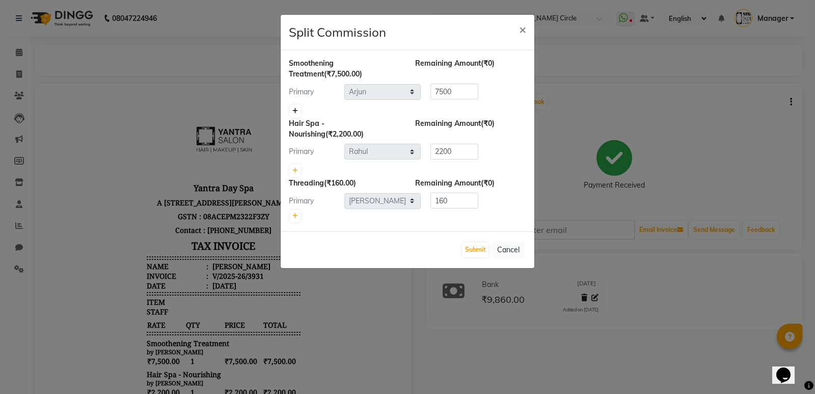
click at [295, 112] on icon at bounding box center [295, 111] width 6 height 6
type input "3750"
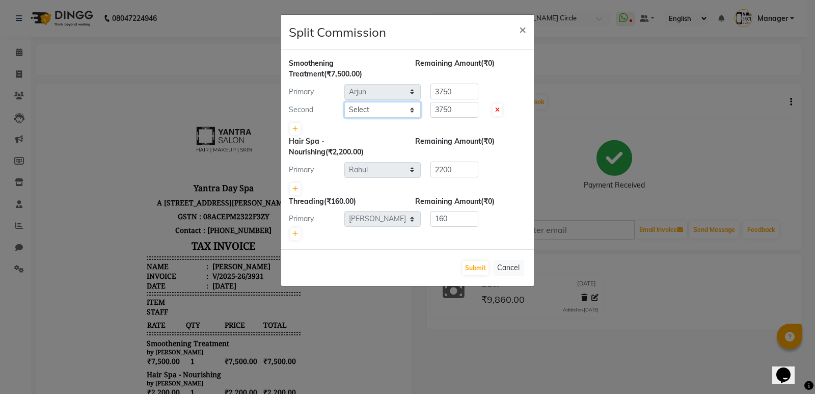
click at [385, 107] on select "Select Anil Jaipal Arjun Bhawna Chandini Khushboo Soni Lalita Manager Nasrin Ni…" at bounding box center [382, 110] width 76 height 16
select select "84063"
click at [344, 102] on select "Select Anil Jaipal Arjun Bhawna Chandini Khushboo Soni Lalita Manager Nasrin Ni…" at bounding box center [382, 110] width 76 height 16
click at [467, 269] on button "Submit" at bounding box center [475, 268] width 26 height 14
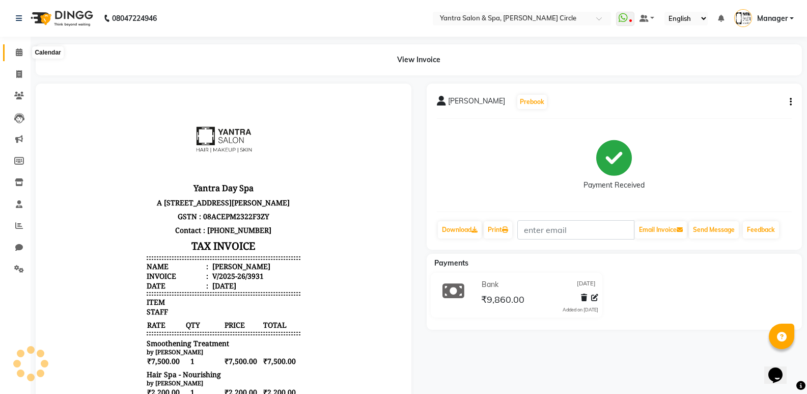
click at [22, 52] on icon at bounding box center [19, 52] width 7 height 8
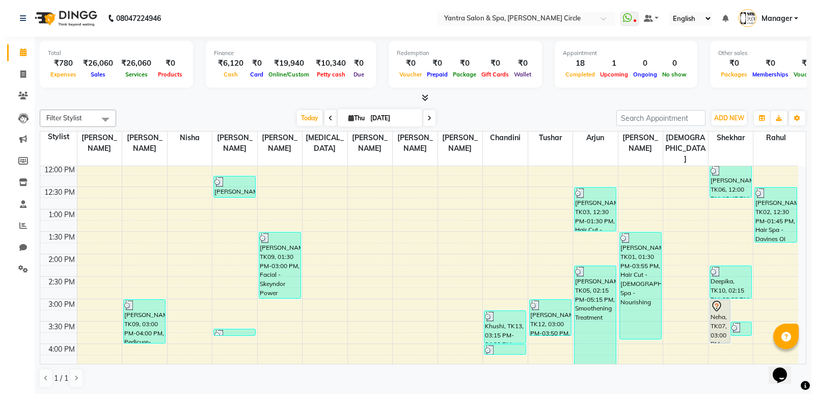
scroll to position [266, 0]
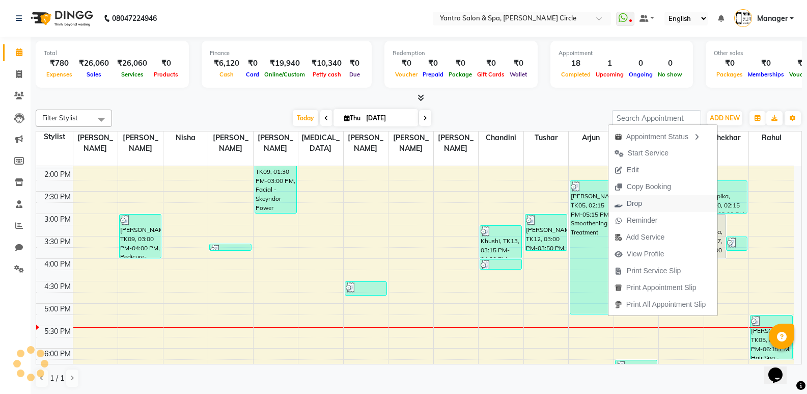
click at [648, 198] on button "Drop" at bounding box center [662, 203] width 109 height 17
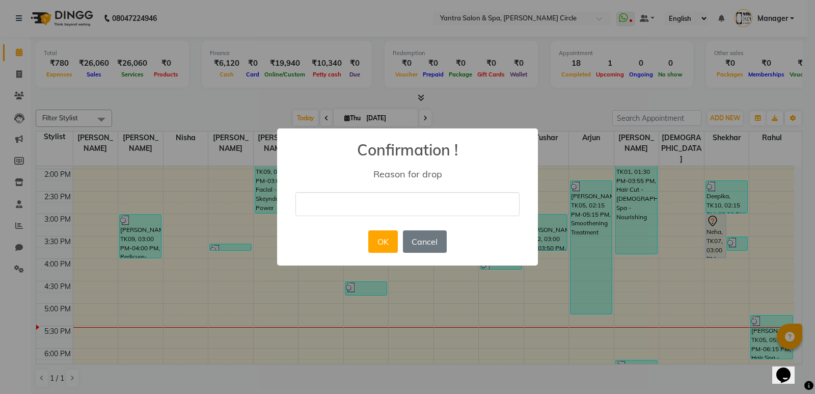
click at [469, 200] on input "text" at bounding box center [407, 204] width 224 height 24
type input "delete"
click at [389, 247] on button "OK" at bounding box center [382, 241] width 29 height 22
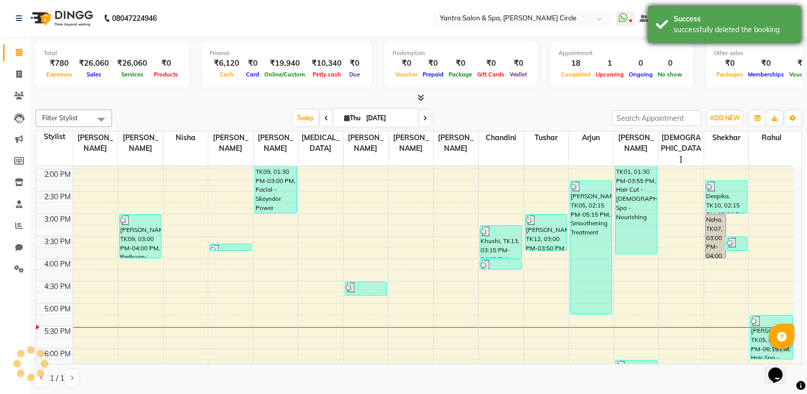
click at [680, 21] on div "Success" at bounding box center [734, 19] width 120 height 11
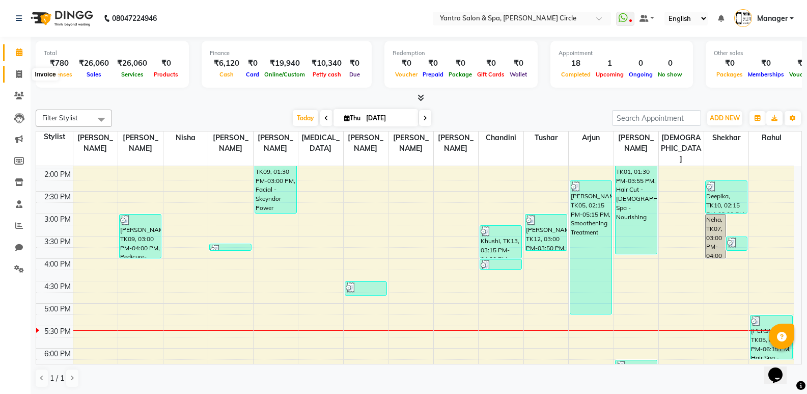
click at [19, 74] on icon at bounding box center [19, 74] width 6 height 8
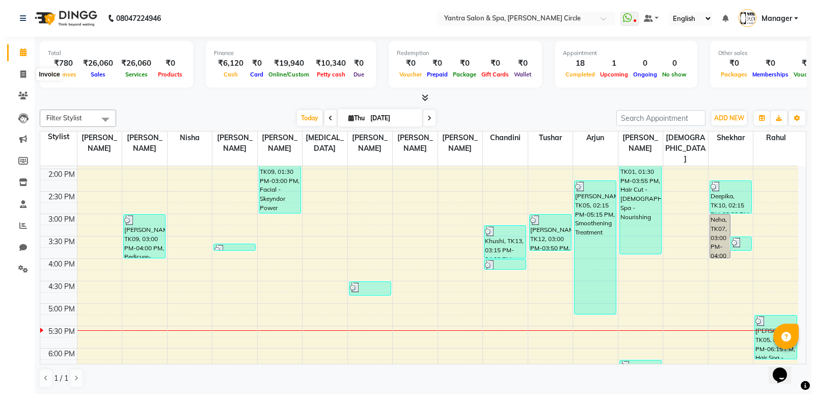
select select "service"
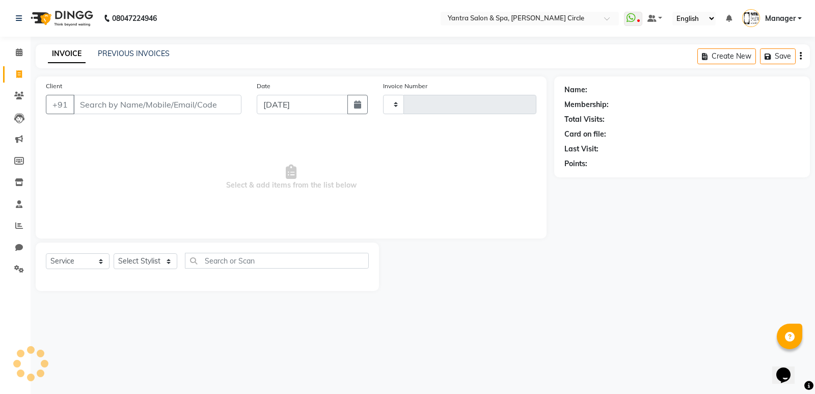
click at [149, 101] on input "Client" at bounding box center [157, 104] width 168 height 19
type input "3932"
select select "152"
type input "9314665500"
click at [218, 100] on span "Add Client" at bounding box center [215, 104] width 40 height 10
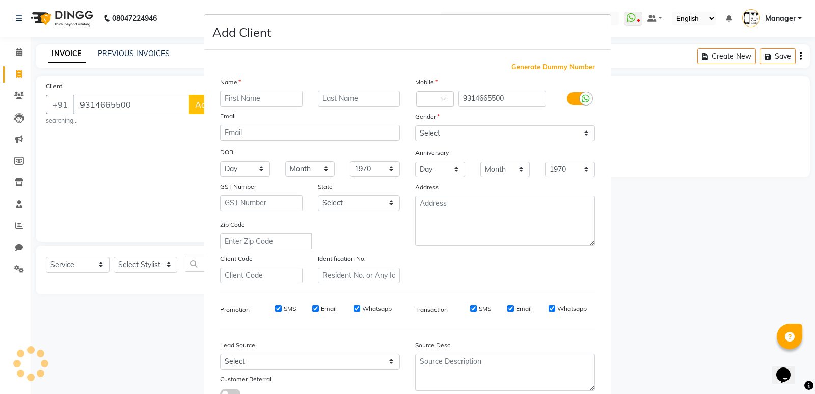
click at [263, 95] on input "text" at bounding box center [261, 99] width 82 height 16
type input "Priyanka"
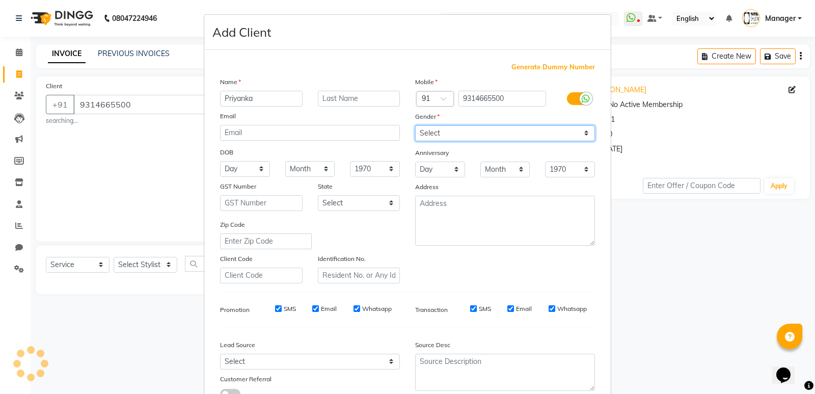
drag, startPoint x: 456, startPoint y: 129, endPoint x: 457, endPoint y: 139, distance: 9.7
click at [456, 129] on select "Select Male Female Other Prefer Not To Say" at bounding box center [505, 133] width 180 height 16
select select "female"
click at [415, 125] on select "Select Male Female Other Prefer Not To Say" at bounding box center [505, 133] width 180 height 16
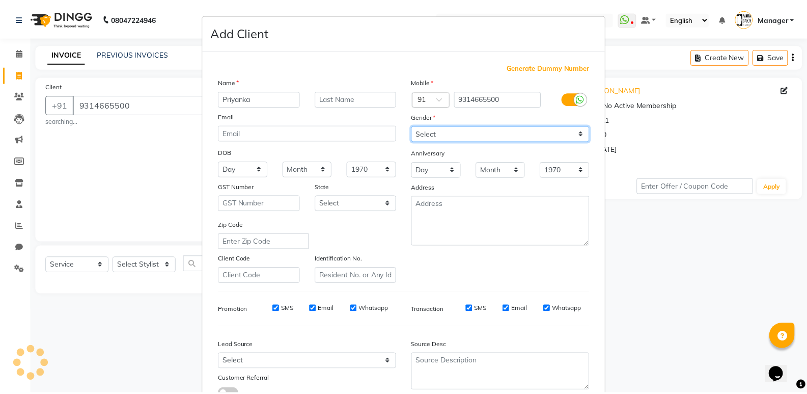
scroll to position [76, 0]
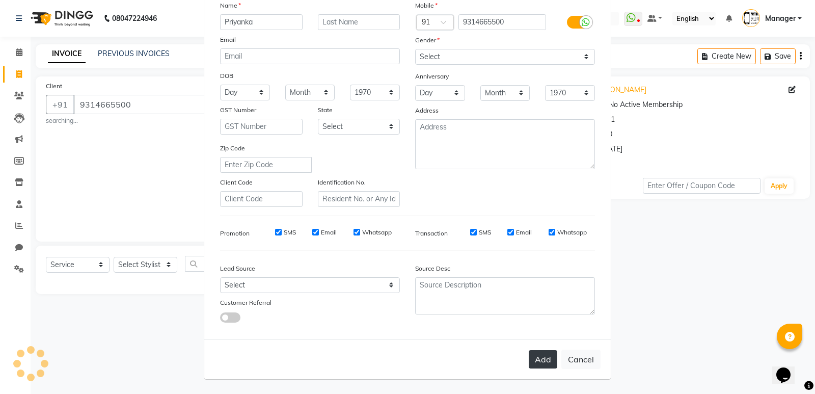
click at [529, 359] on button "Add" at bounding box center [543, 359] width 29 height 18
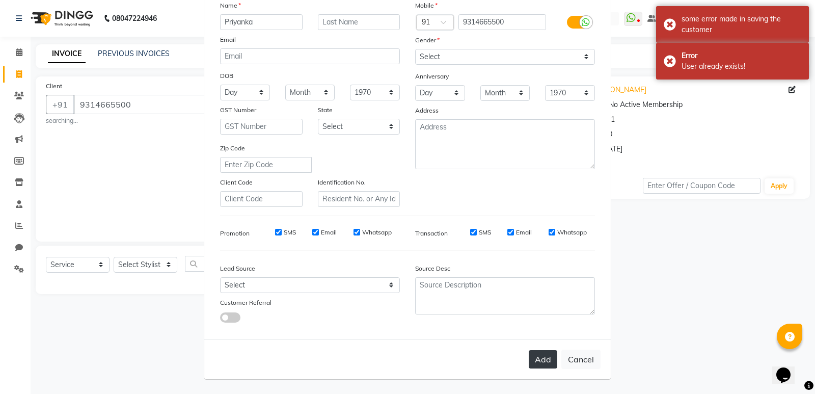
click at [540, 362] on button "Add" at bounding box center [543, 359] width 29 height 18
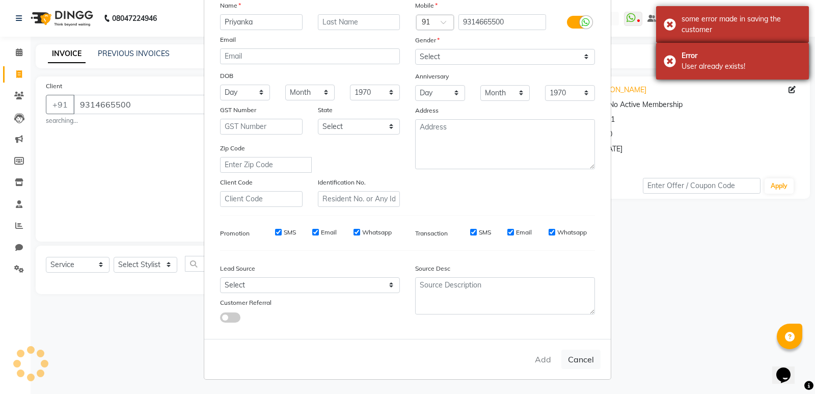
click at [670, 63] on div "Error User already exists!" at bounding box center [732, 61] width 153 height 37
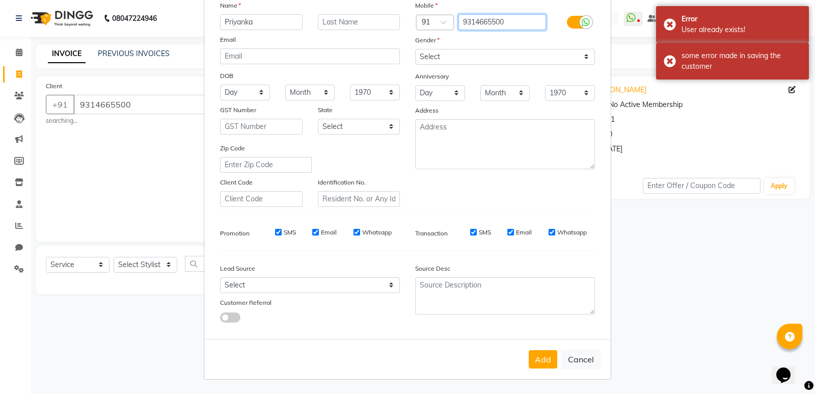
click at [485, 17] on input "9314665500" at bounding box center [502, 22] width 88 height 16
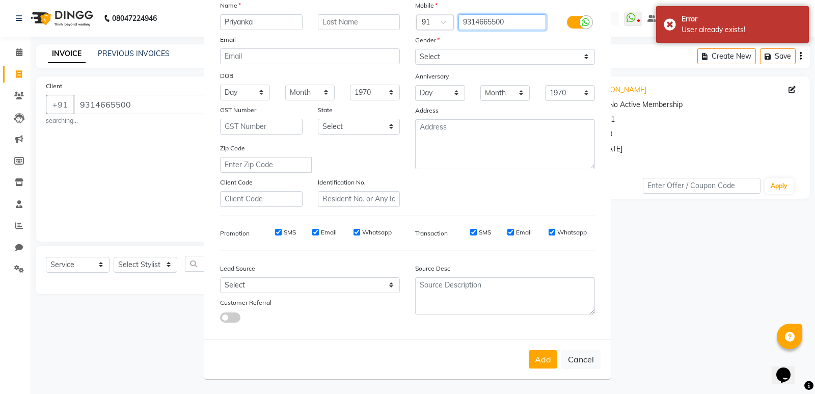
click at [511, 23] on input "9314665500" at bounding box center [502, 22] width 88 height 16
click at [477, 21] on input "931466550" at bounding box center [502, 22] width 88 height 16
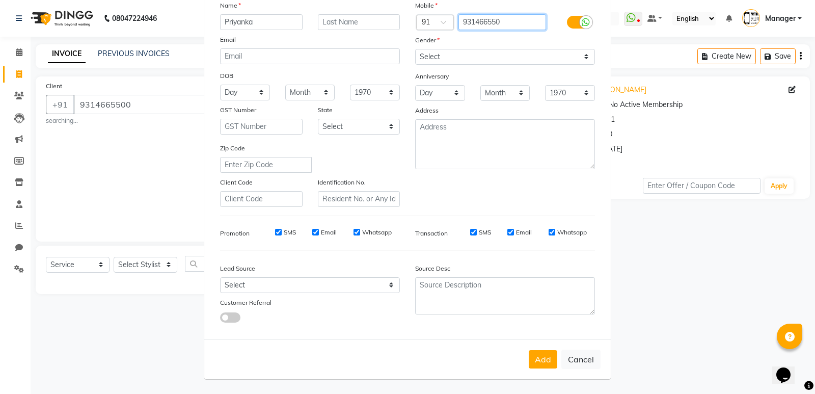
type input "931466550"
click at [517, 18] on input "931466550" at bounding box center [502, 22] width 88 height 16
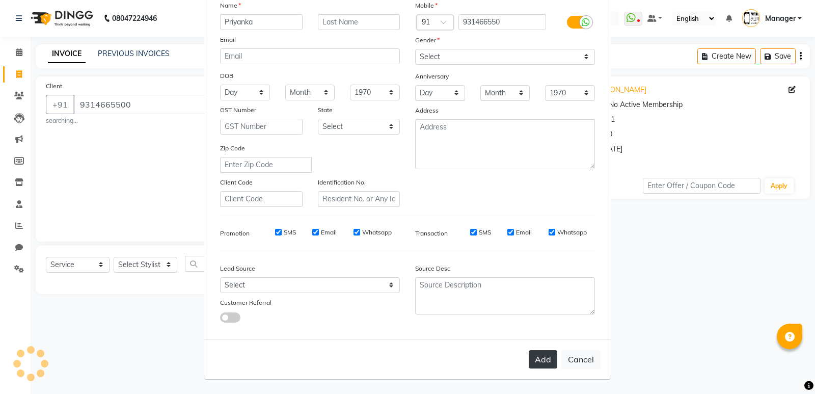
click at [536, 365] on button "Add" at bounding box center [543, 359] width 29 height 18
click at [569, 364] on button "Cancel" at bounding box center [580, 358] width 39 height 19
select select
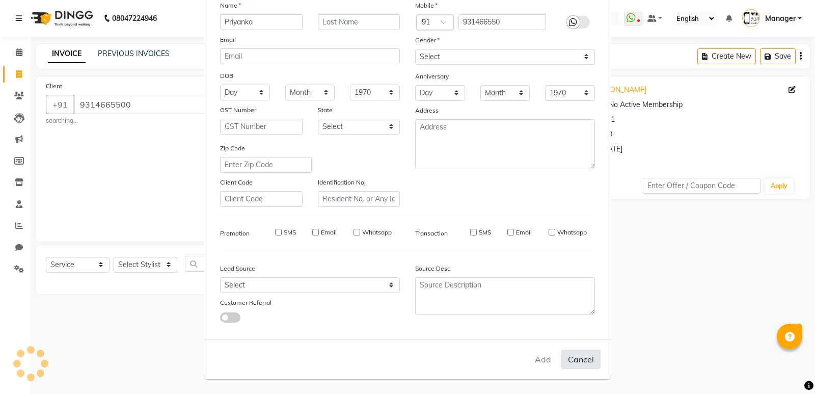
select select
checkbox input "false"
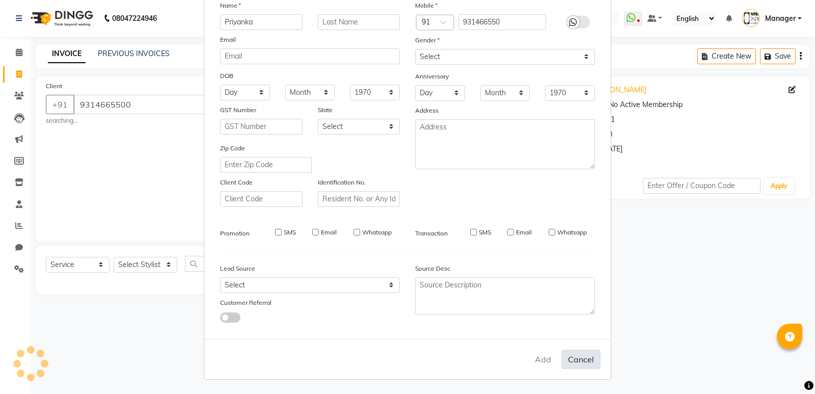
checkbox input "false"
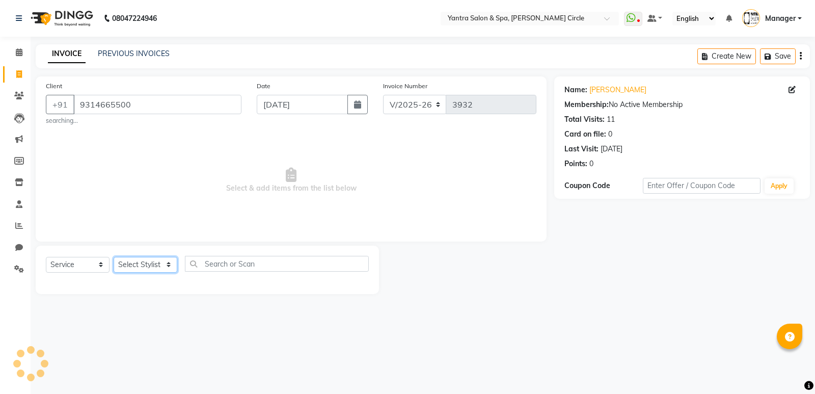
click at [154, 266] on select "Select Stylist Anil Jaipal Arjun Bhawna Chandini Khushboo Soni Lalita Manager N…" at bounding box center [146, 265] width 64 height 16
select select "4353"
click at [114, 257] on select "Select Stylist Anil Jaipal Arjun Bhawna Chandini Khushboo Soni Lalita Manager N…" at bounding box center [146, 265] width 64 height 16
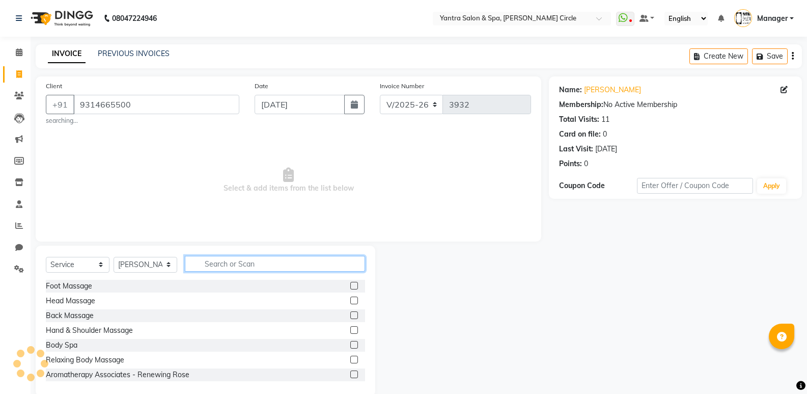
click at [215, 260] on input "text" at bounding box center [275, 264] width 180 height 16
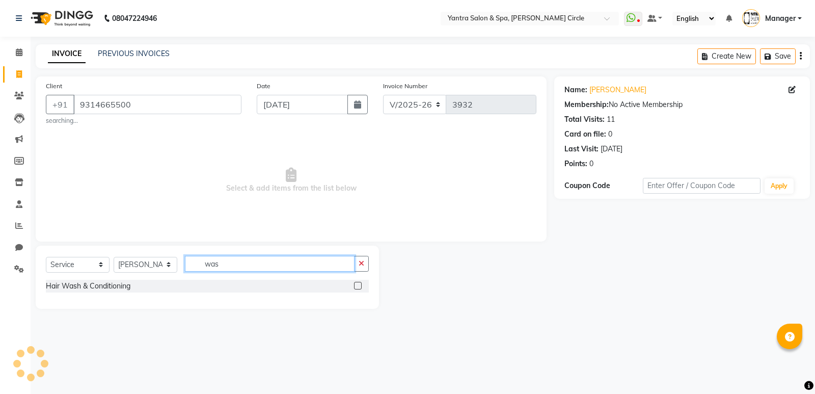
type input "was"
click at [88, 296] on div "Hair Wash & Conditioning" at bounding box center [207, 289] width 323 height 19
click at [90, 292] on div "Hair Wash & Conditioning" at bounding box center [207, 286] width 323 height 13
click at [112, 284] on div "Hair Wash & Conditioning" at bounding box center [88, 286] width 85 height 11
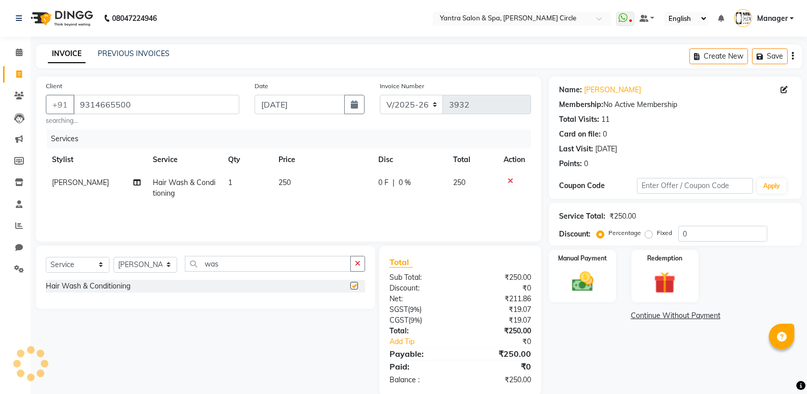
checkbox input "false"
click at [324, 184] on td "250" at bounding box center [322, 188] width 100 height 34
select select "4353"
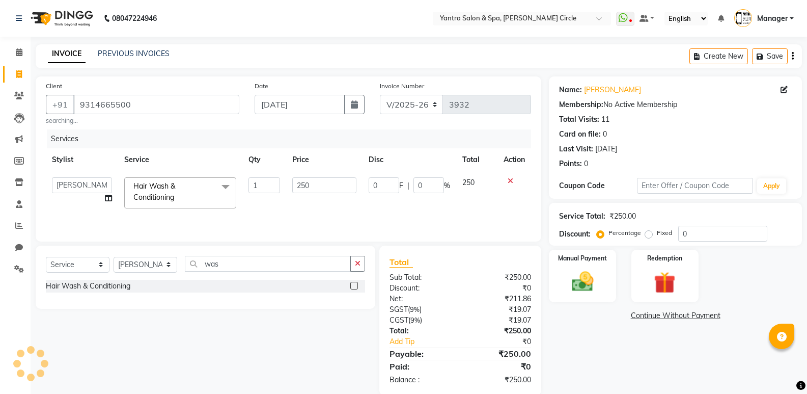
click at [324, 184] on input "250" at bounding box center [324, 185] width 64 height 16
type input "350"
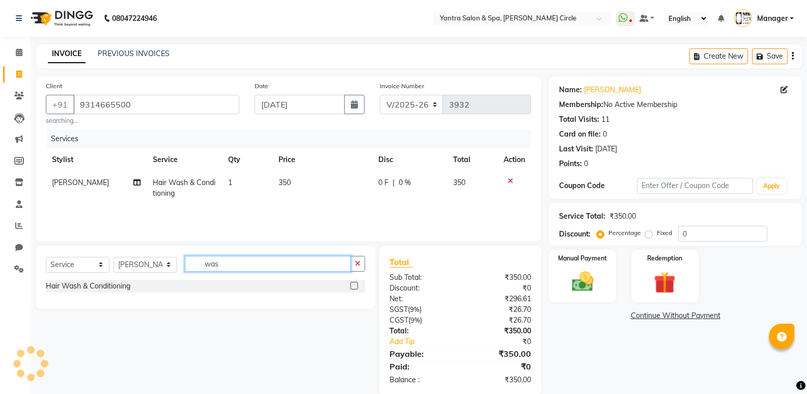
click at [239, 263] on input "was" at bounding box center [268, 264] width 166 height 16
type input "thre"
click at [49, 286] on div "Threading" at bounding box center [62, 286] width 33 height 11
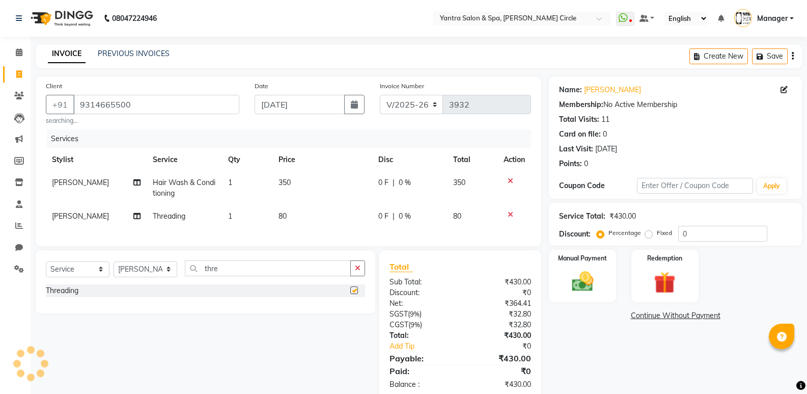
checkbox input "false"
click at [295, 205] on td "80" at bounding box center [322, 216] width 100 height 23
select select "4353"
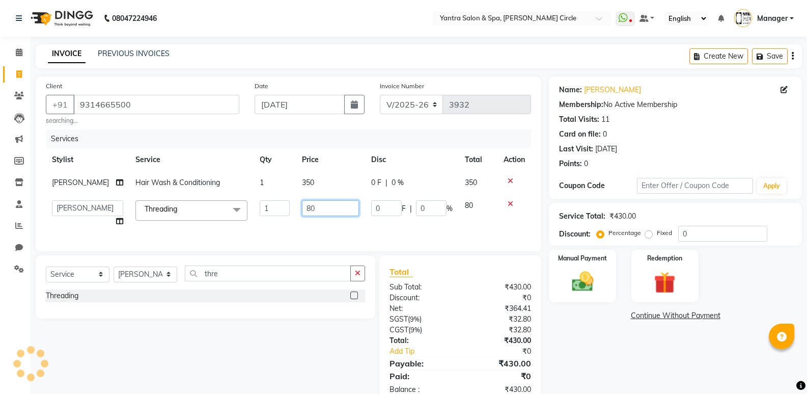
click at [302, 210] on input "80" at bounding box center [330, 208] width 57 height 16
type input "200"
click at [572, 328] on div "Name: Priyanka Sancheti Membership: No Active Membership Total Visits: 11 Card …" at bounding box center [679, 240] width 261 height 328
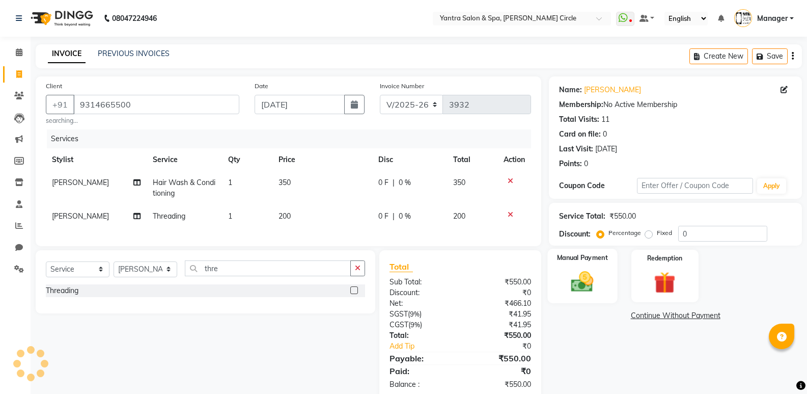
click at [576, 271] on img at bounding box center [582, 281] width 36 height 26
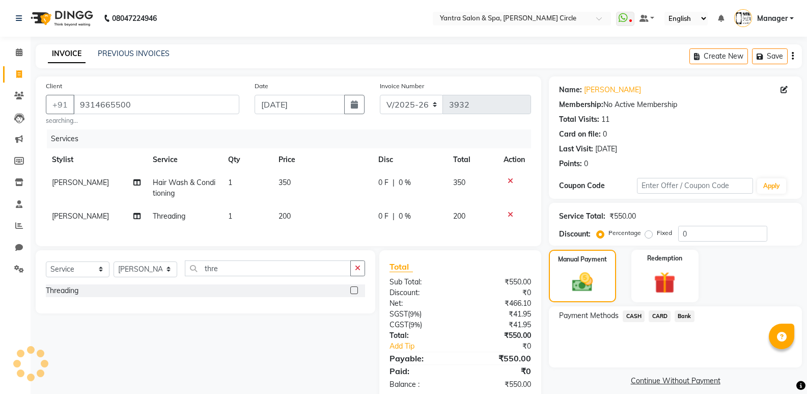
click at [637, 318] on span "CASH" at bounding box center [634, 316] width 22 height 12
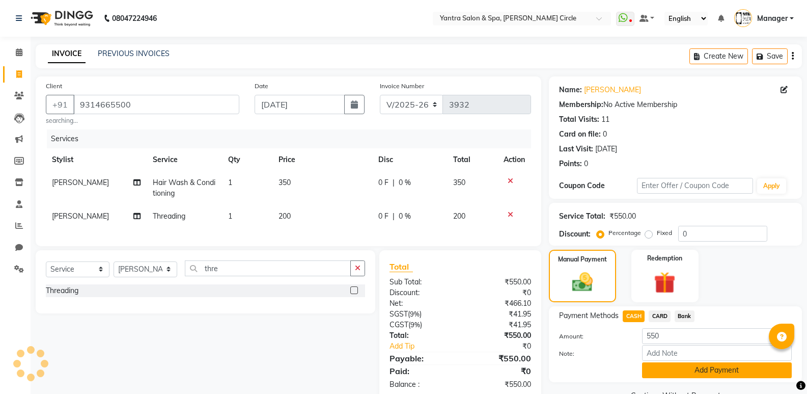
click at [655, 370] on button "Add Payment" at bounding box center [717, 370] width 150 height 16
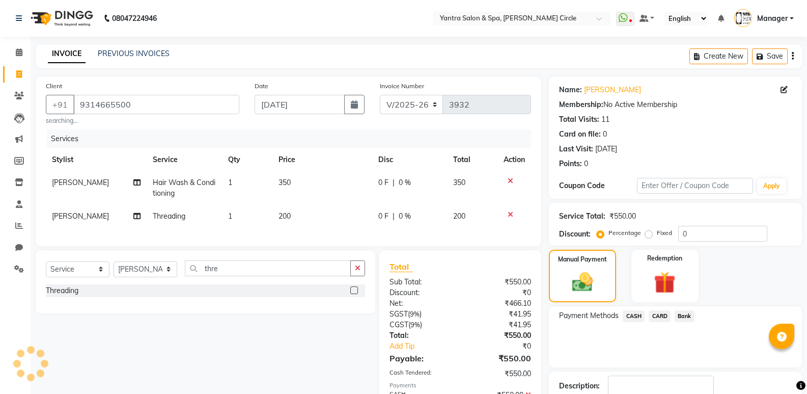
scroll to position [67, 0]
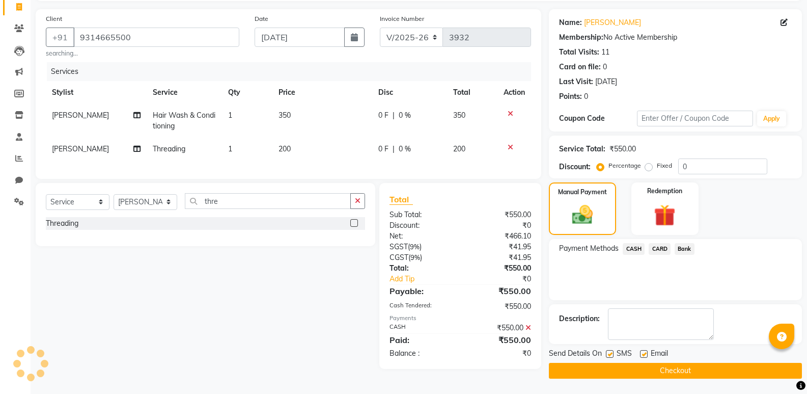
click at [655, 370] on button "Checkout" at bounding box center [675, 371] width 253 height 16
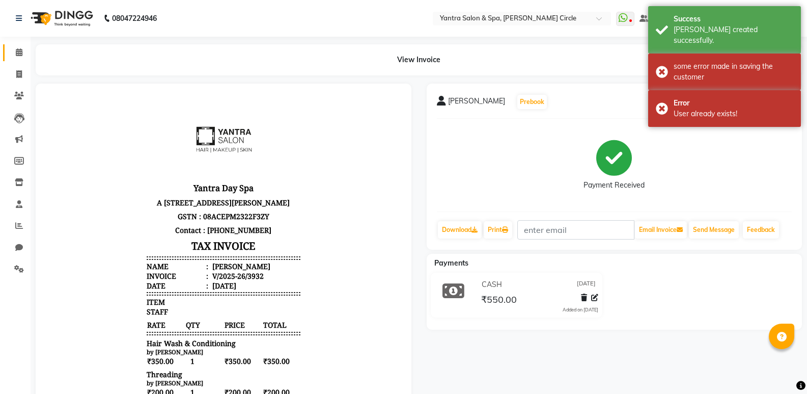
click at [12, 61] on link "Calendar" at bounding box center [15, 52] width 24 height 17
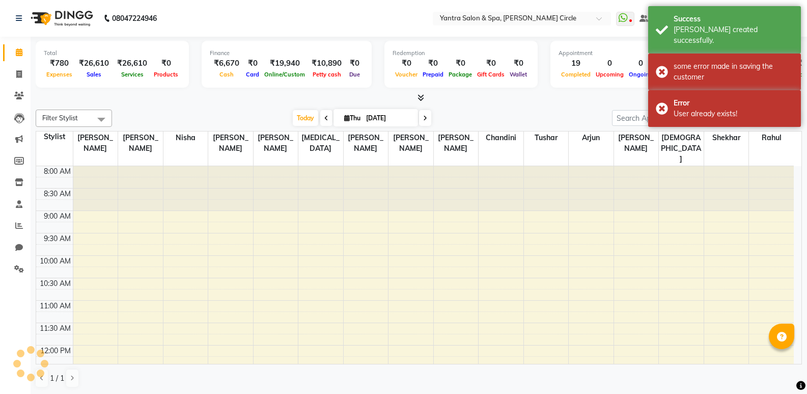
scroll to position [399, 0]
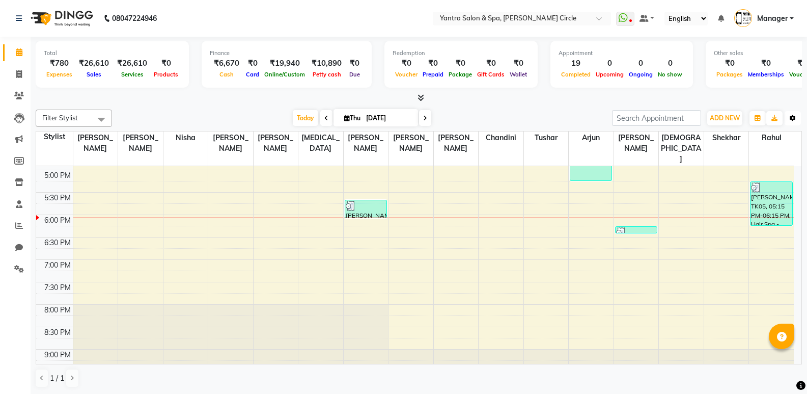
click at [796, 115] on button "Toggle Dropdown" at bounding box center [793, 118] width 16 height 14
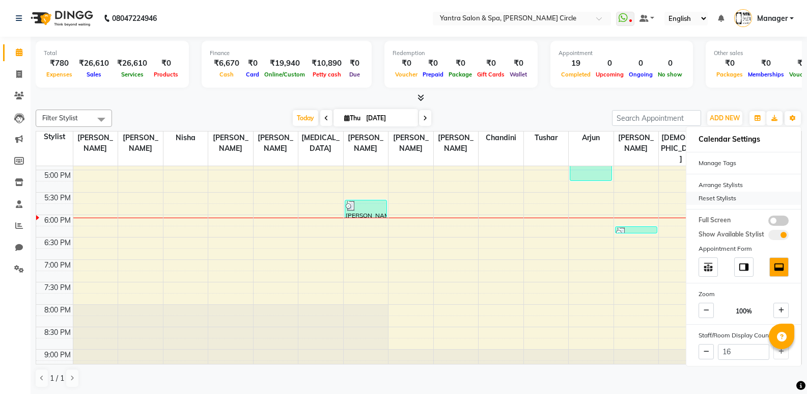
click at [729, 200] on div "Reset Stylists" at bounding box center [743, 197] width 115 height 13
click at [554, 128] on div "Filter Stylist Select All Anil Jaipal Arjun Bhawna Chandini Khushboo Soni Lalit…" at bounding box center [419, 248] width 766 height 286
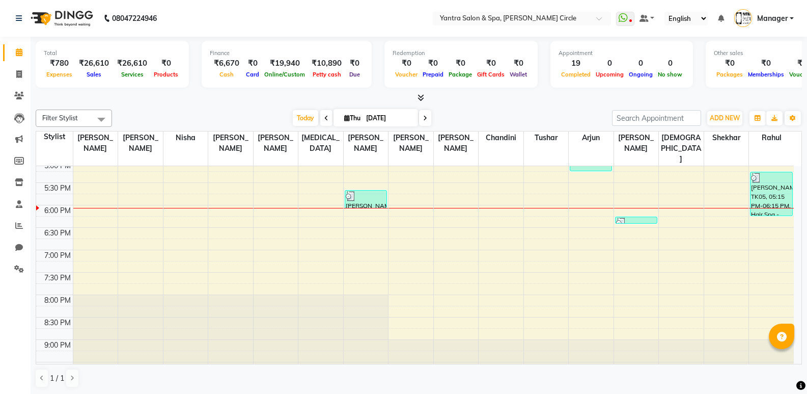
scroll to position [419, 0]
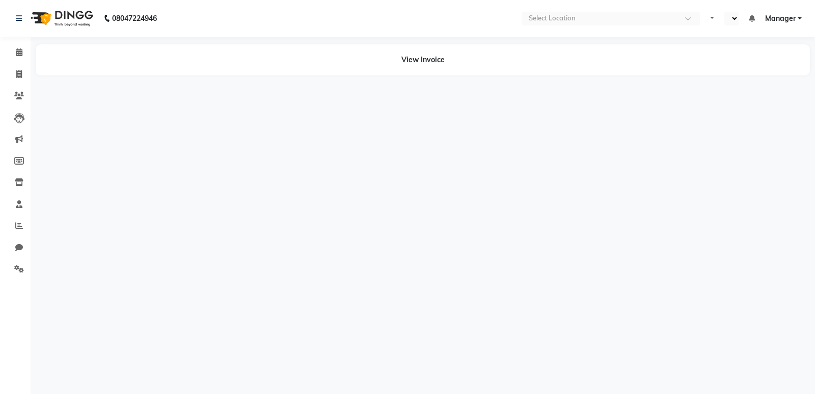
select select "en"
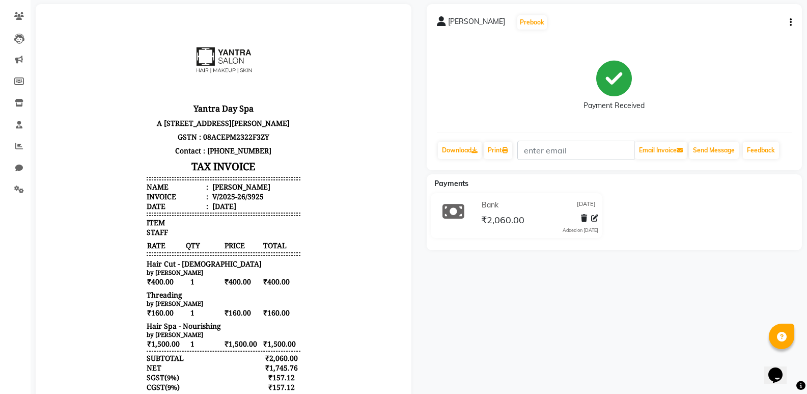
scroll to position [235, 0]
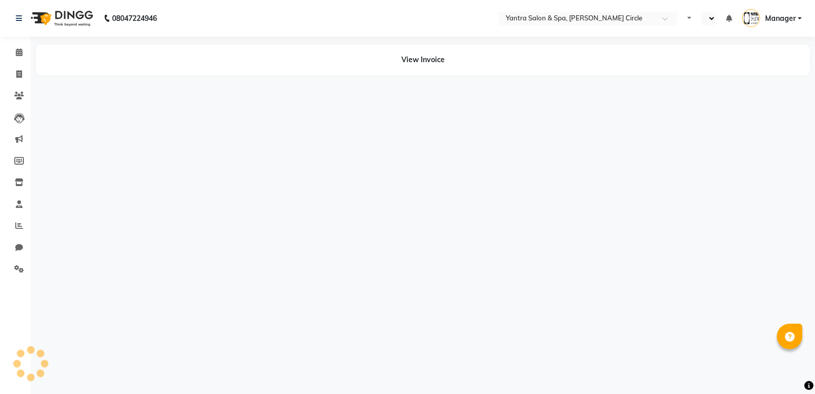
select select "en"
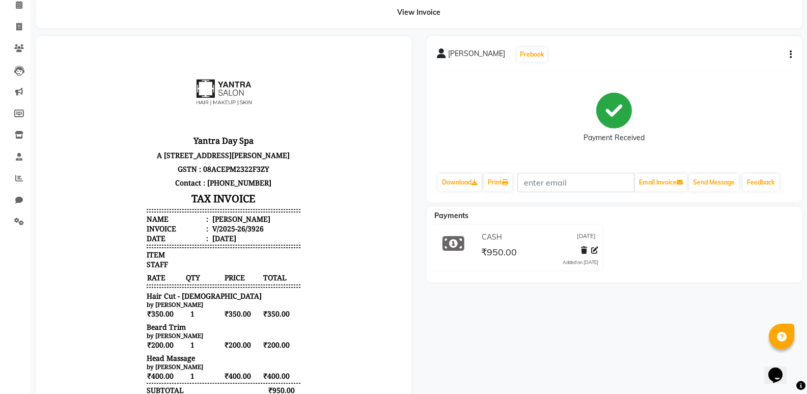
scroll to position [51, 0]
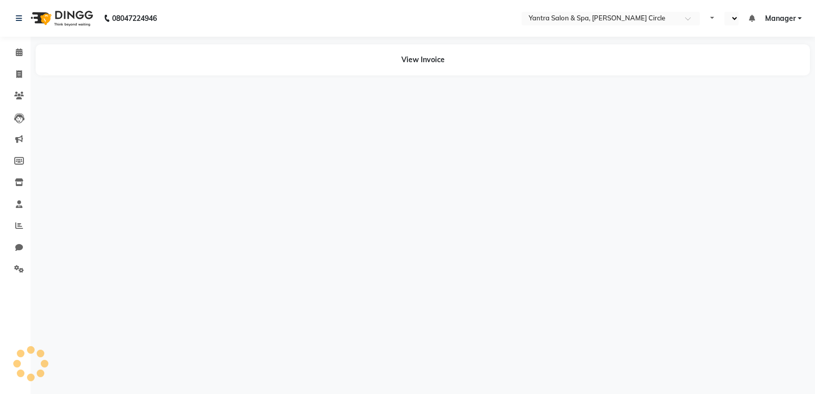
select select "en"
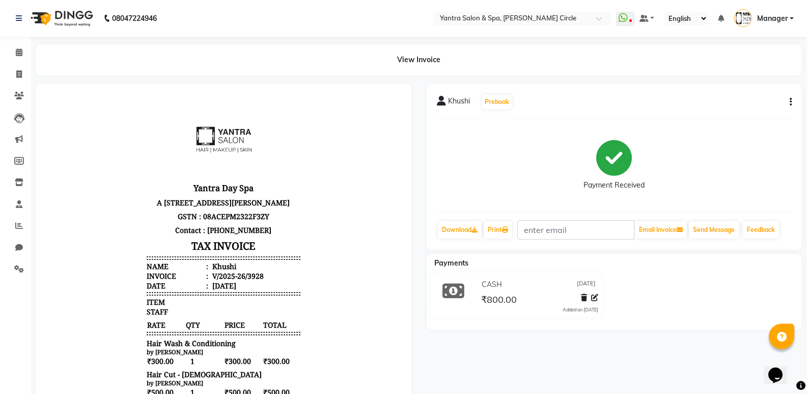
scroll to position [8, 0]
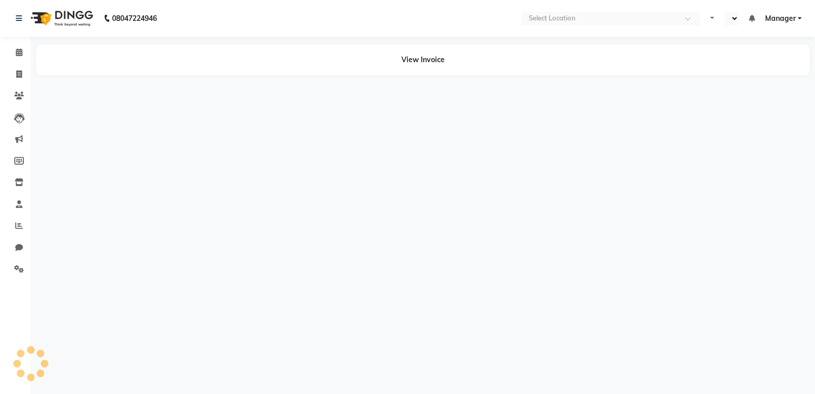
select select "en"
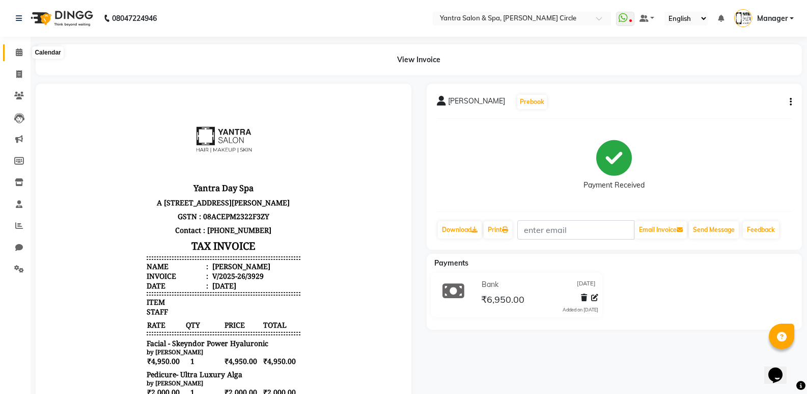
click at [25, 56] on span at bounding box center [19, 53] width 18 height 12
